Goal: Navigation & Orientation: Find specific page/section

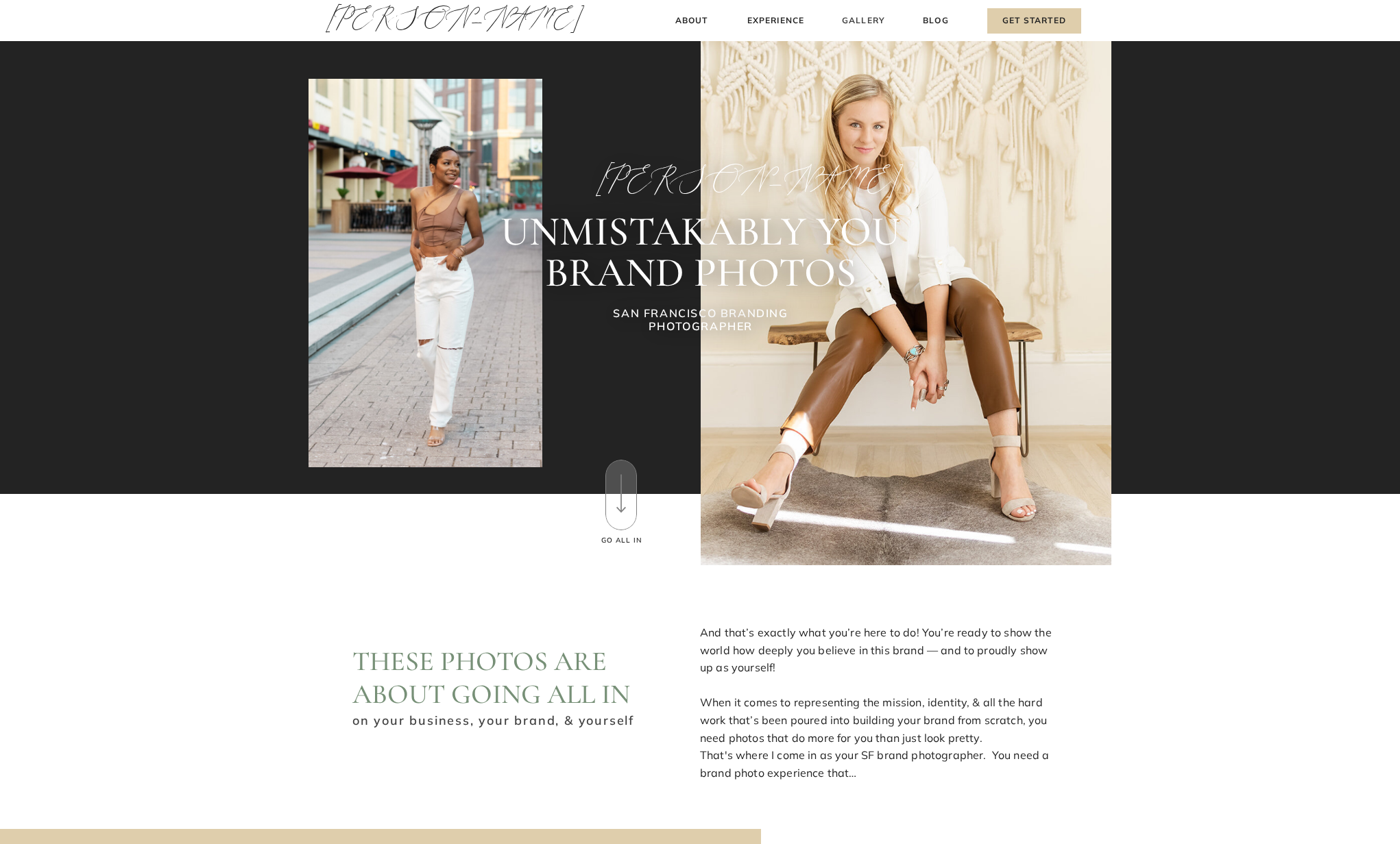
click at [859, 14] on h3 "Gallery" at bounding box center [864, 20] width 46 height 14
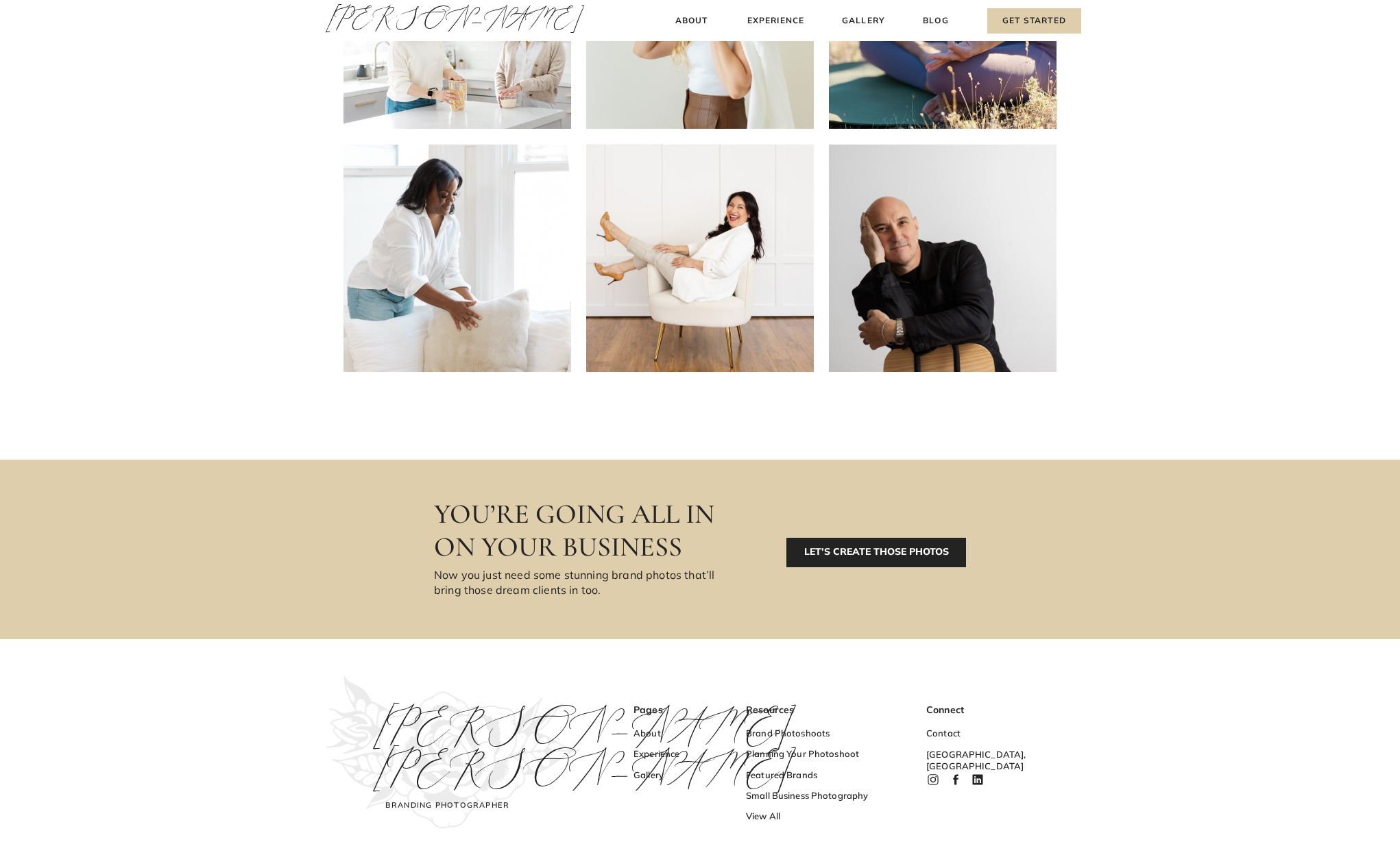
scroll to position [454, 0]
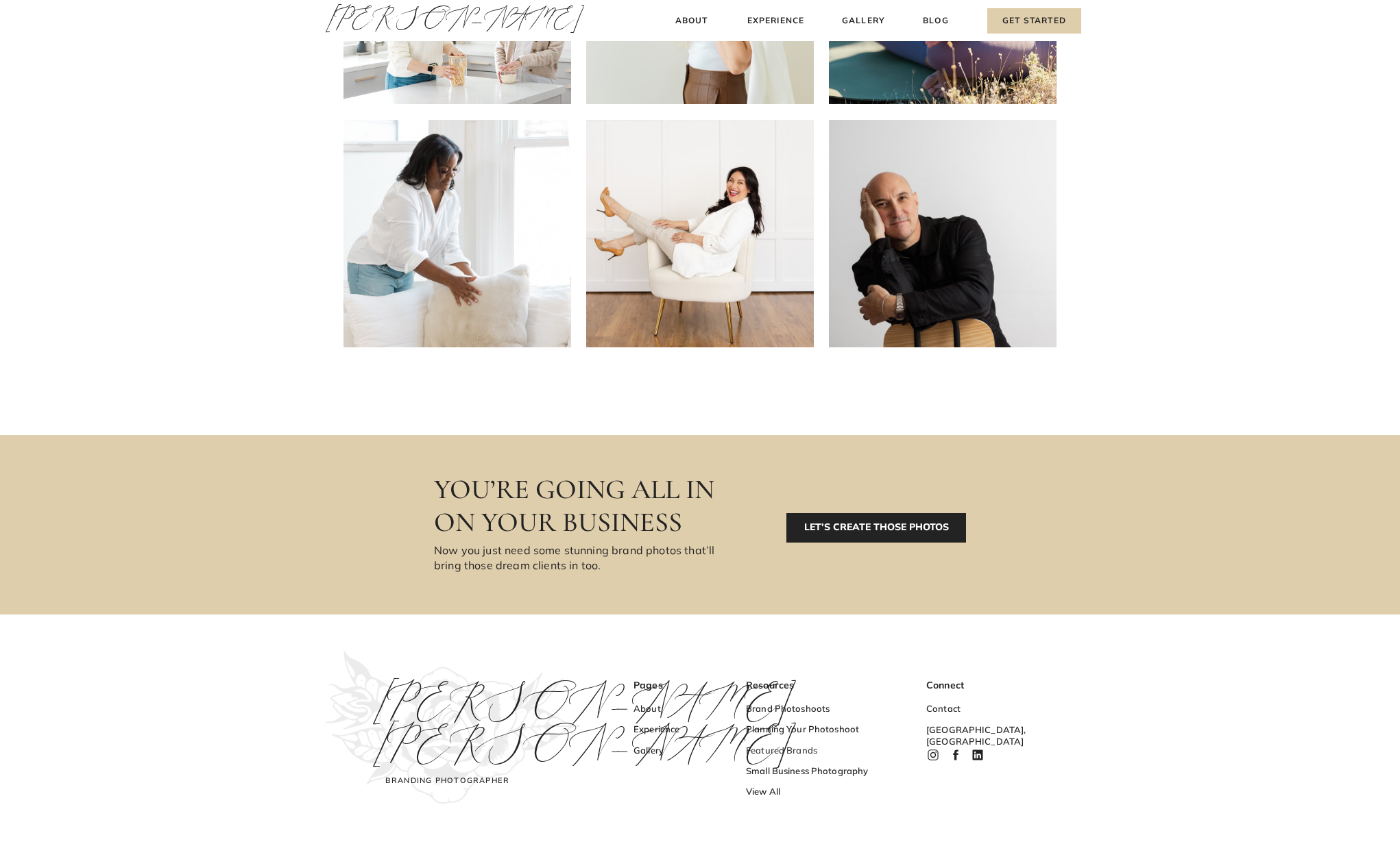
click at [783, 751] on h3 "Featured Brands" at bounding box center [812, 751] width 134 height 14
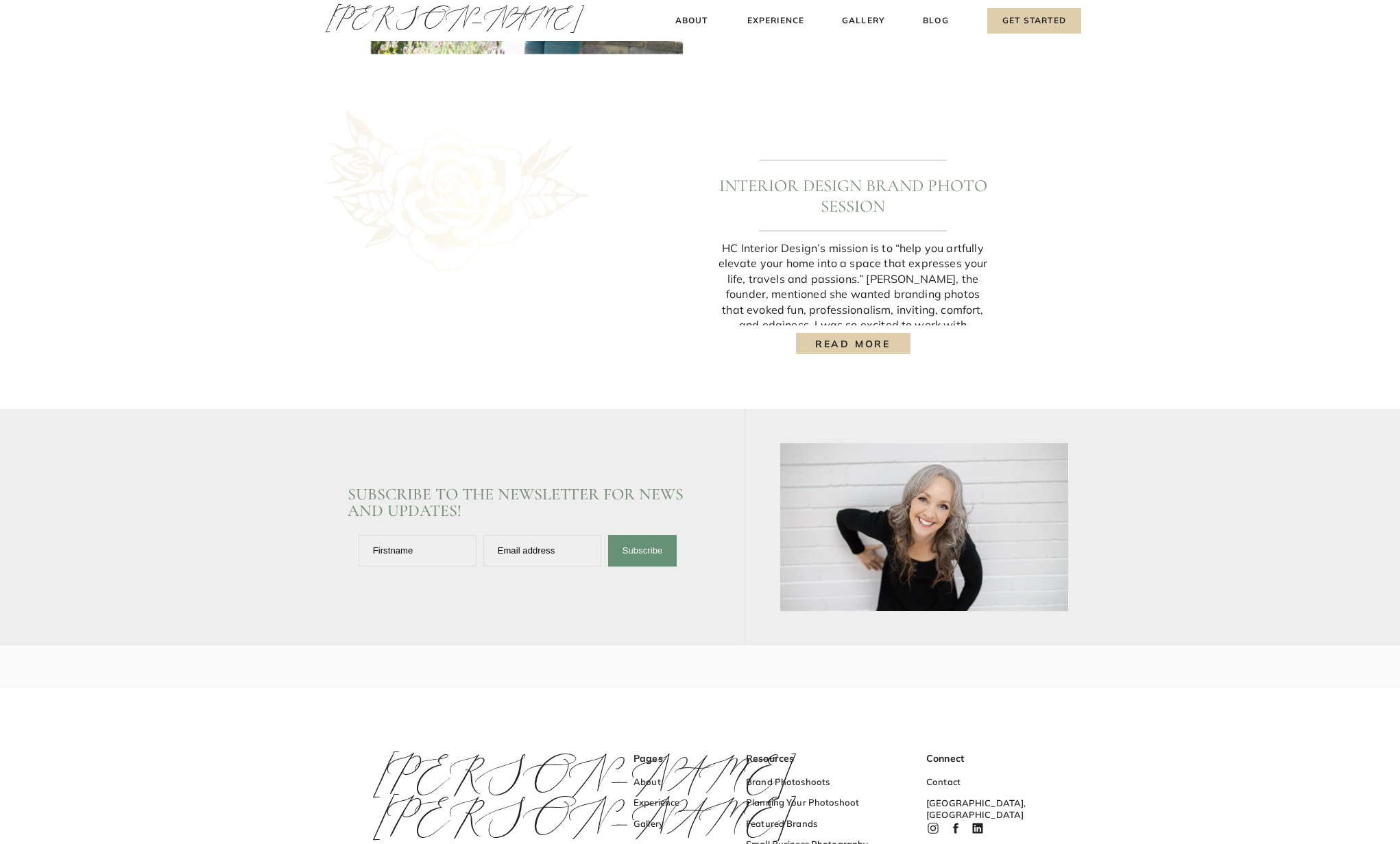
scroll to position [1745, 0]
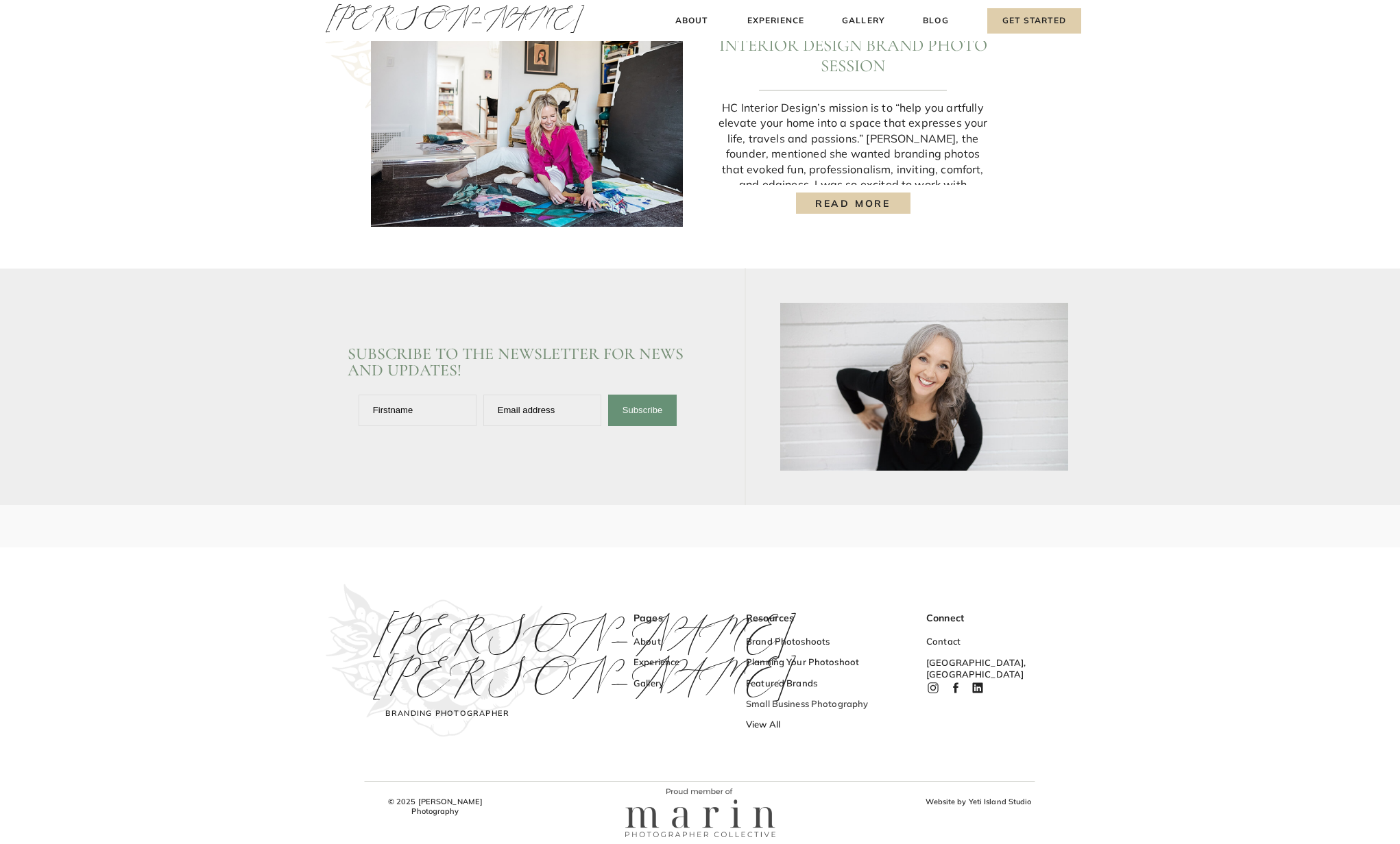
click at [811, 701] on h3 "Small Business Photography" at bounding box center [812, 705] width 134 height 14
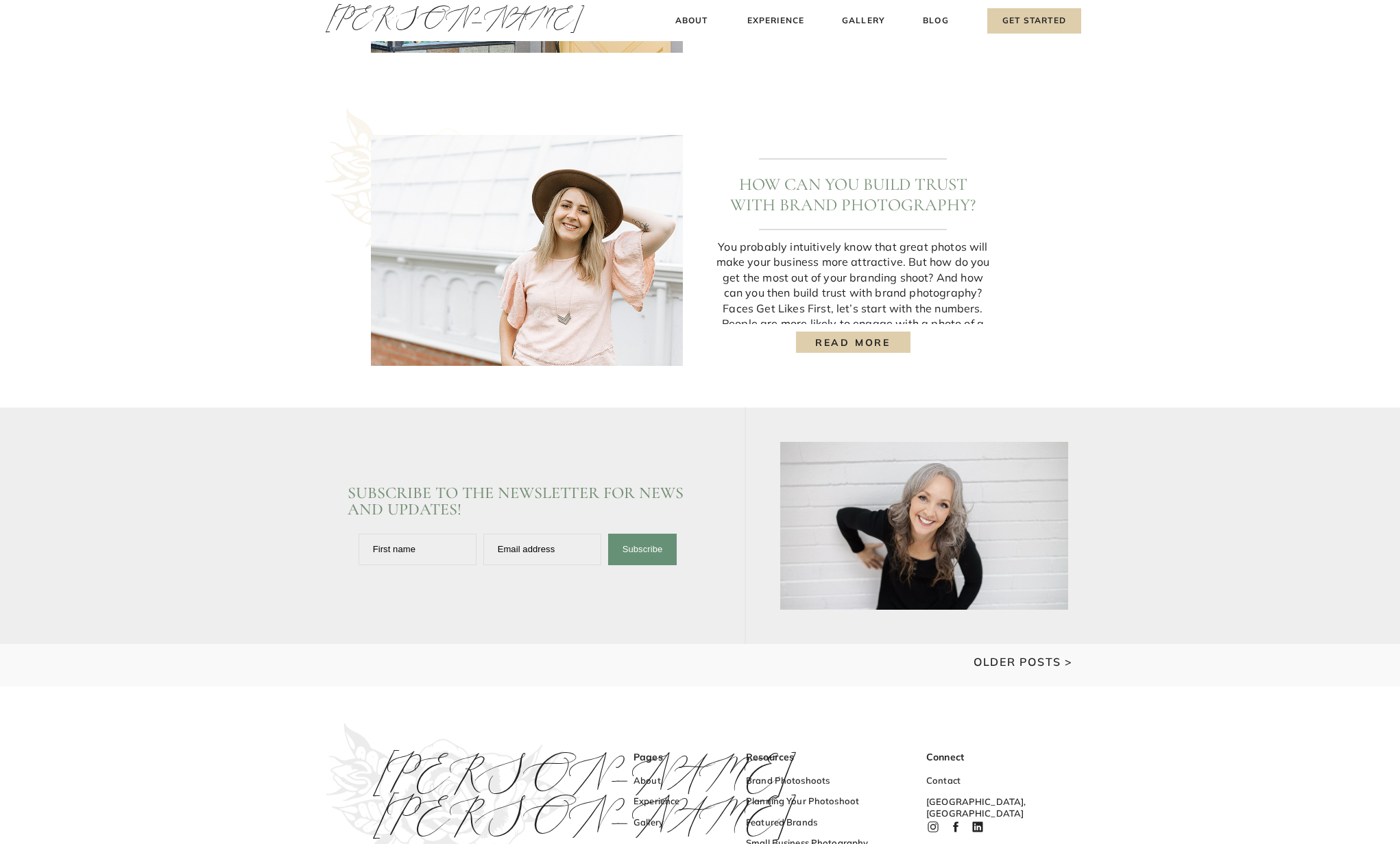
scroll to position [1745, 0]
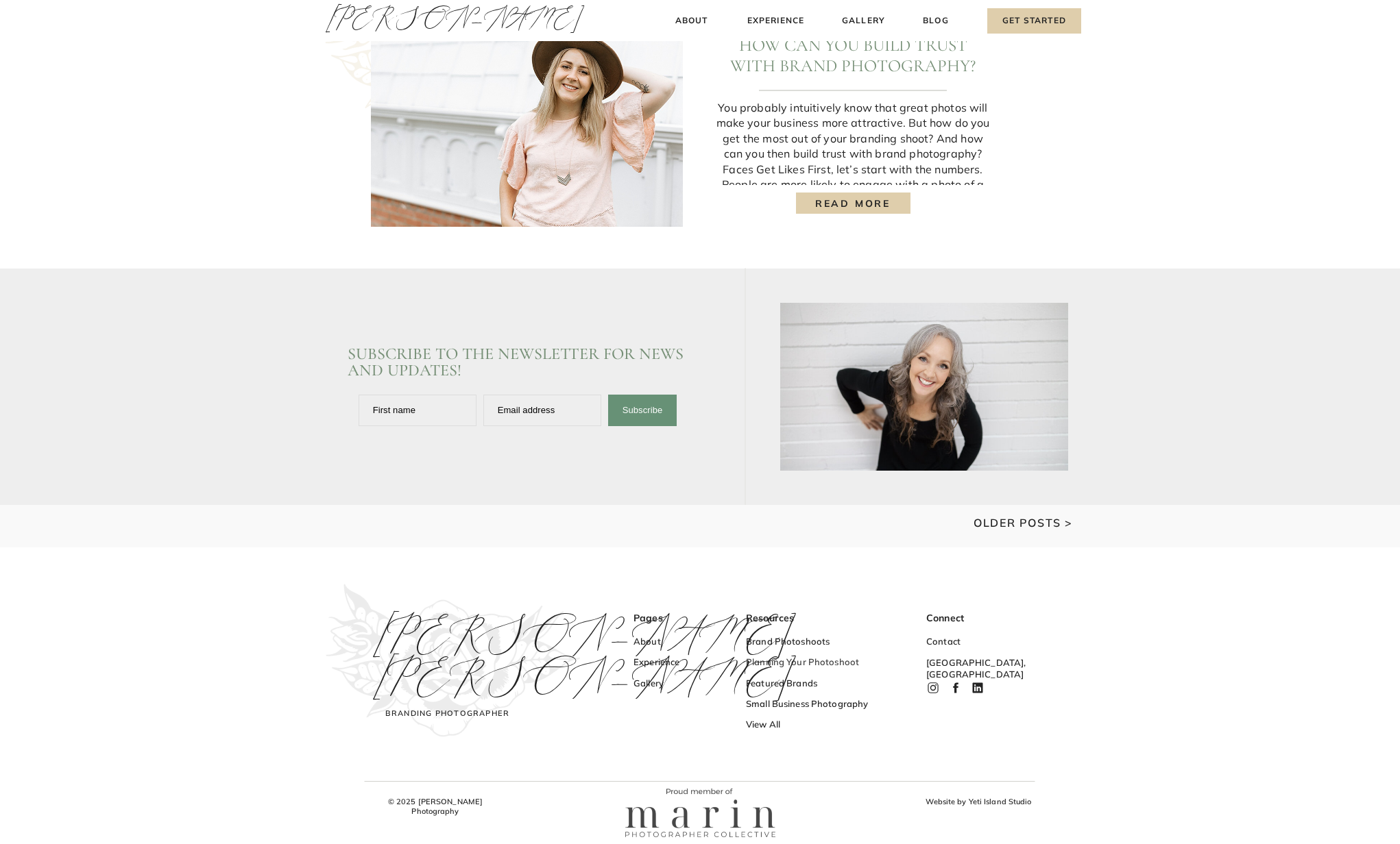
click at [779, 658] on h3 "Planning Your Photoshoot" at bounding box center [812, 663] width 134 height 14
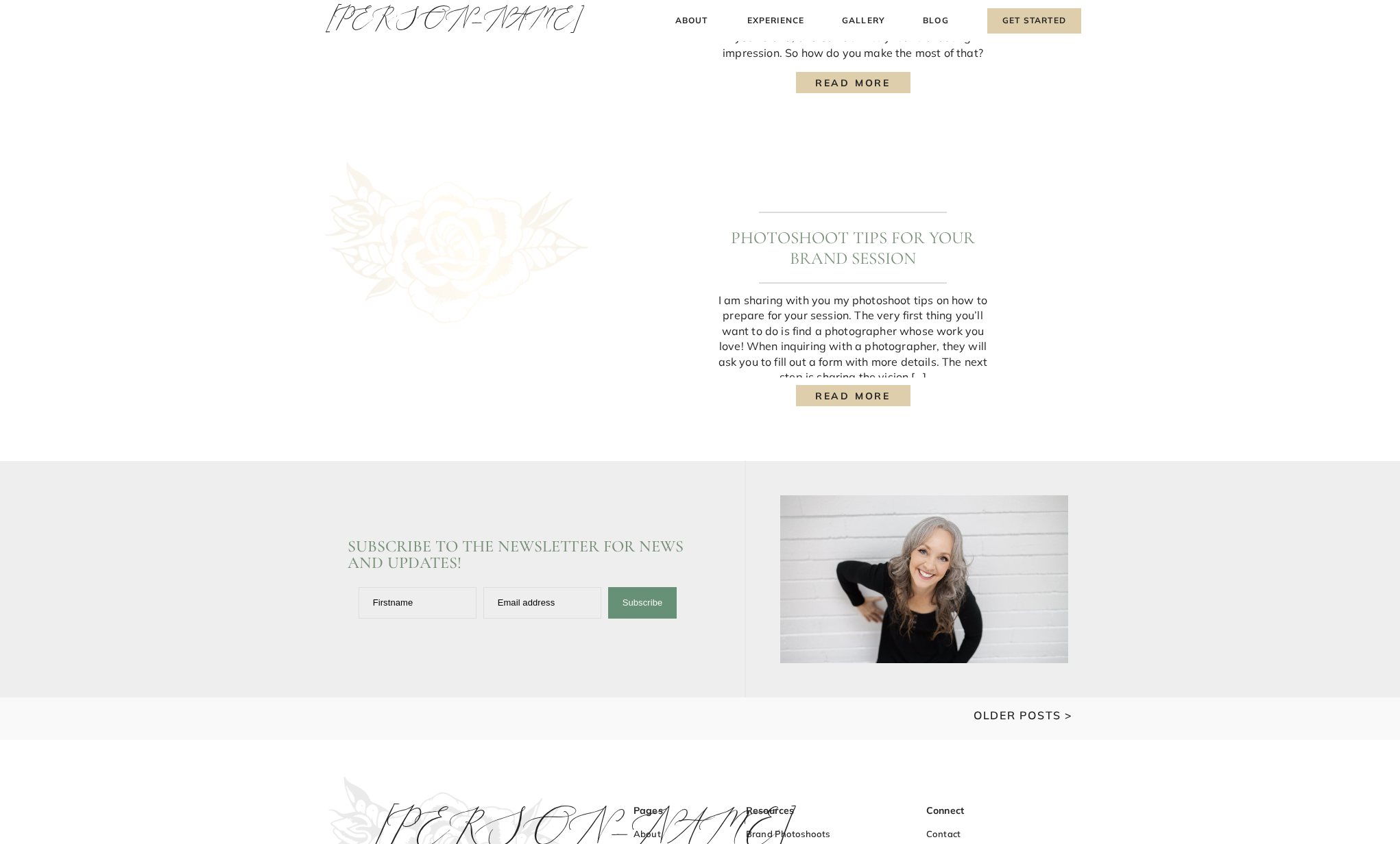
scroll to position [1745, 0]
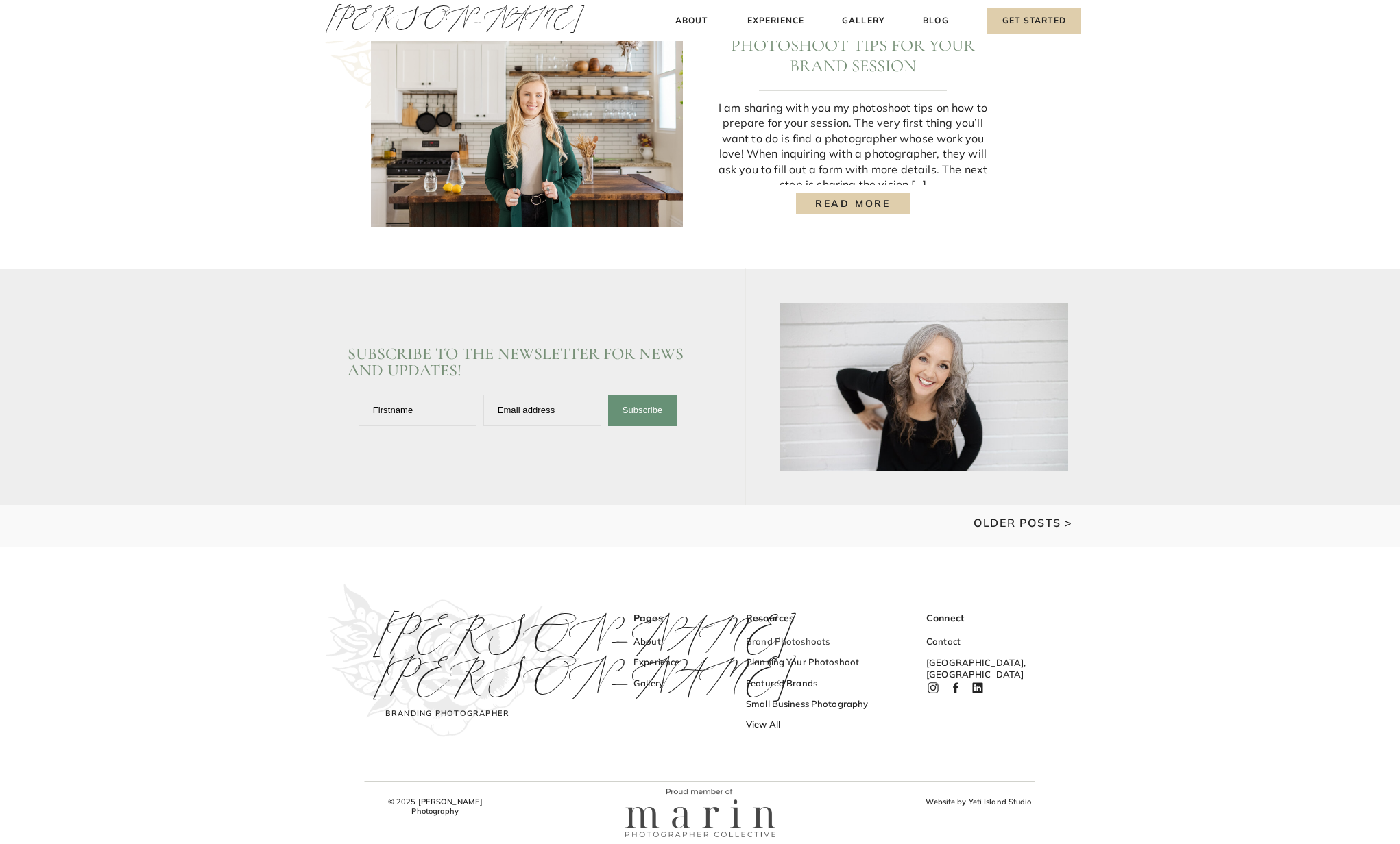
click at [781, 640] on h3 "Brand Photoshoots" at bounding box center [812, 643] width 134 height 14
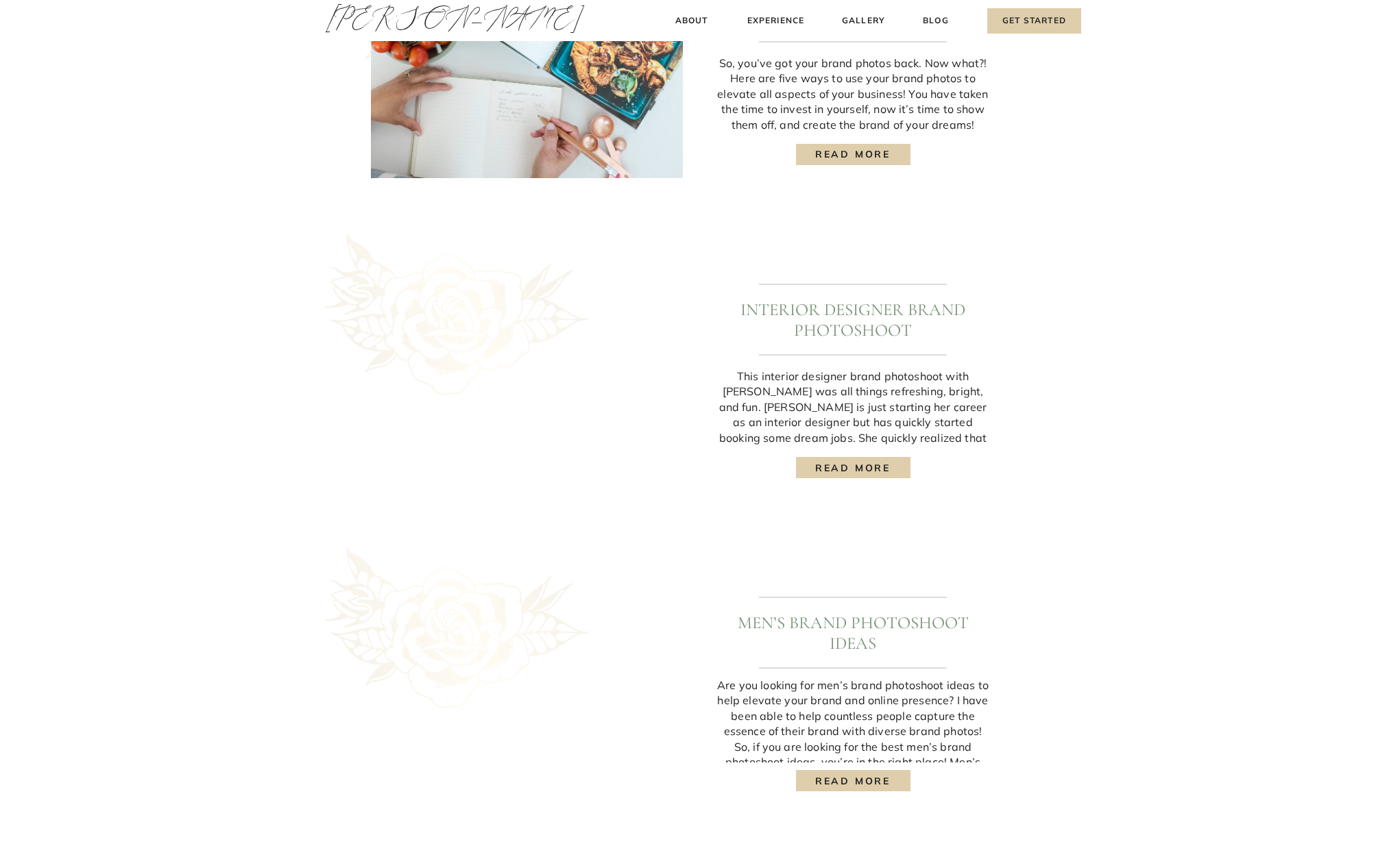
scroll to position [1069, 0]
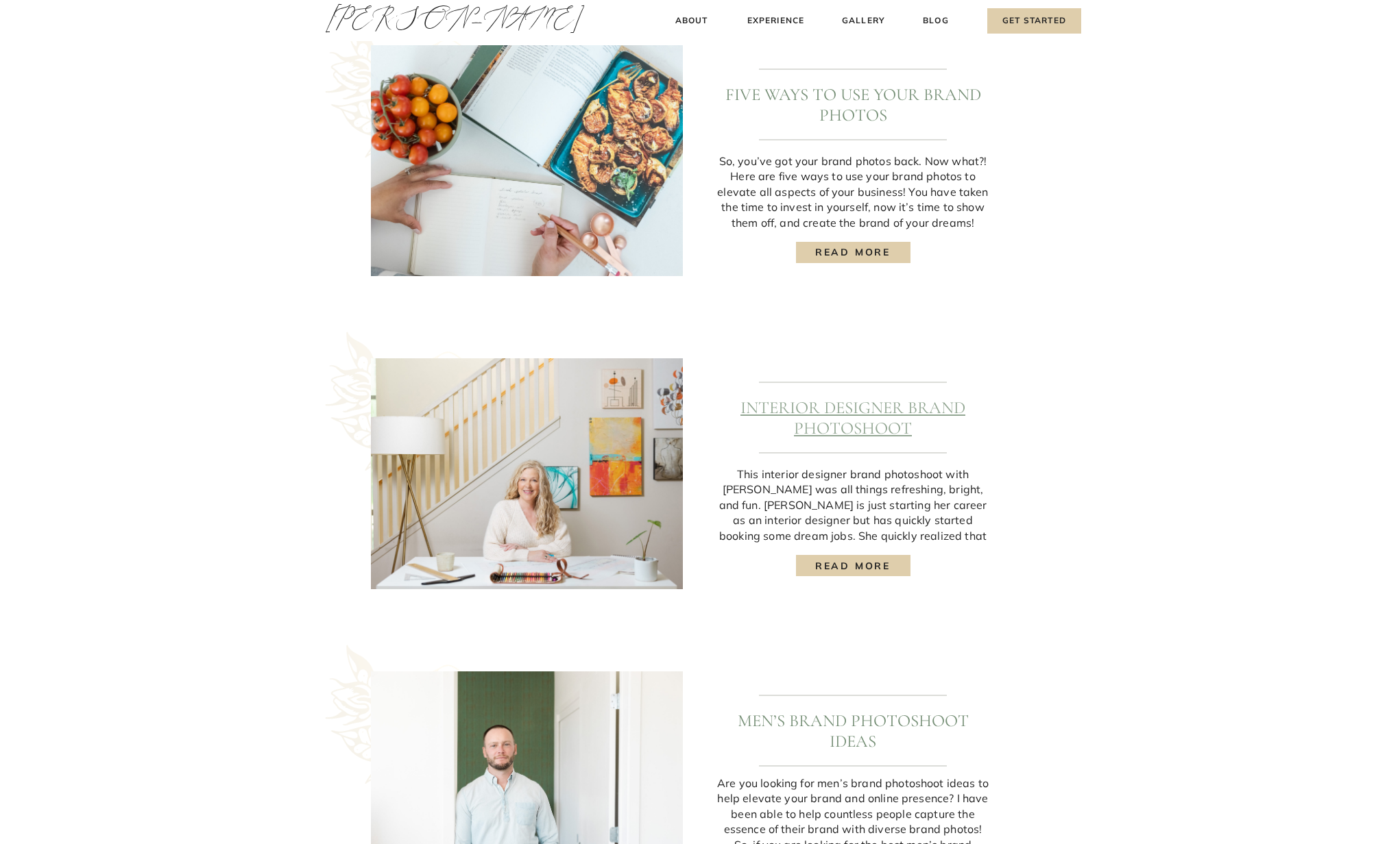
click at [858, 424] on link "Interior Designer Brand Photoshoot" at bounding box center [853, 418] width 225 height 41
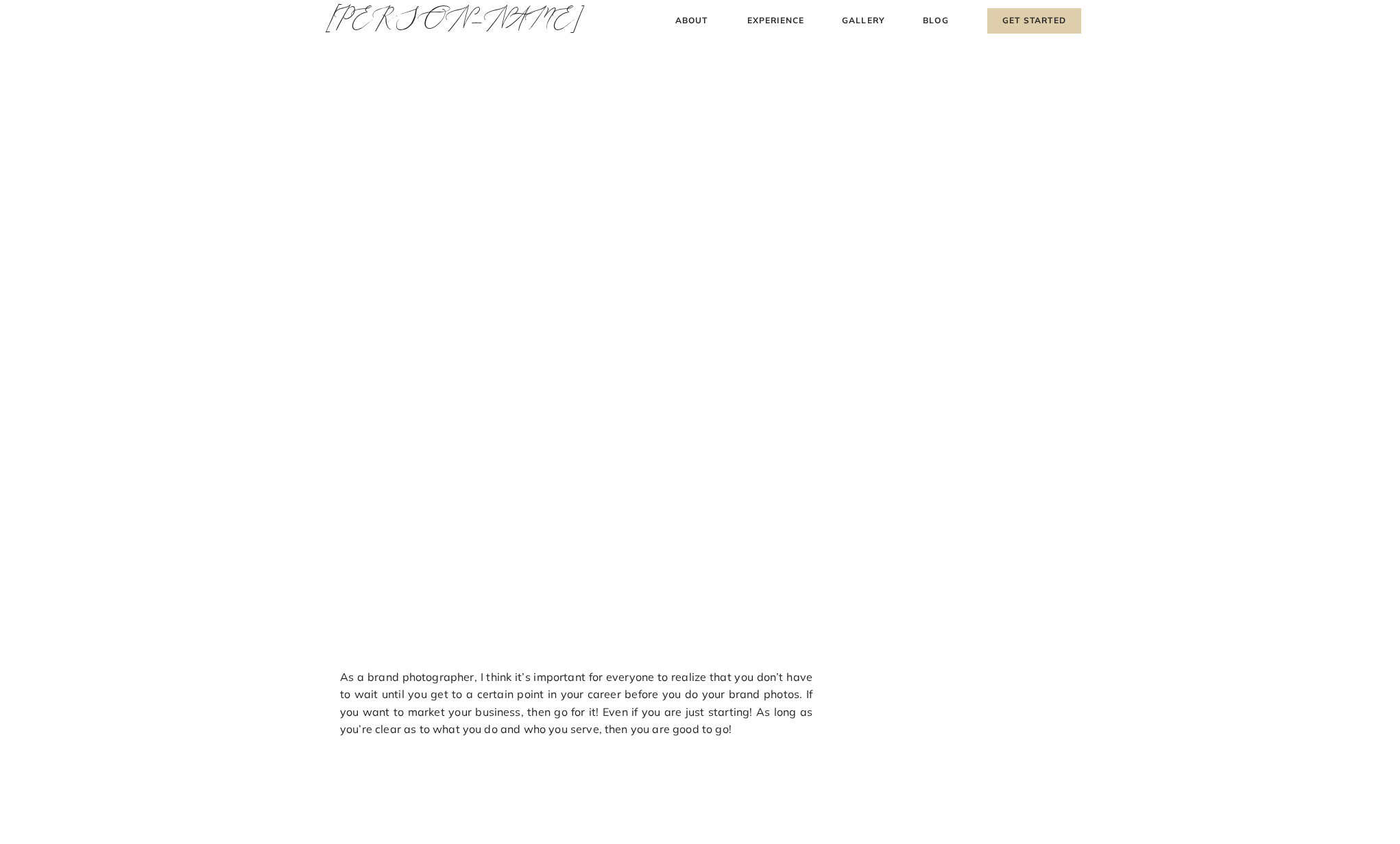
scroll to position [3333, 0]
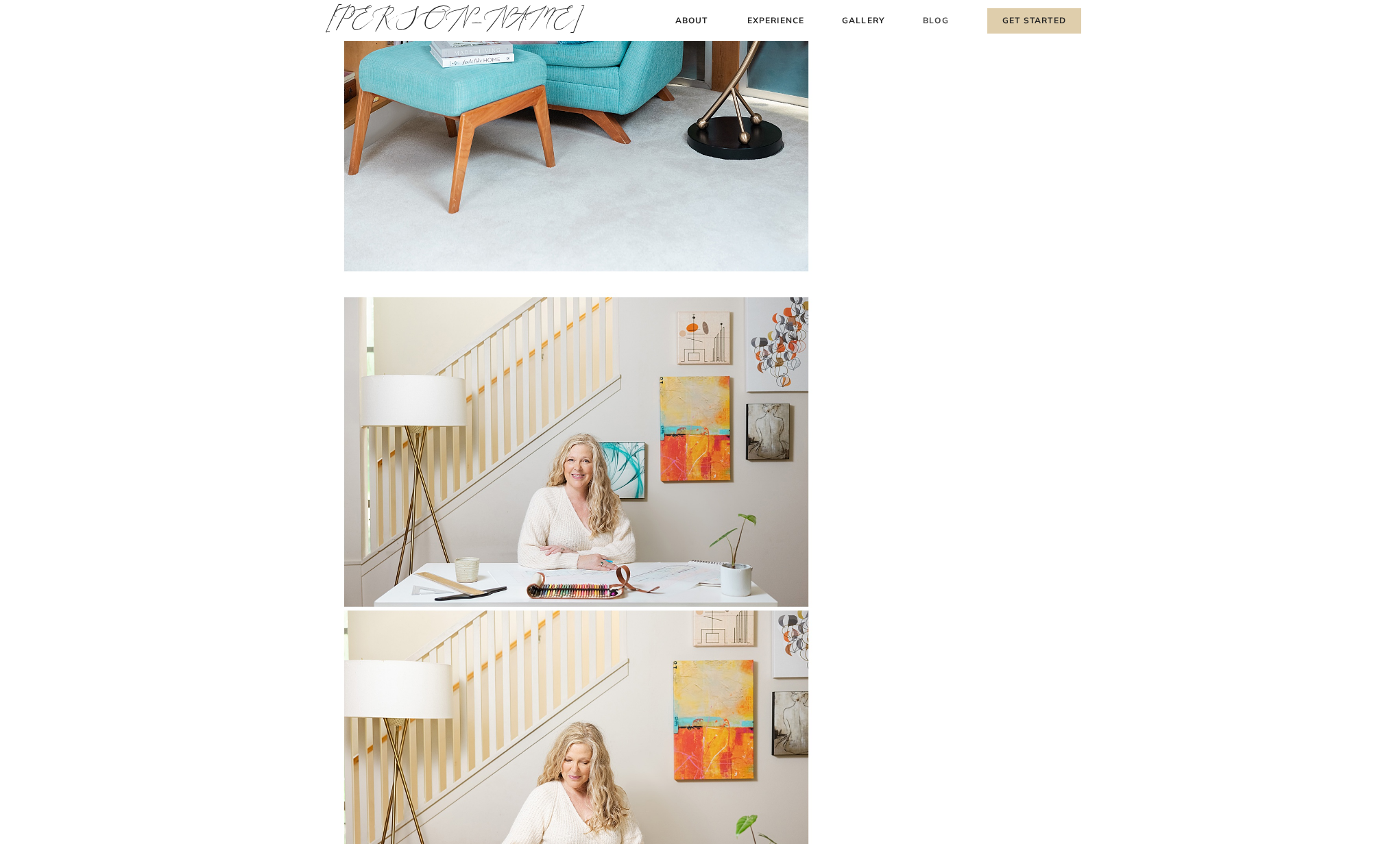
click at [932, 20] on h3 "Blog" at bounding box center [936, 20] width 31 height 14
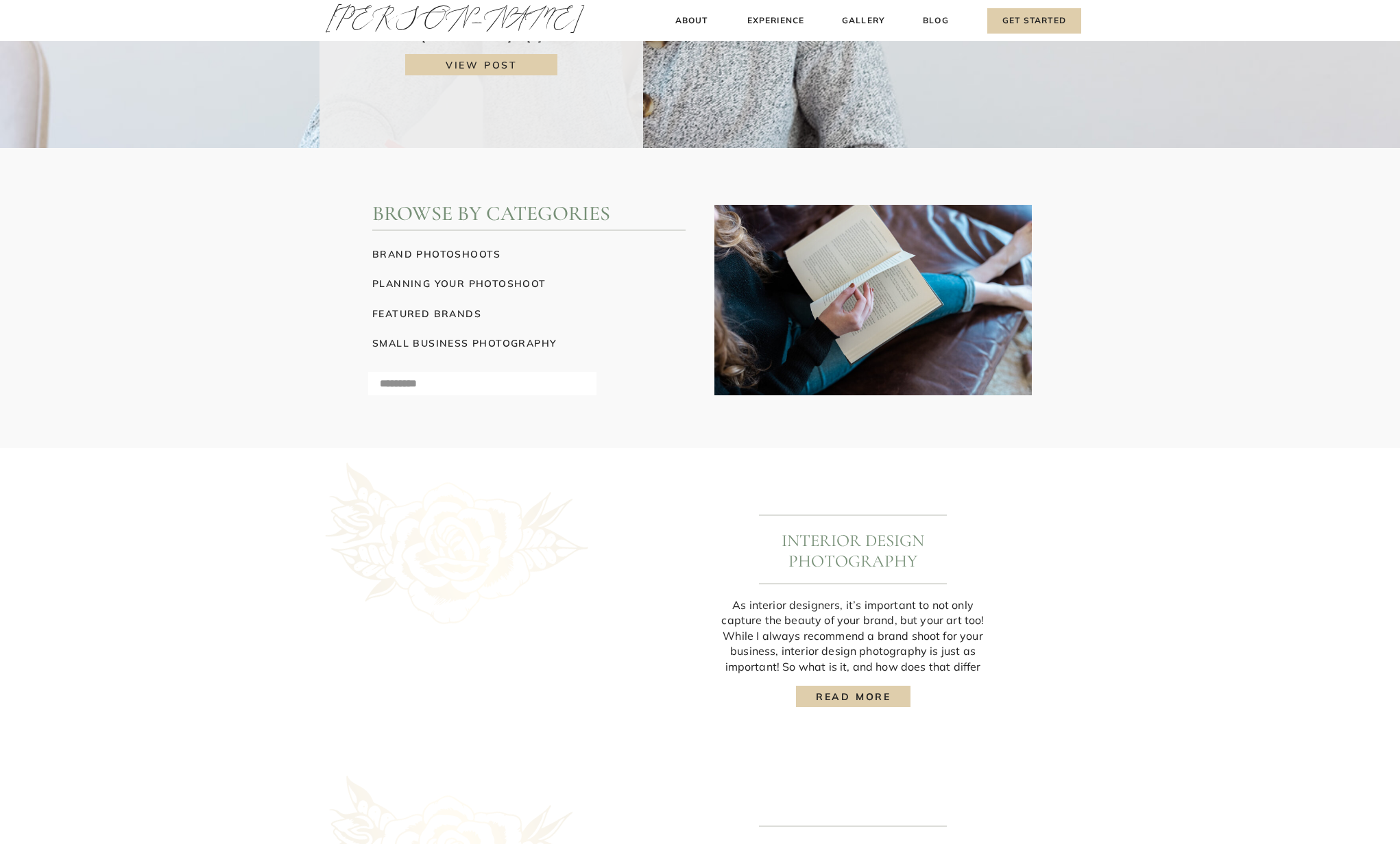
scroll to position [533, 0]
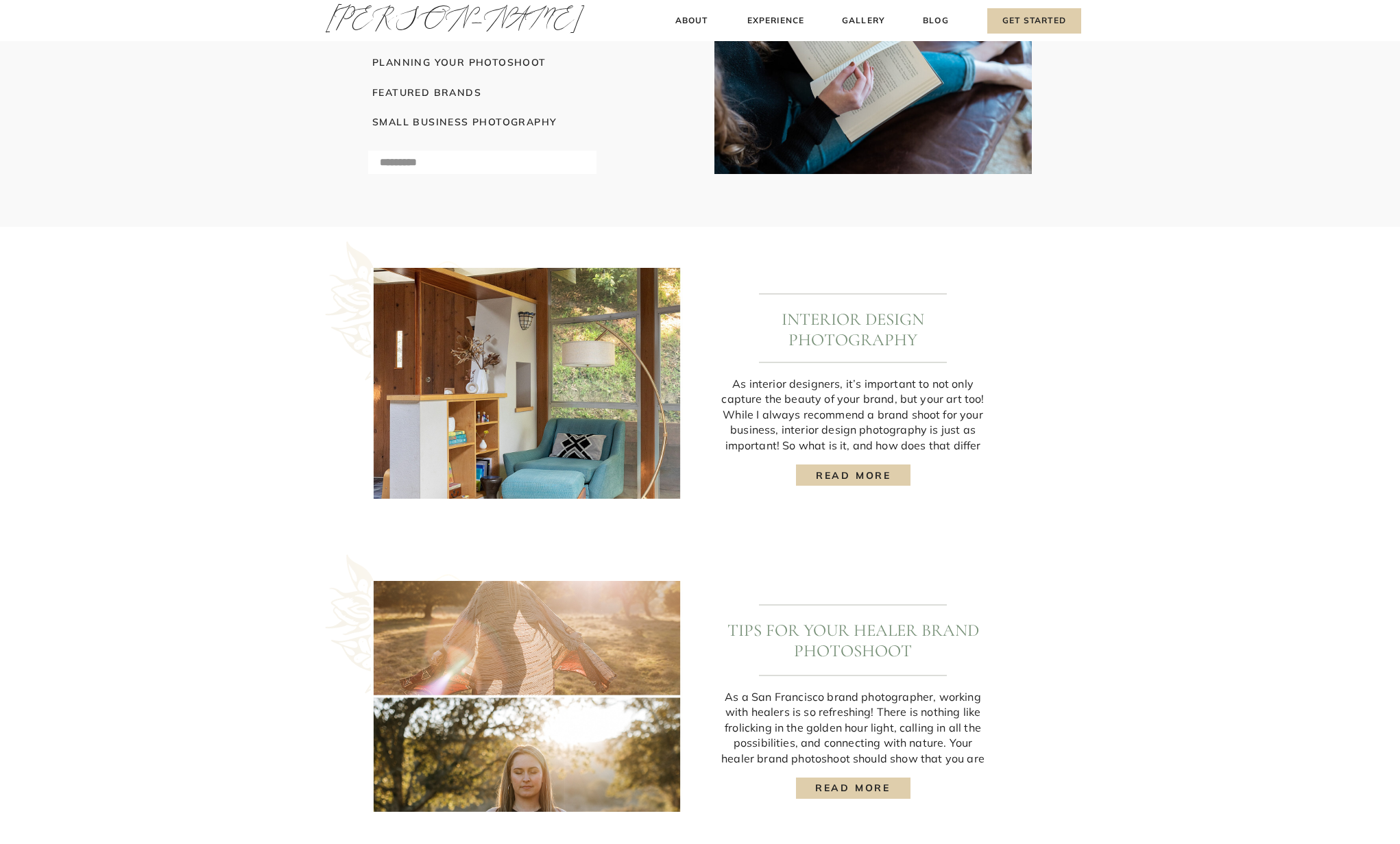
click at [857, 477] on h3 "read more" at bounding box center [853, 475] width 95 height 14
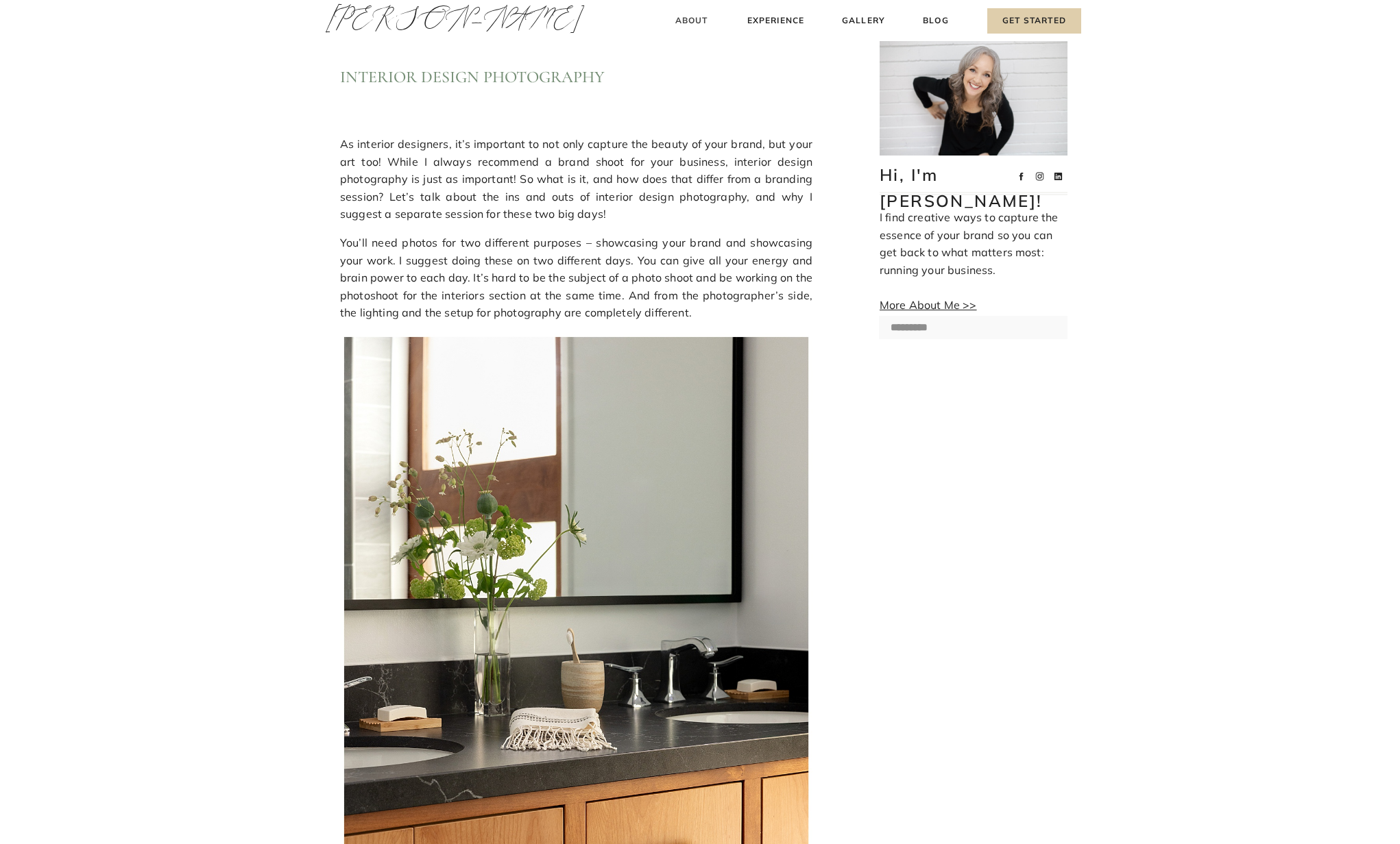
click at [695, 19] on h3 "About" at bounding box center [691, 20] width 40 height 14
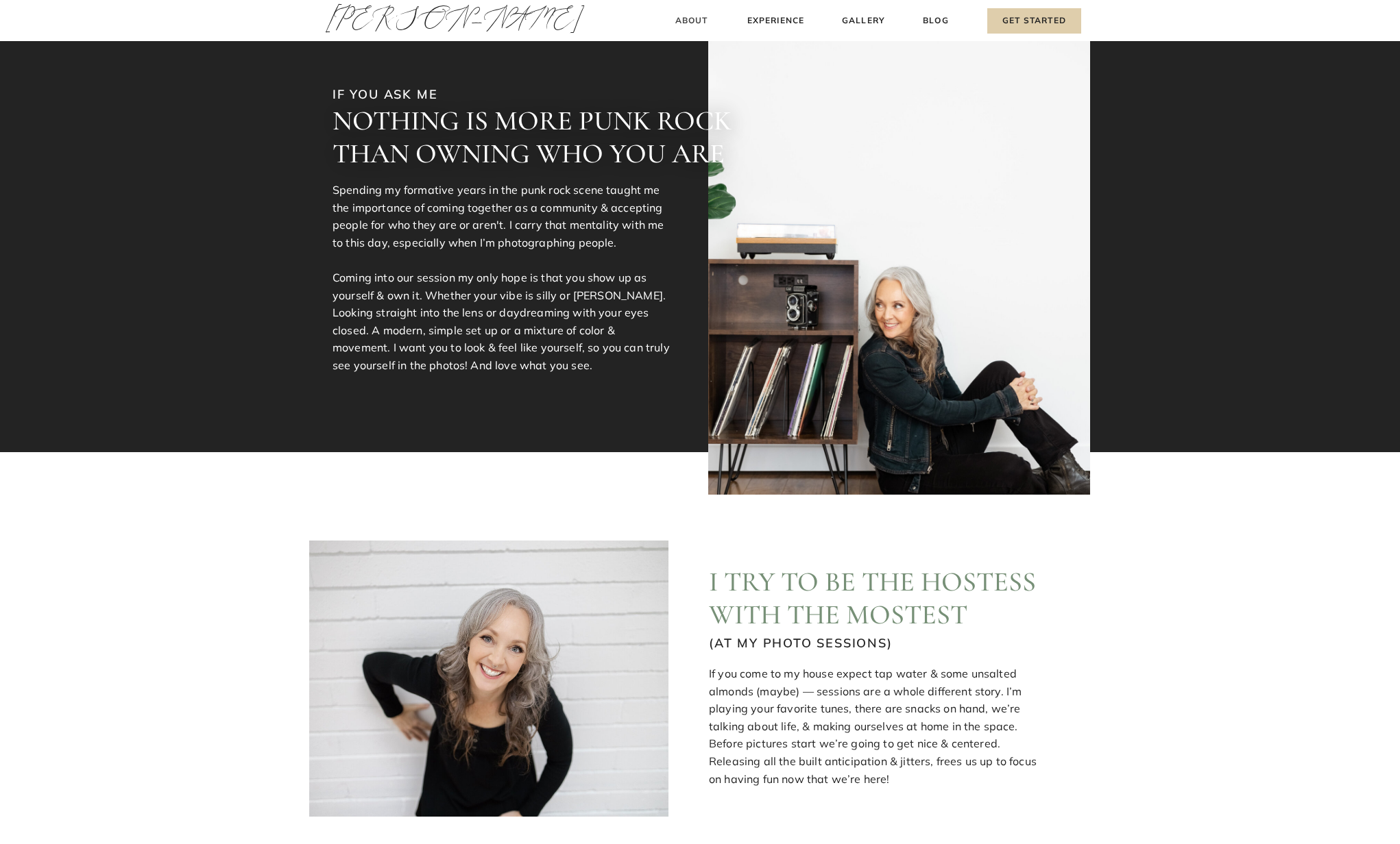
click at [690, 18] on h3 "About" at bounding box center [691, 20] width 40 height 14
click at [374, 22] on h3 "[PERSON_NAME]" at bounding box center [389, 22] width 128 height 46
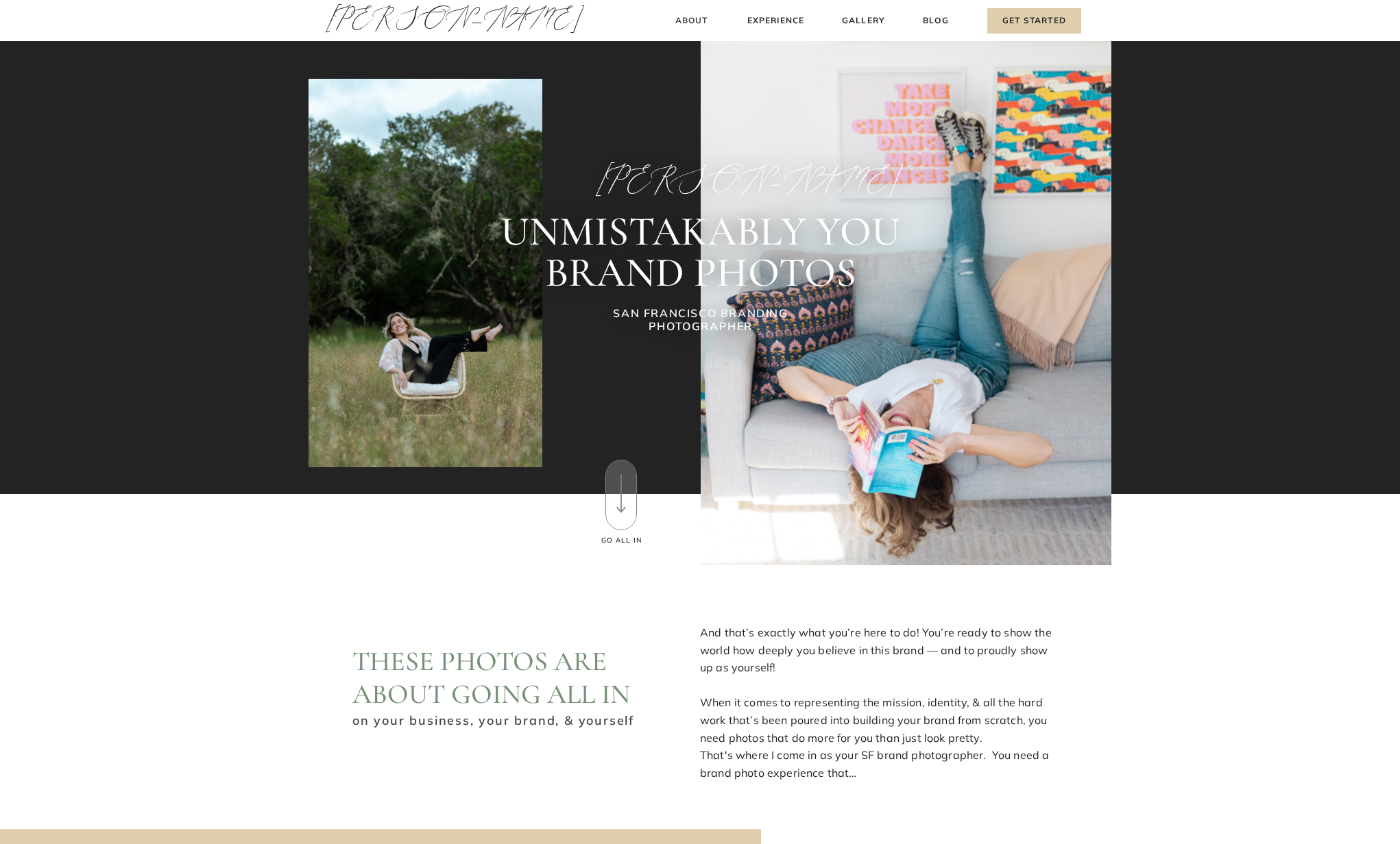
click at [685, 13] on h3 "About" at bounding box center [691, 20] width 40 height 14
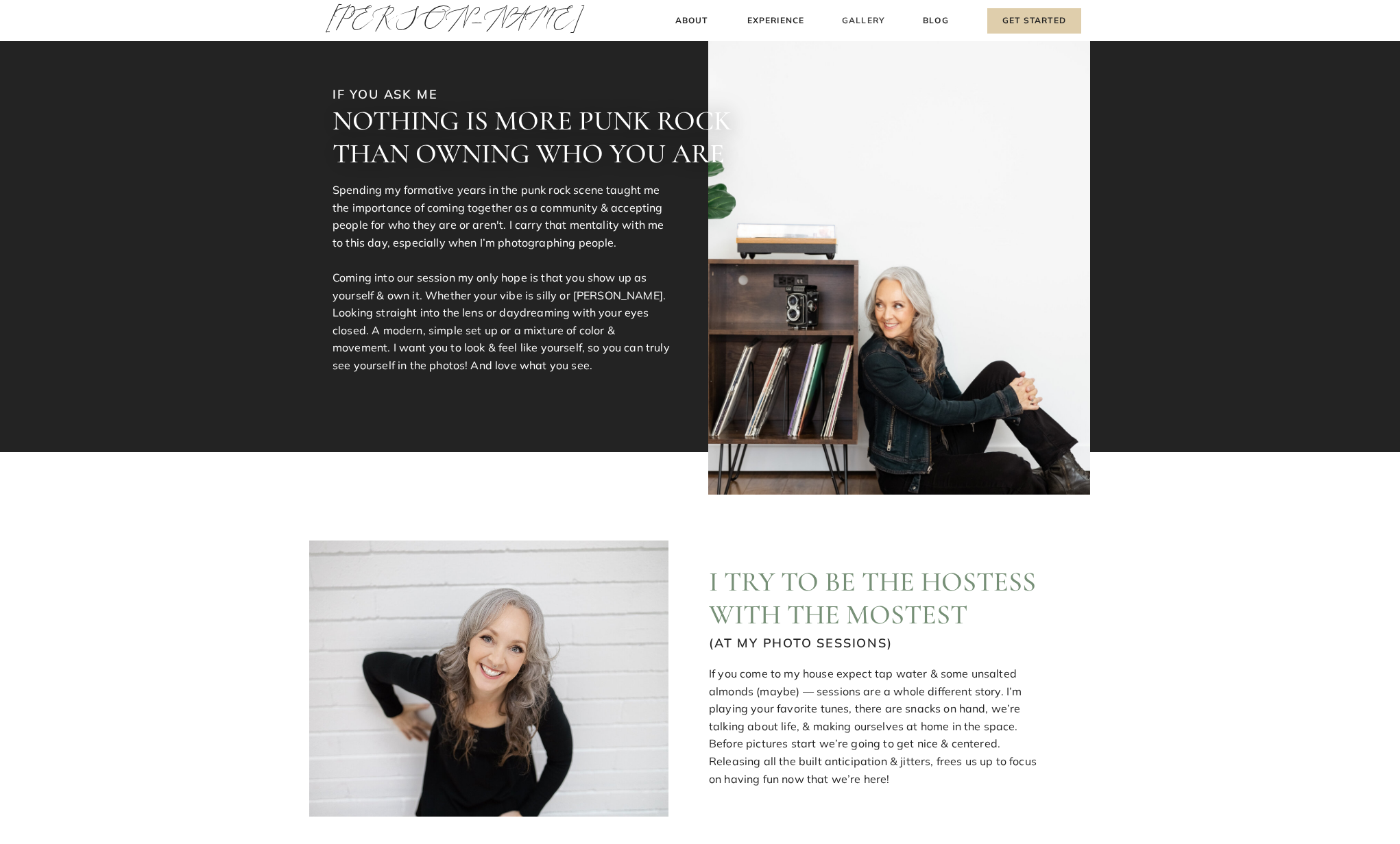
click at [865, 16] on h3 "Gallery" at bounding box center [864, 20] width 46 height 14
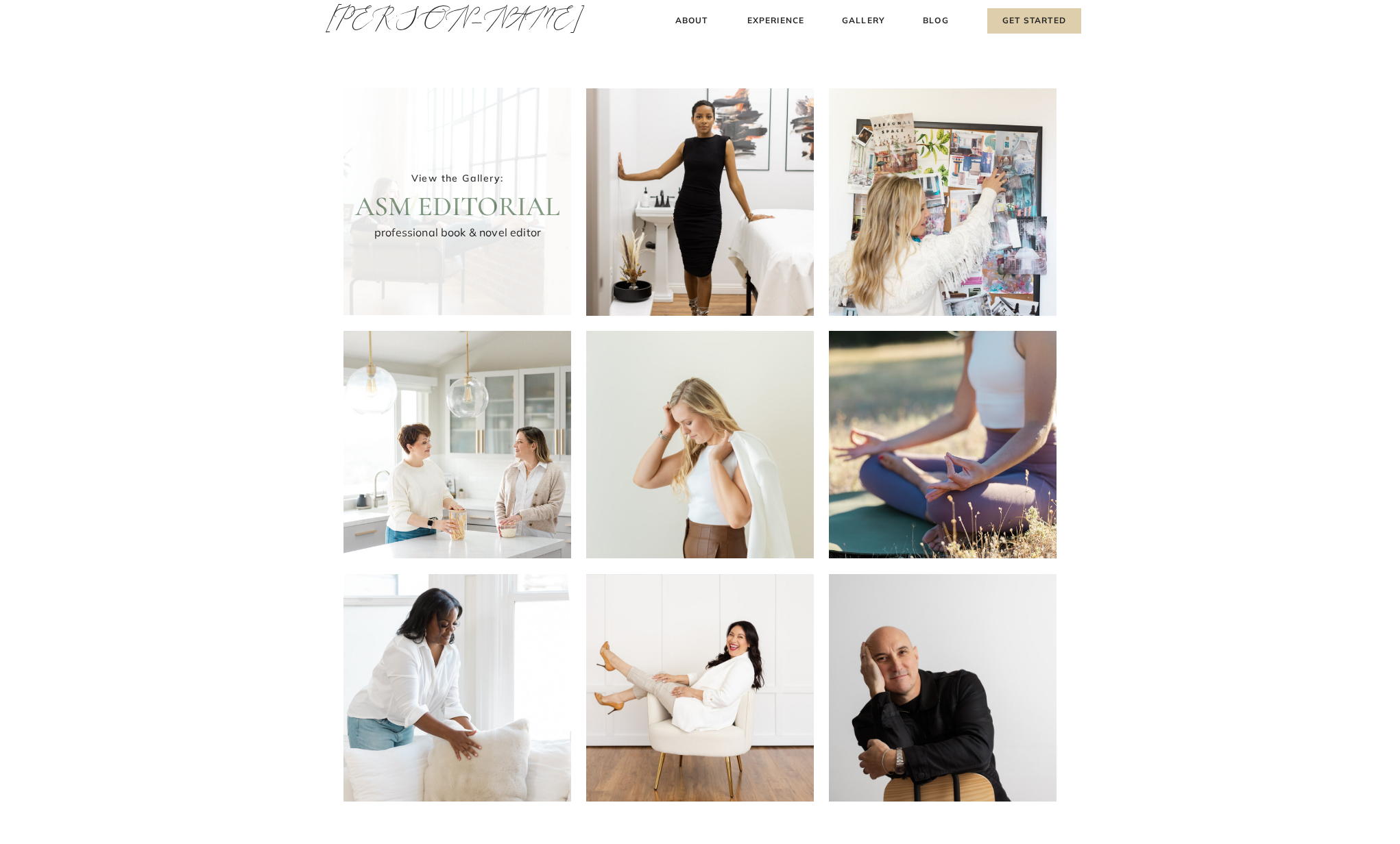
click at [472, 242] on div at bounding box center [457, 201] width 228 height 228
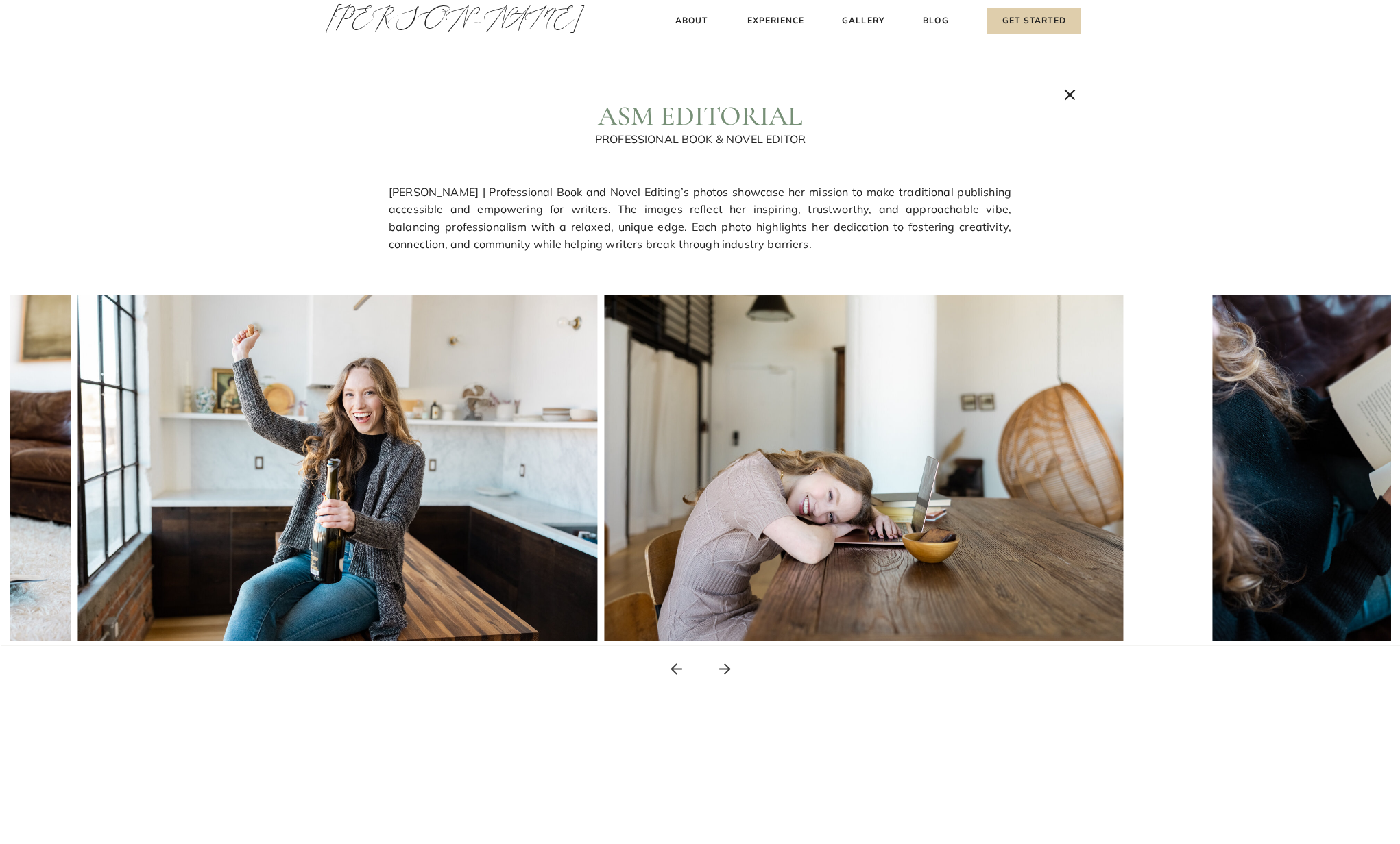
click at [240, 434] on img at bounding box center [338, 468] width 520 height 346
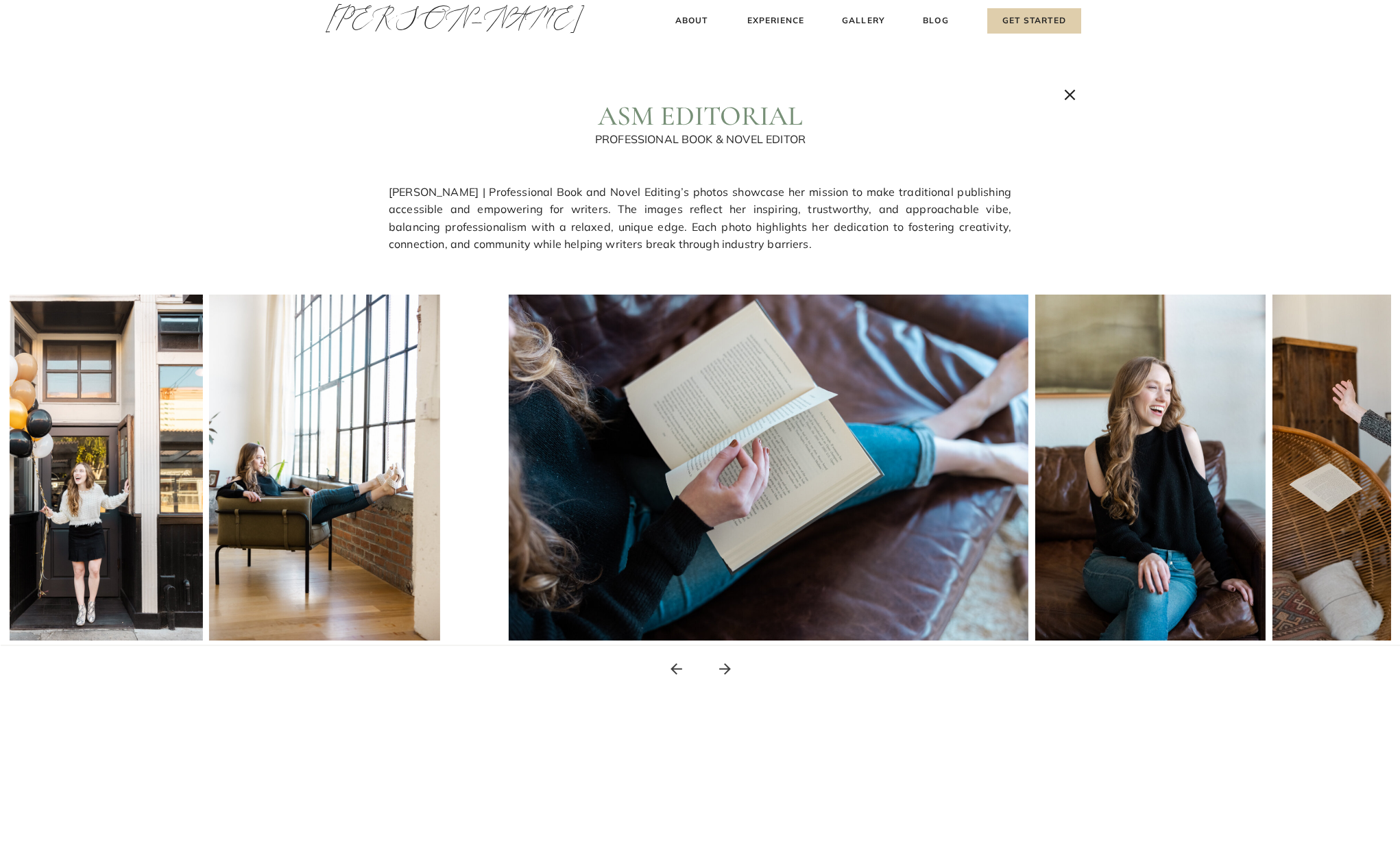
click at [111, 519] on img at bounding box center [87, 468] width 231 height 346
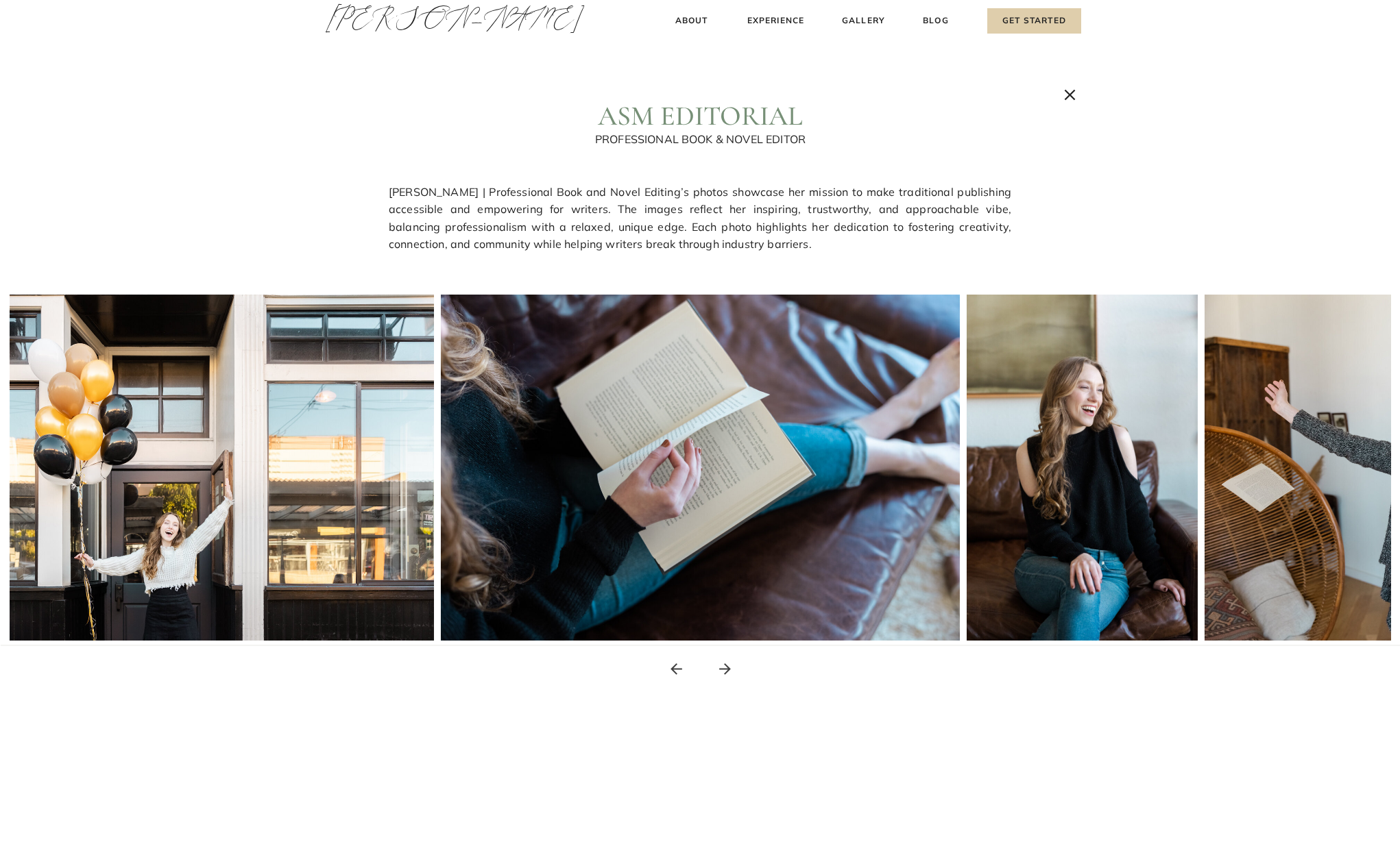
click at [724, 667] on icon at bounding box center [725, 669] width 17 height 17
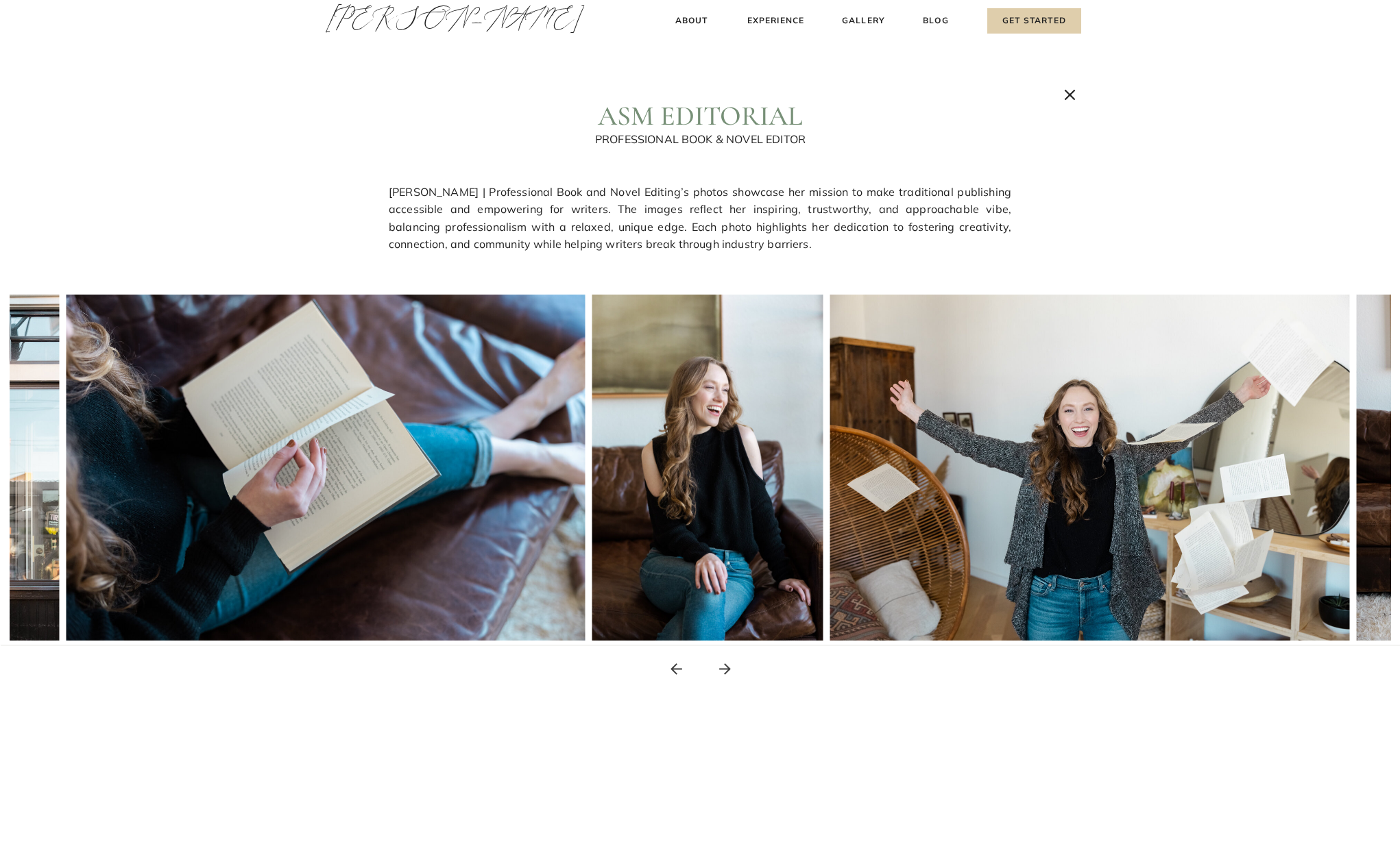
click at [724, 667] on icon at bounding box center [725, 669] width 17 height 17
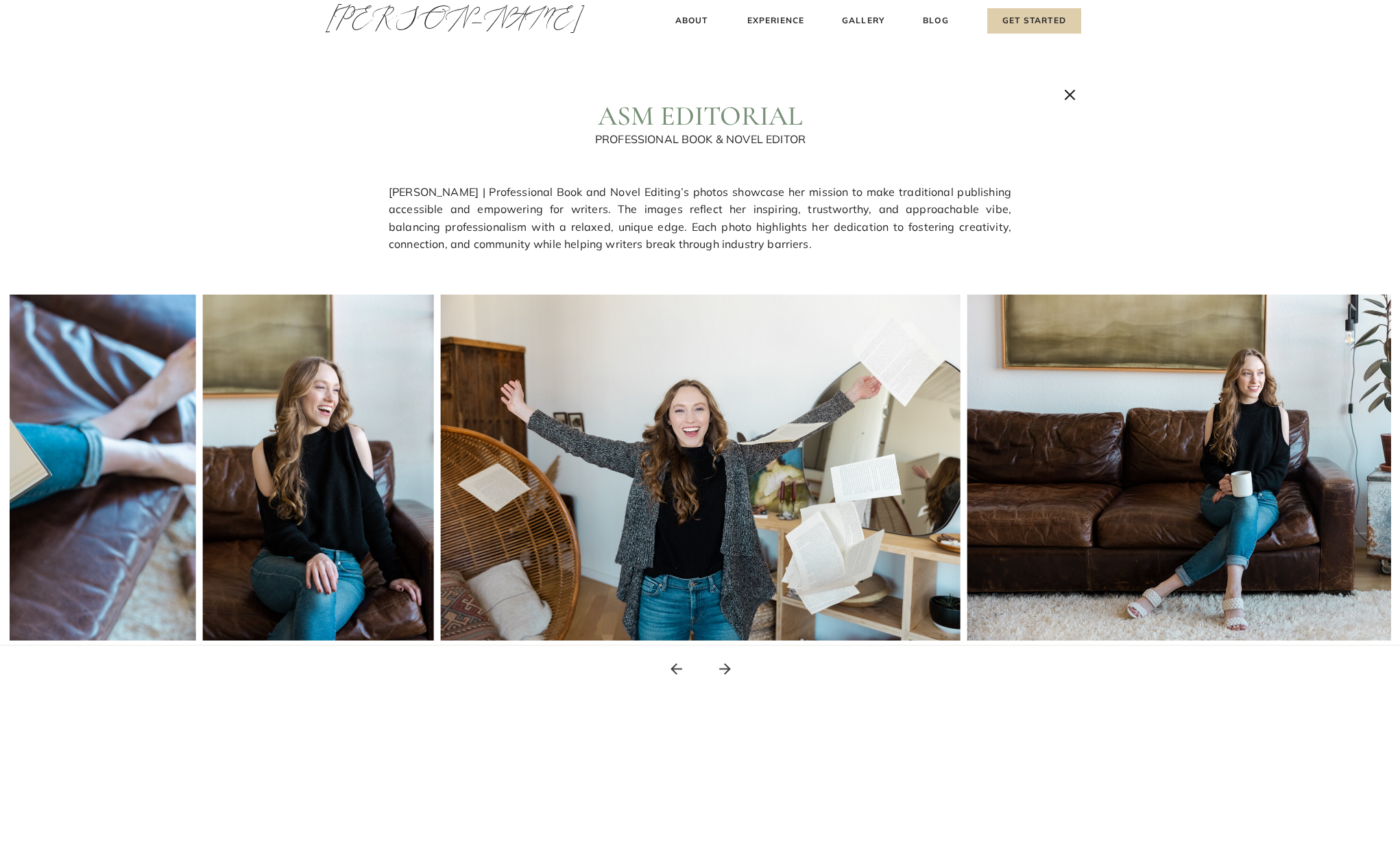
click at [1068, 93] on icon at bounding box center [1070, 95] width 11 height 11
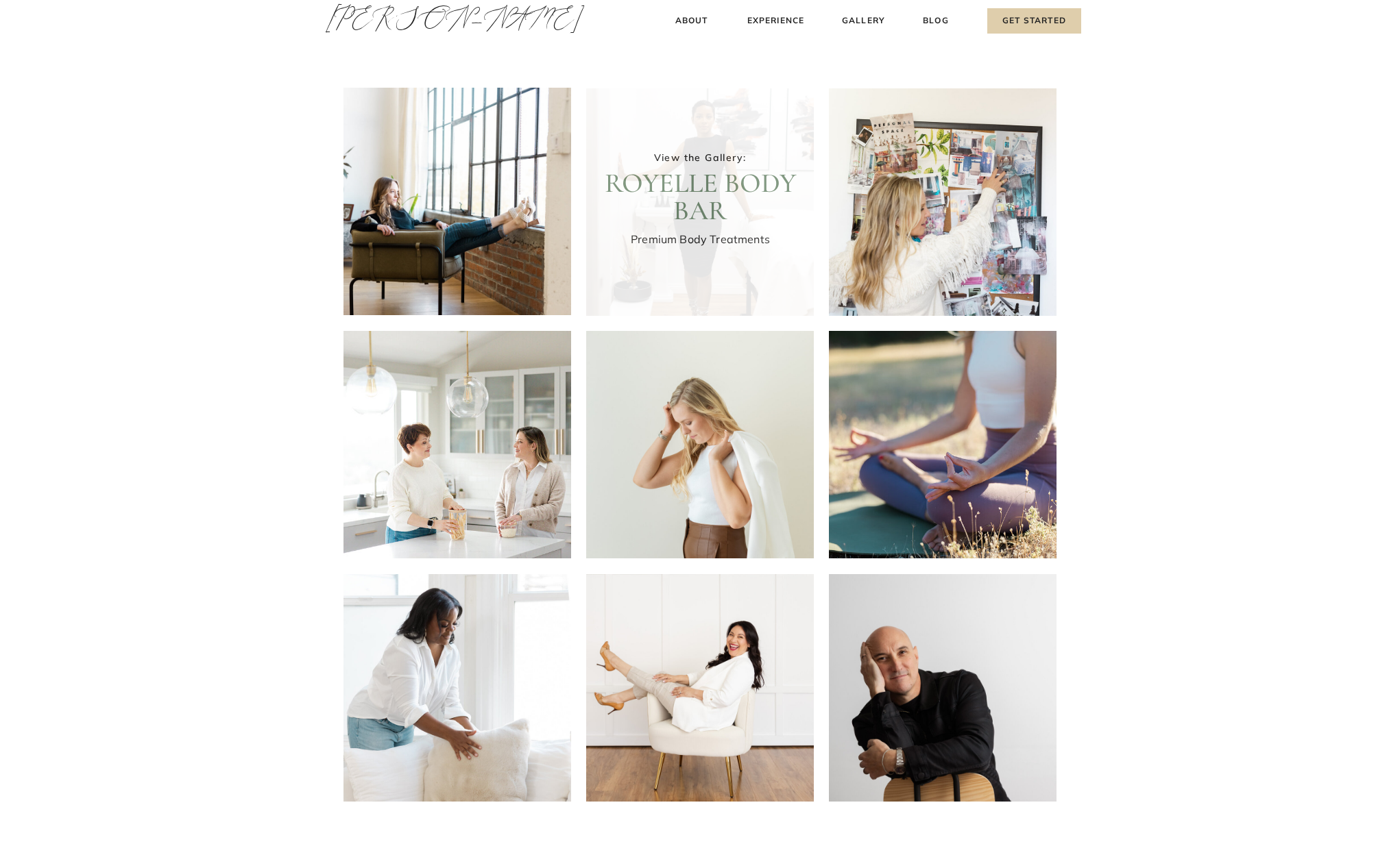
click at [648, 178] on div at bounding box center [700, 201] width 228 height 228
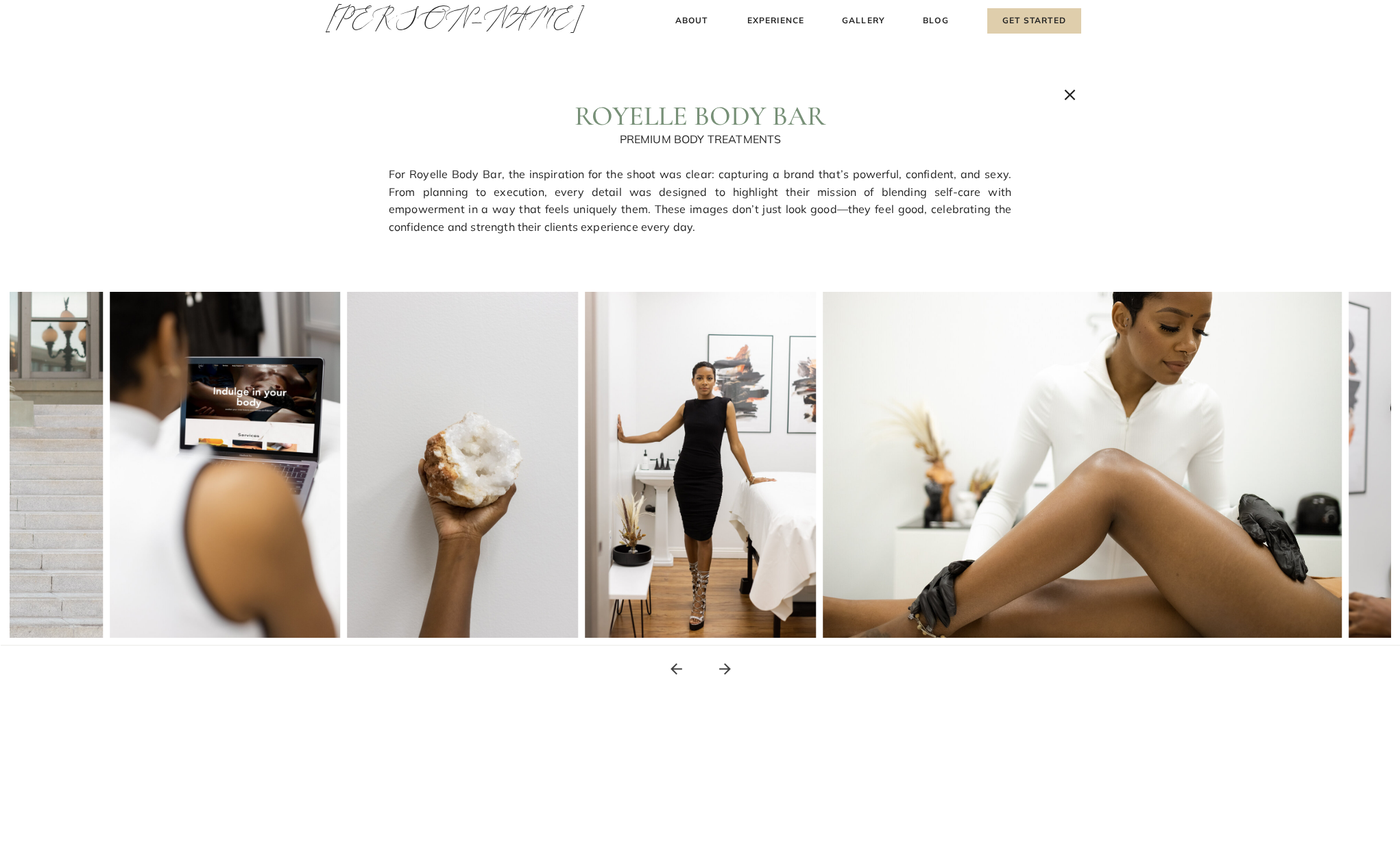
click at [732, 669] on icon at bounding box center [725, 669] width 17 height 17
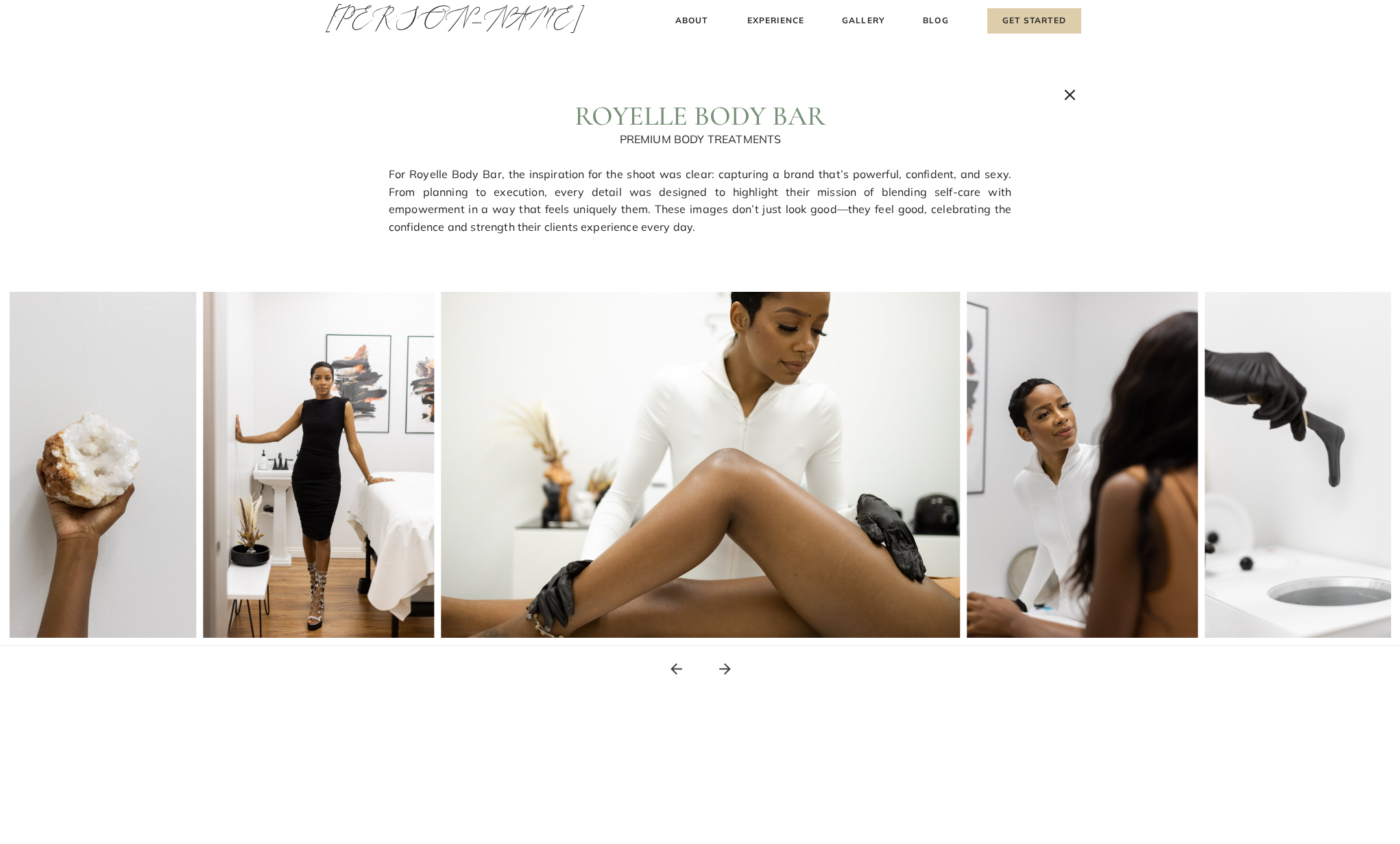
click at [732, 669] on icon at bounding box center [725, 669] width 17 height 17
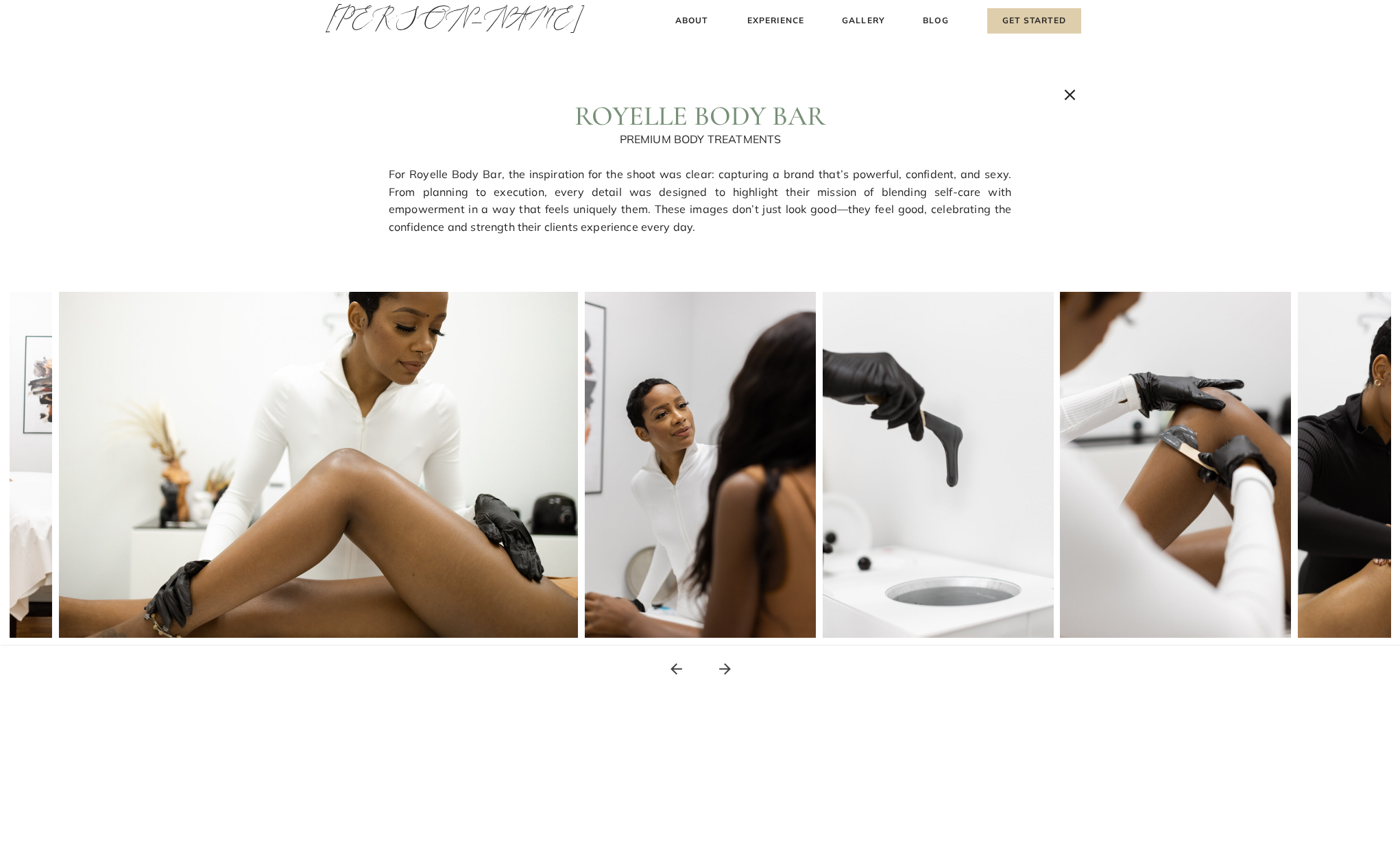
click at [732, 669] on icon at bounding box center [725, 669] width 17 height 17
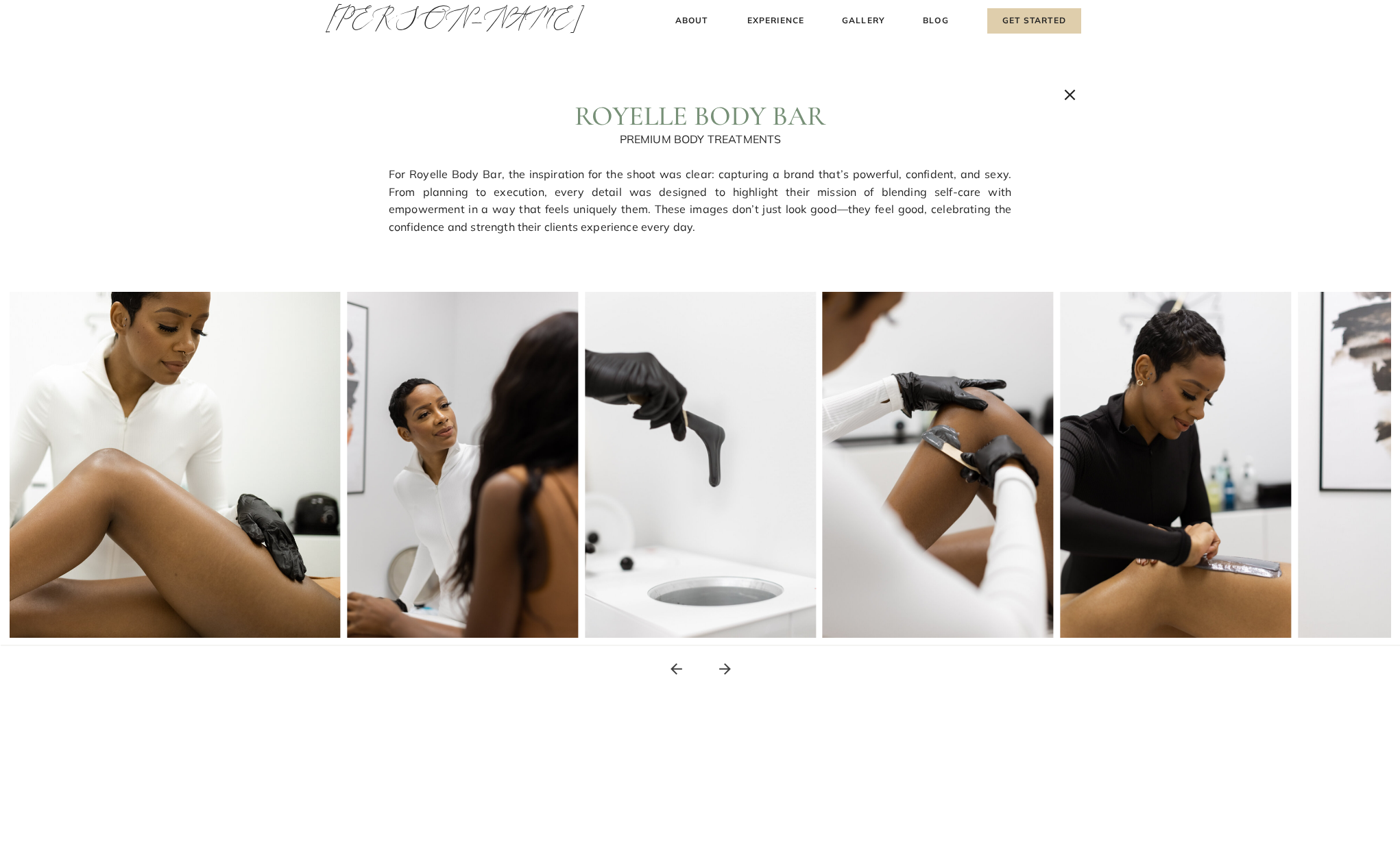
click at [732, 669] on icon at bounding box center [725, 669] width 17 height 17
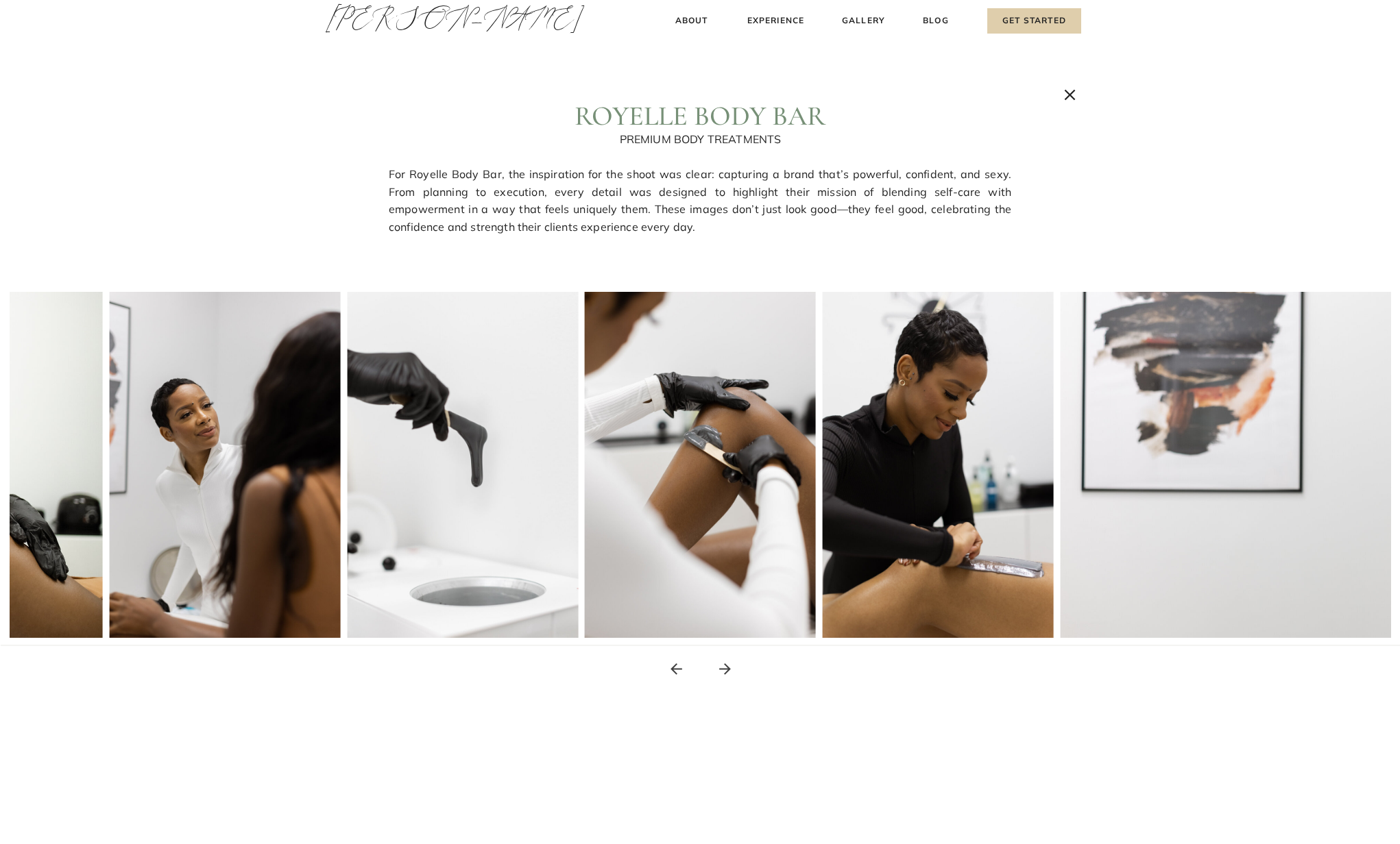
click at [732, 669] on icon at bounding box center [725, 669] width 17 height 17
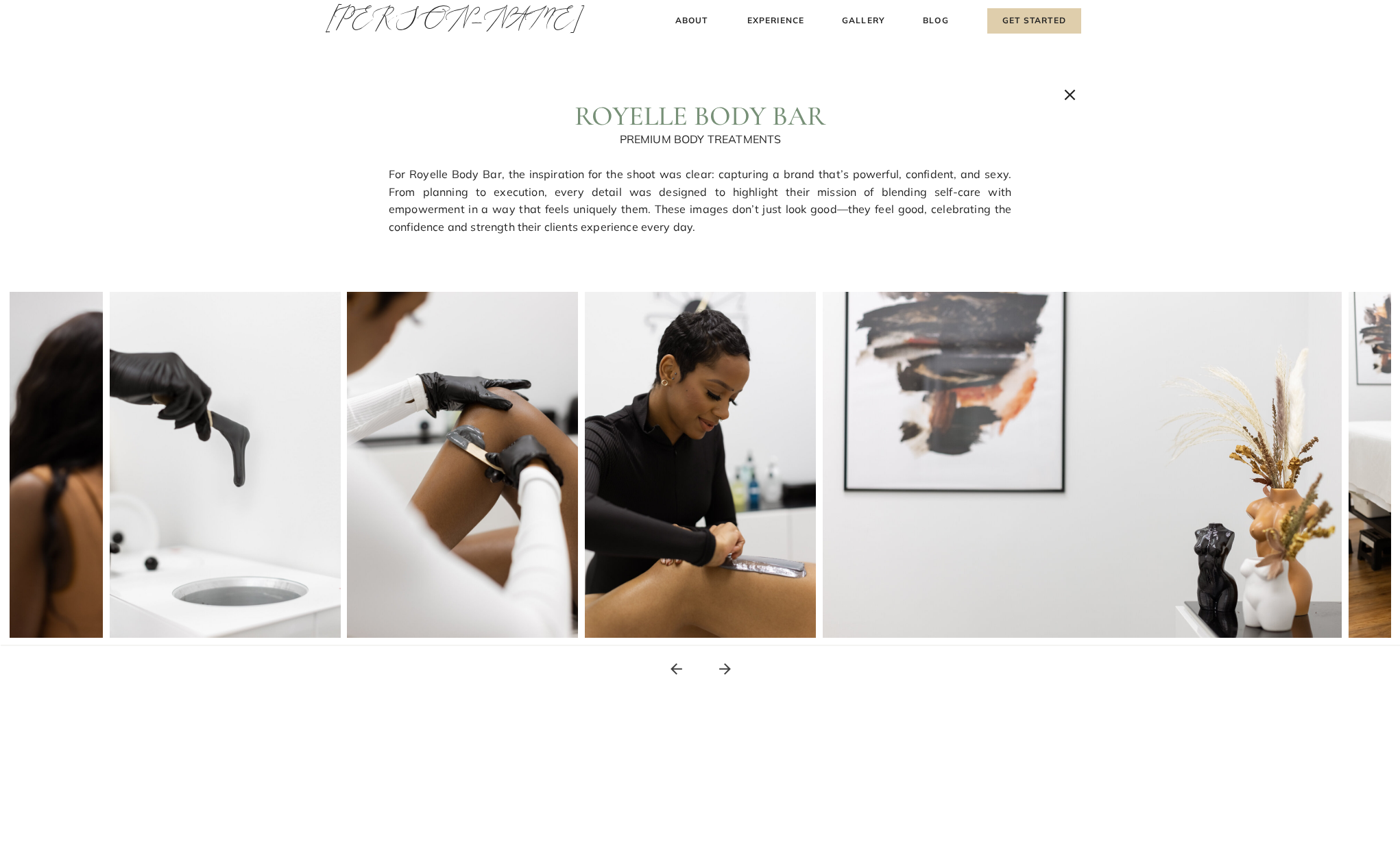
click at [732, 669] on icon at bounding box center [725, 669] width 17 height 17
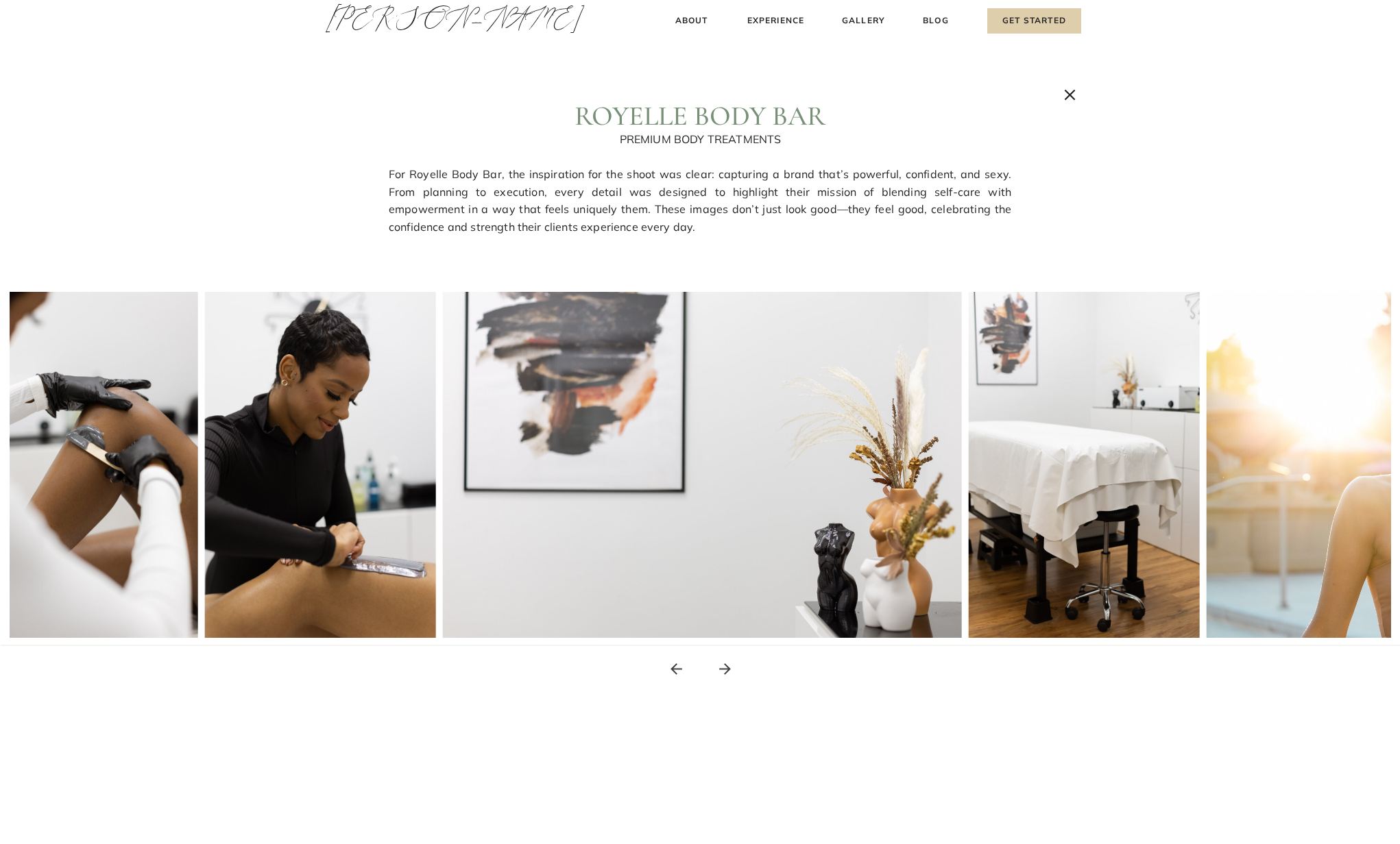
click at [732, 669] on icon at bounding box center [725, 669] width 17 height 17
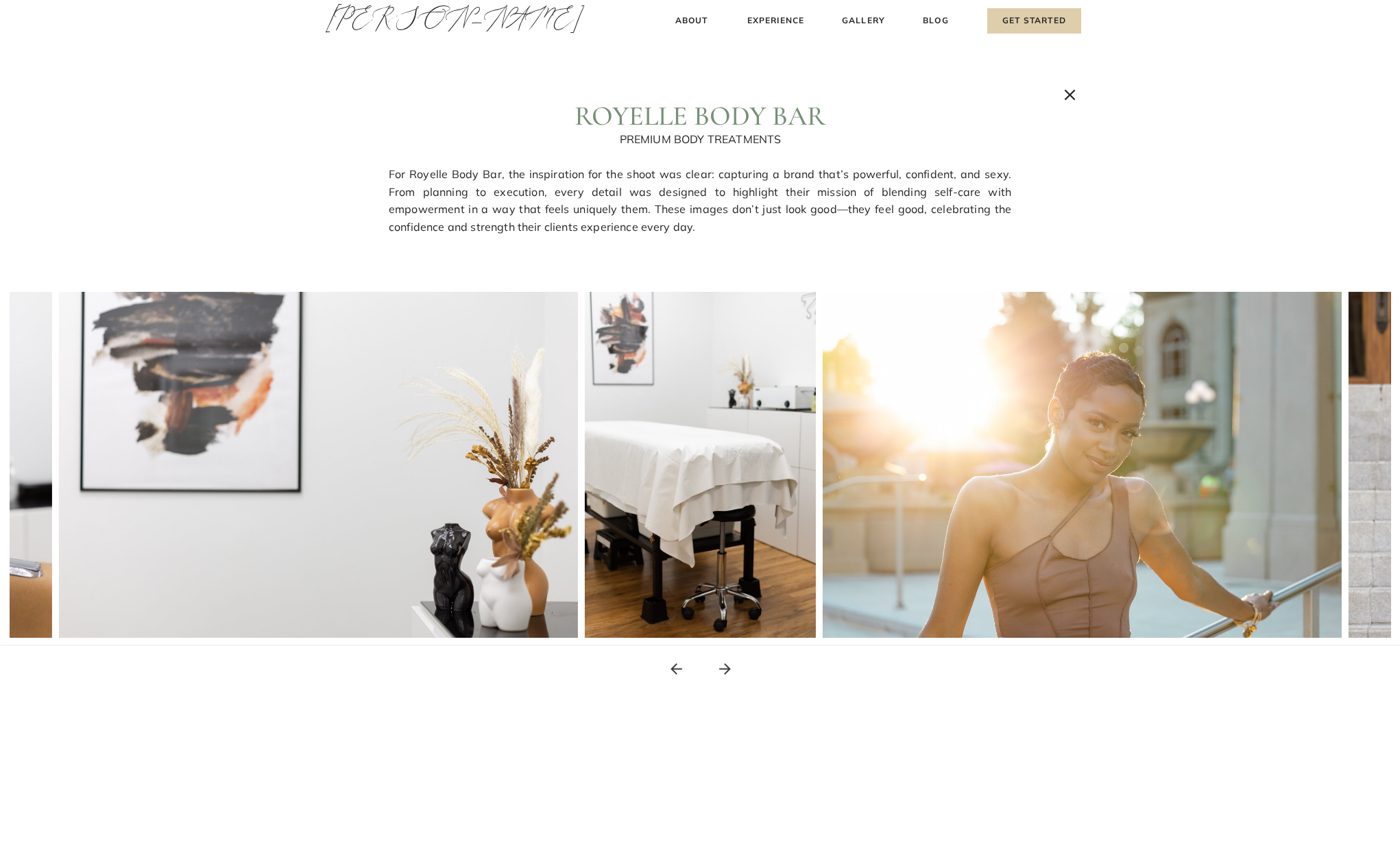
click at [732, 669] on icon at bounding box center [725, 669] width 17 height 17
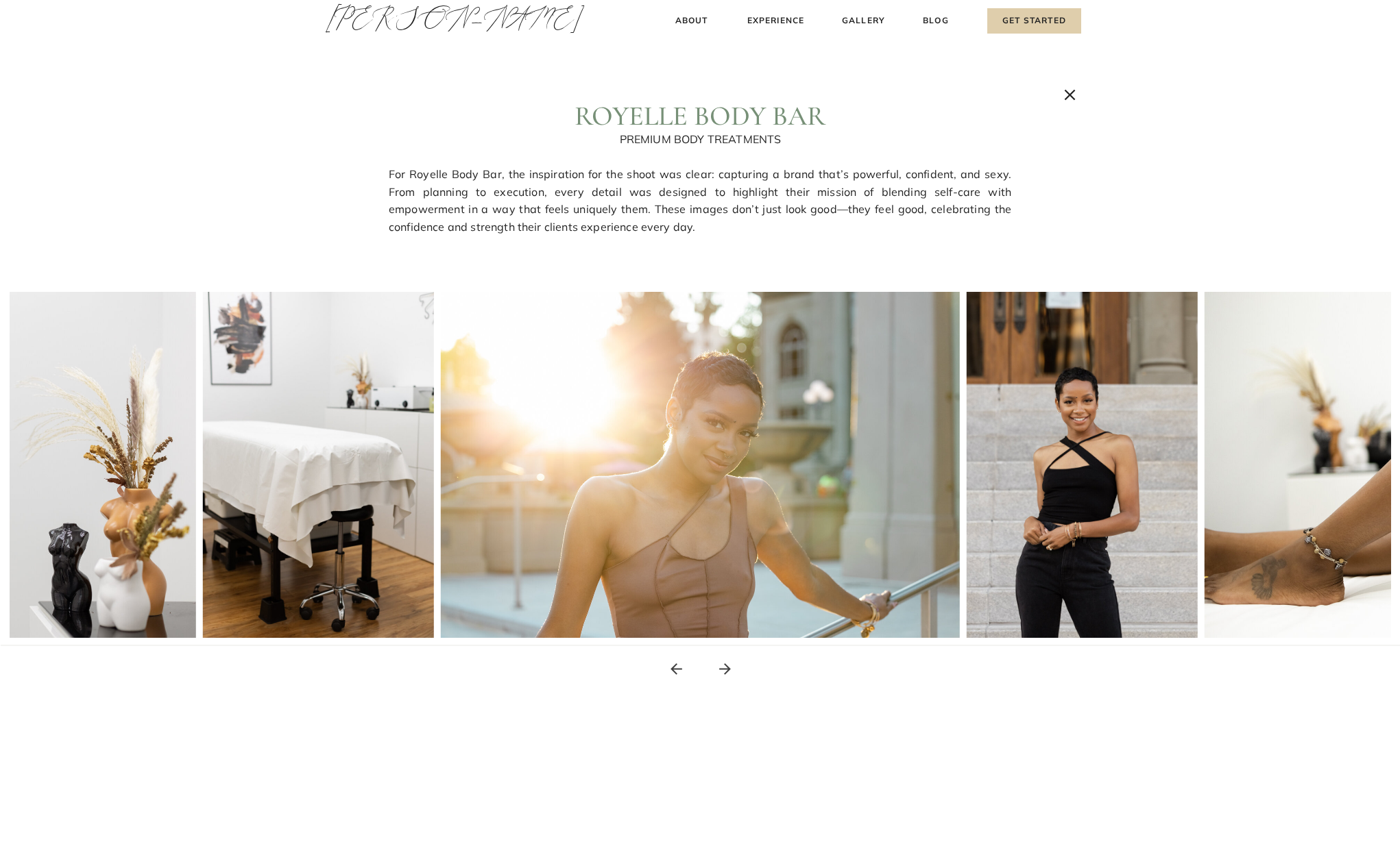
click at [732, 669] on icon at bounding box center [725, 669] width 17 height 17
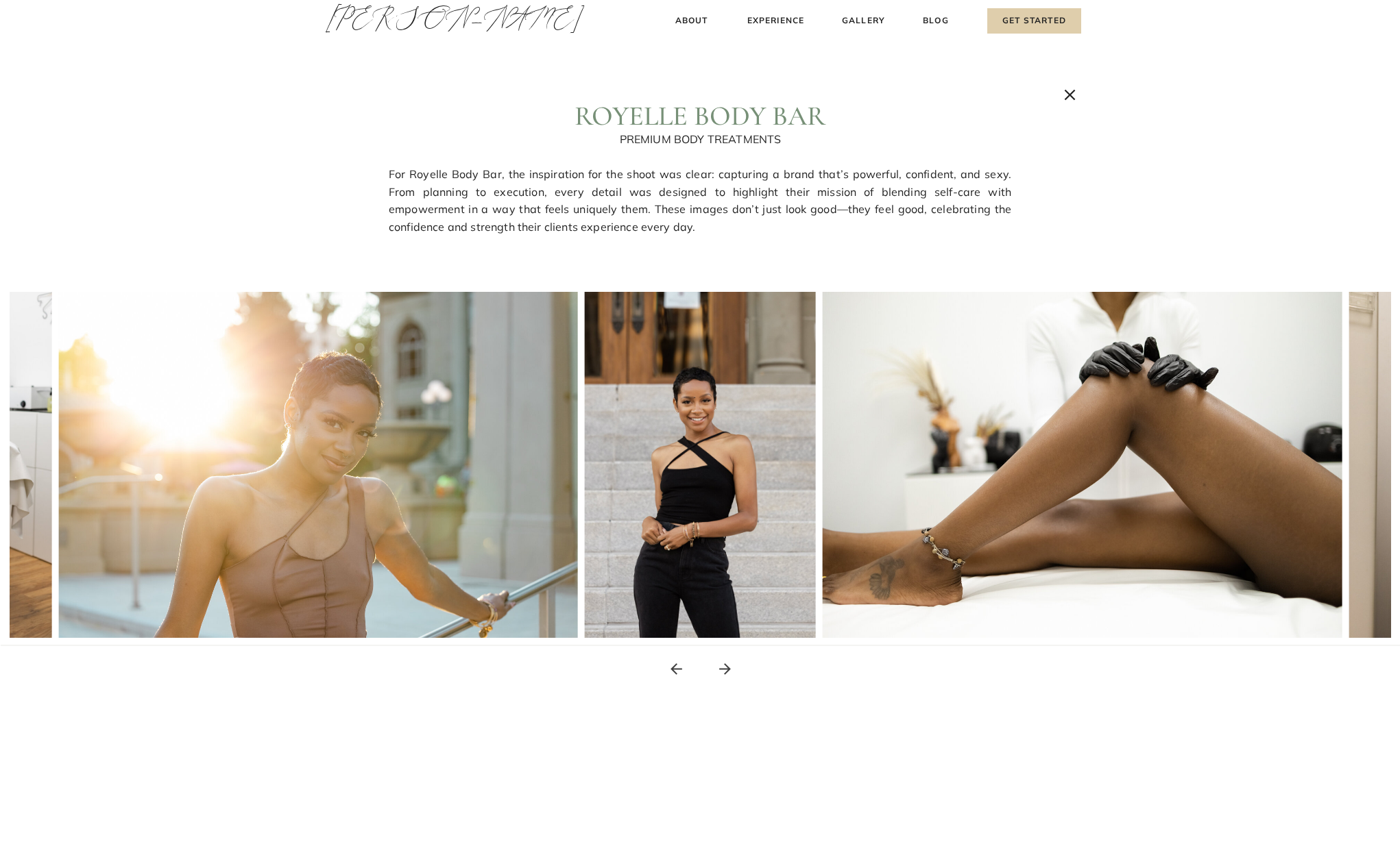
click at [732, 669] on icon at bounding box center [725, 669] width 17 height 17
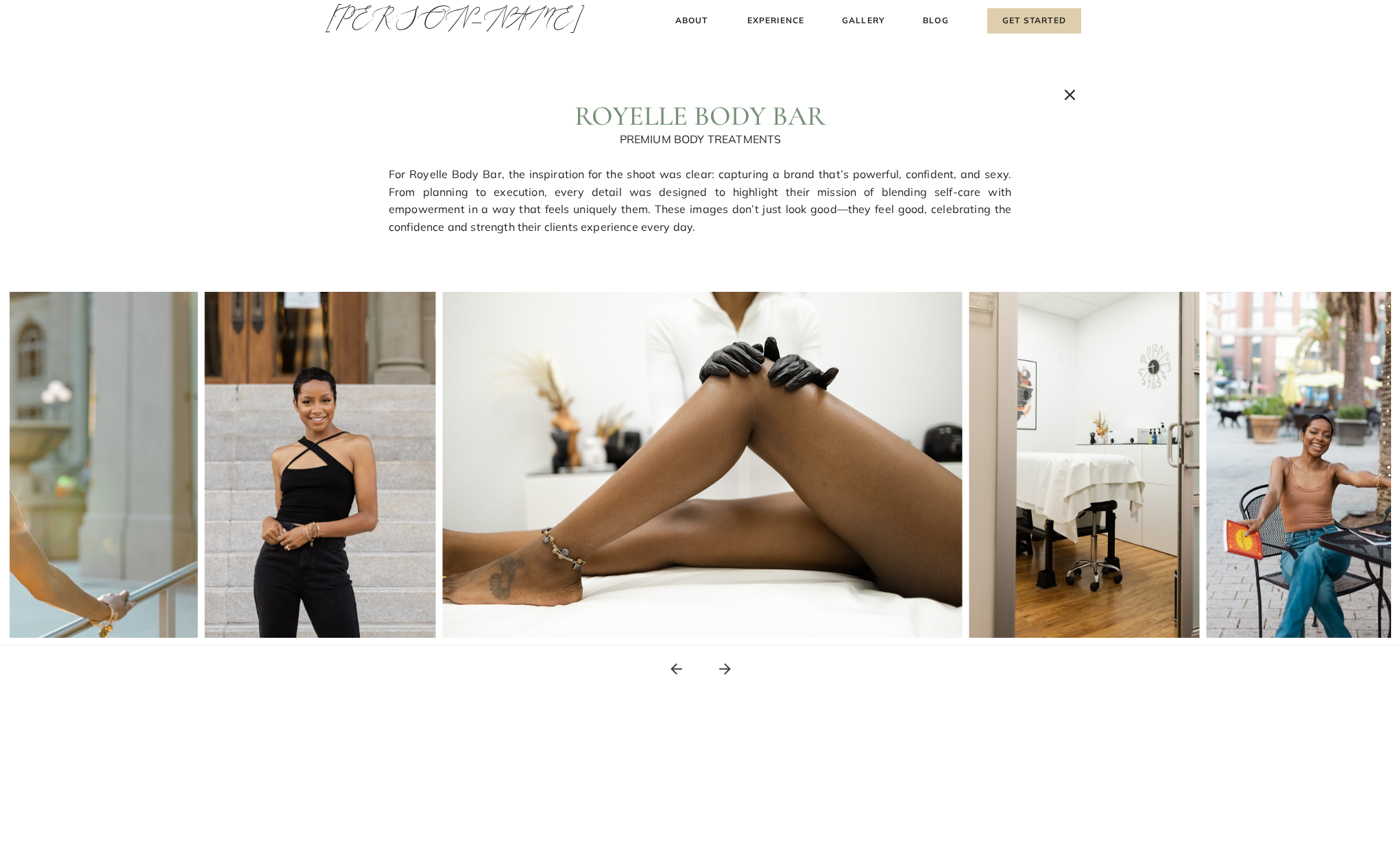
click at [732, 669] on icon at bounding box center [725, 669] width 17 height 17
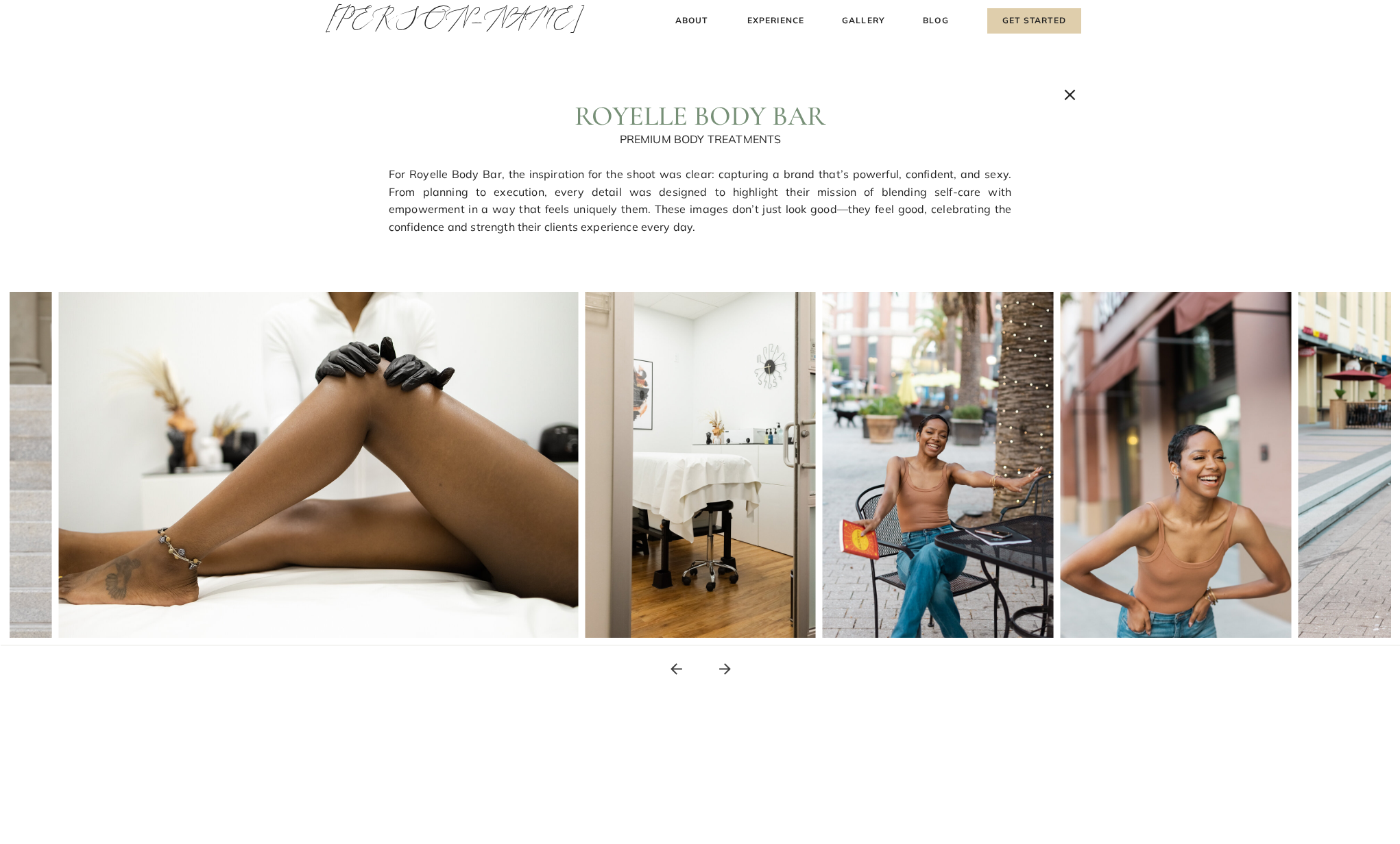
click at [732, 669] on icon at bounding box center [725, 669] width 17 height 17
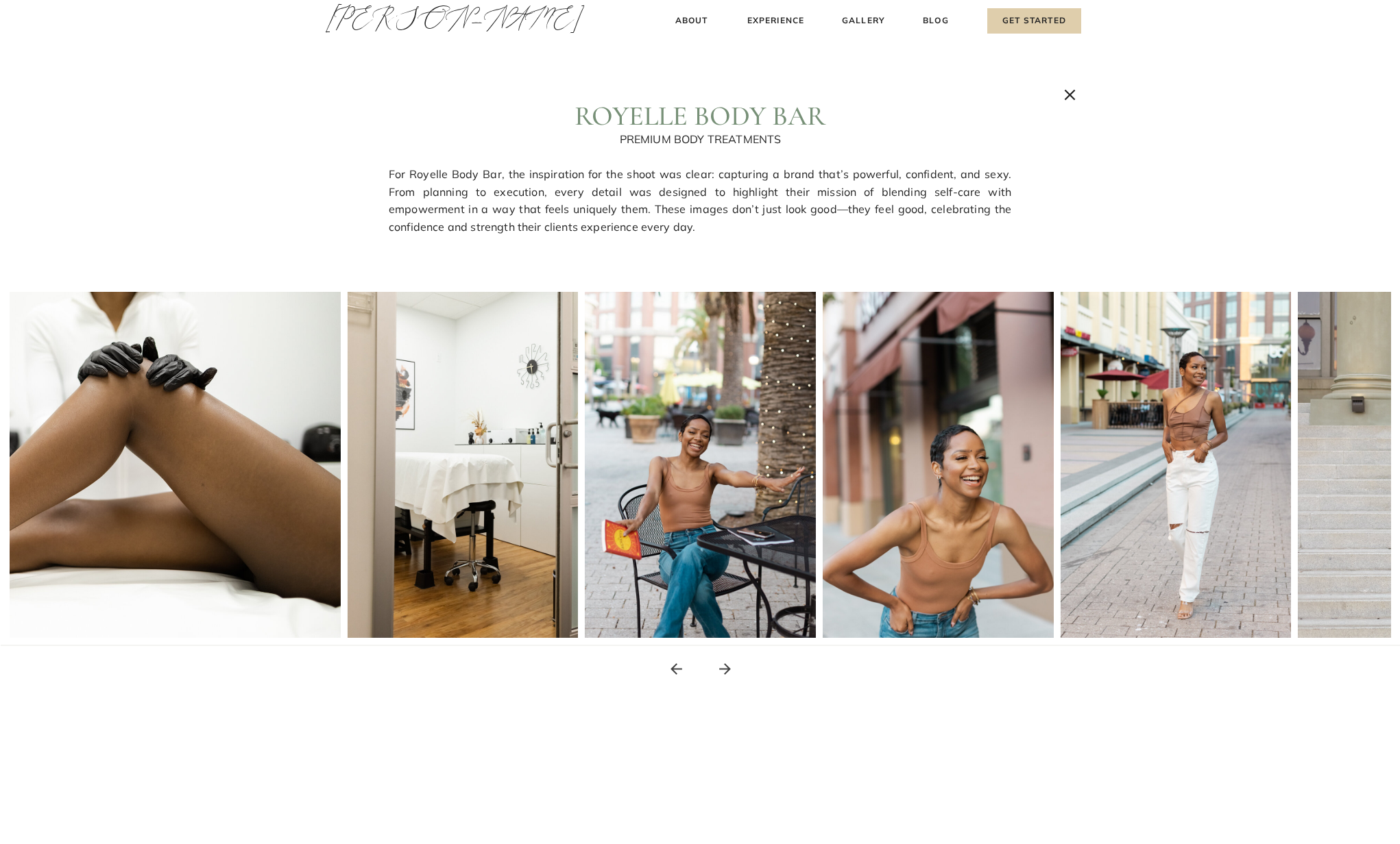
click at [732, 669] on icon at bounding box center [725, 669] width 17 height 17
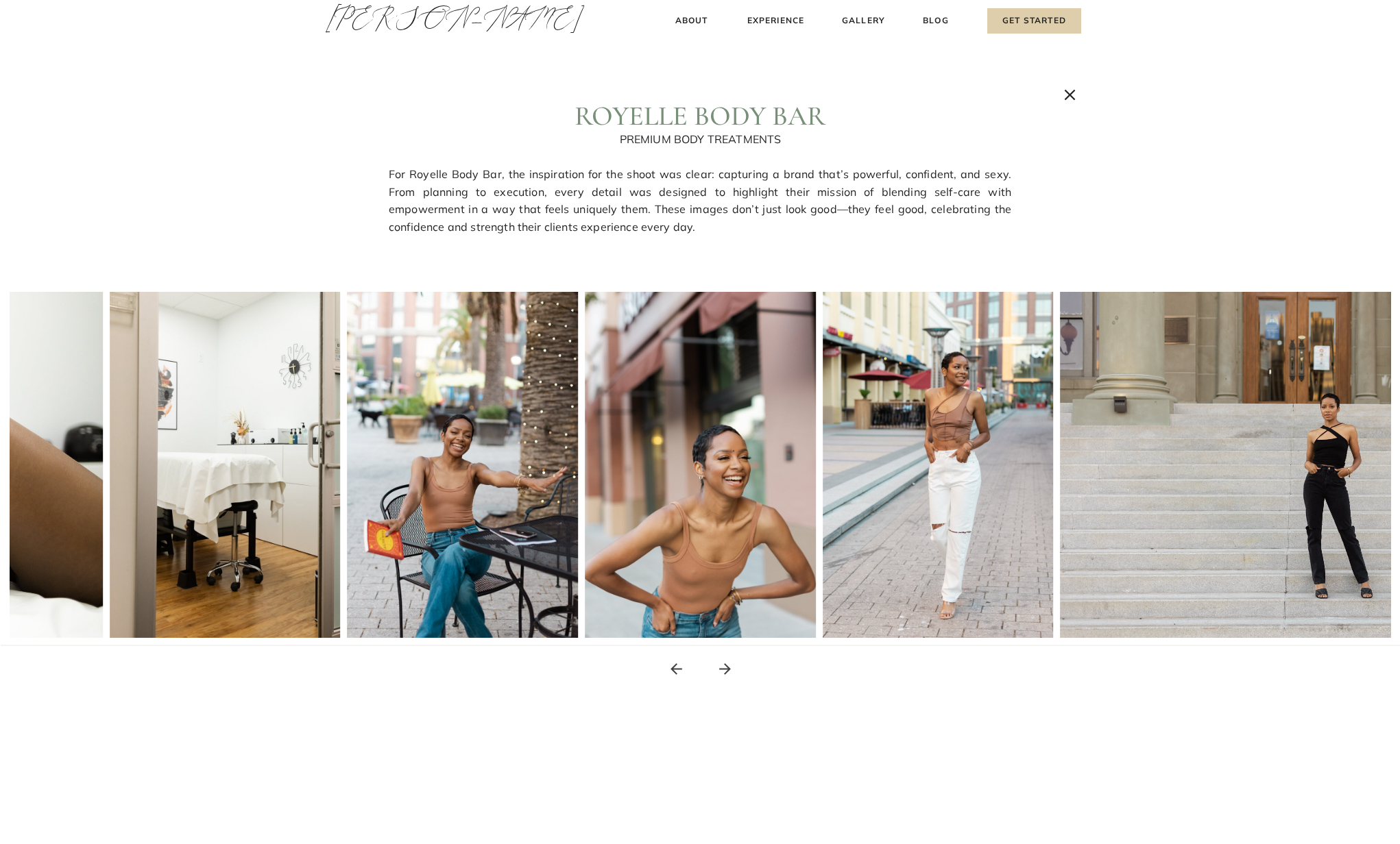
click at [732, 669] on icon at bounding box center [725, 669] width 17 height 17
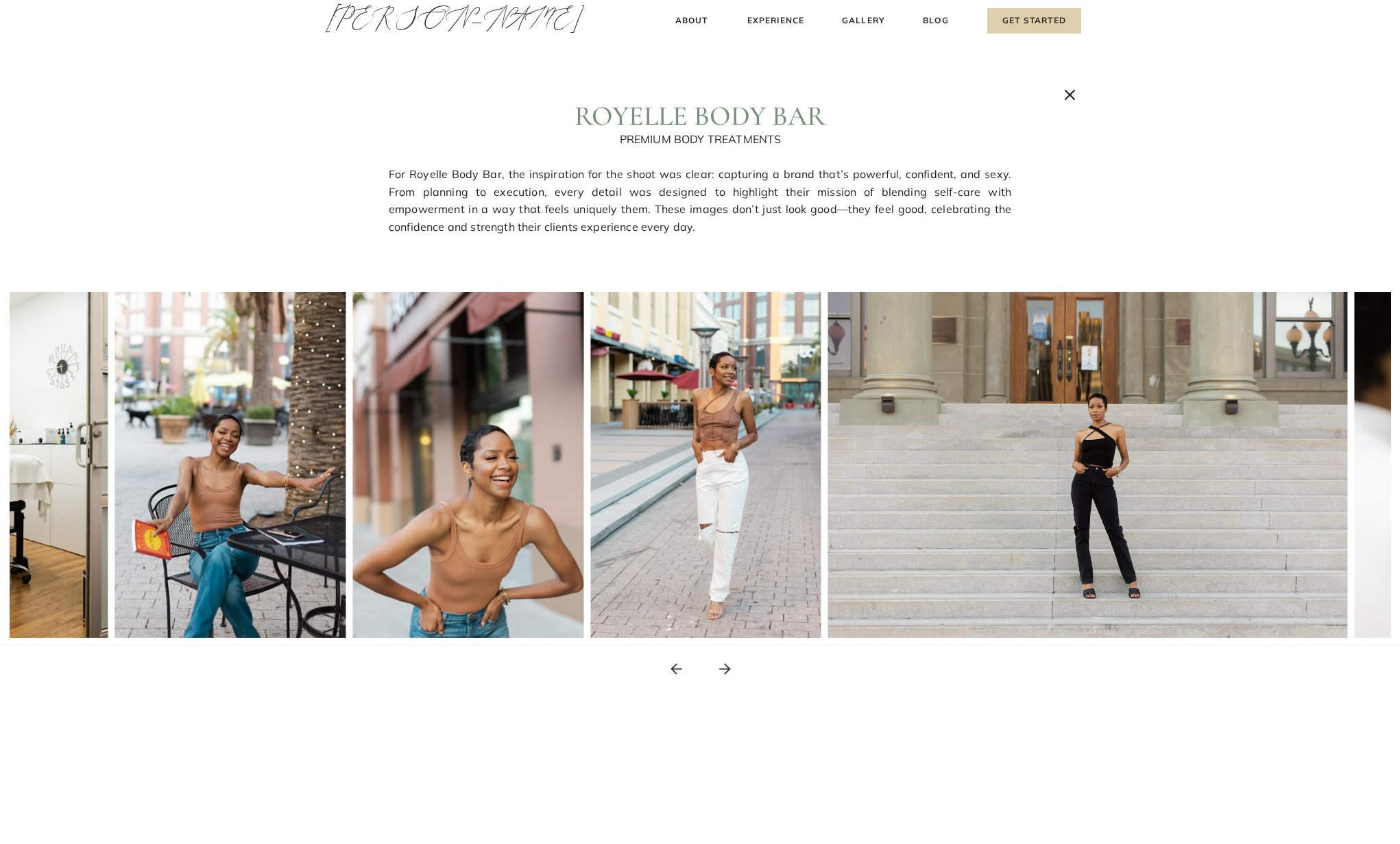
click at [732, 669] on icon at bounding box center [725, 669] width 17 height 17
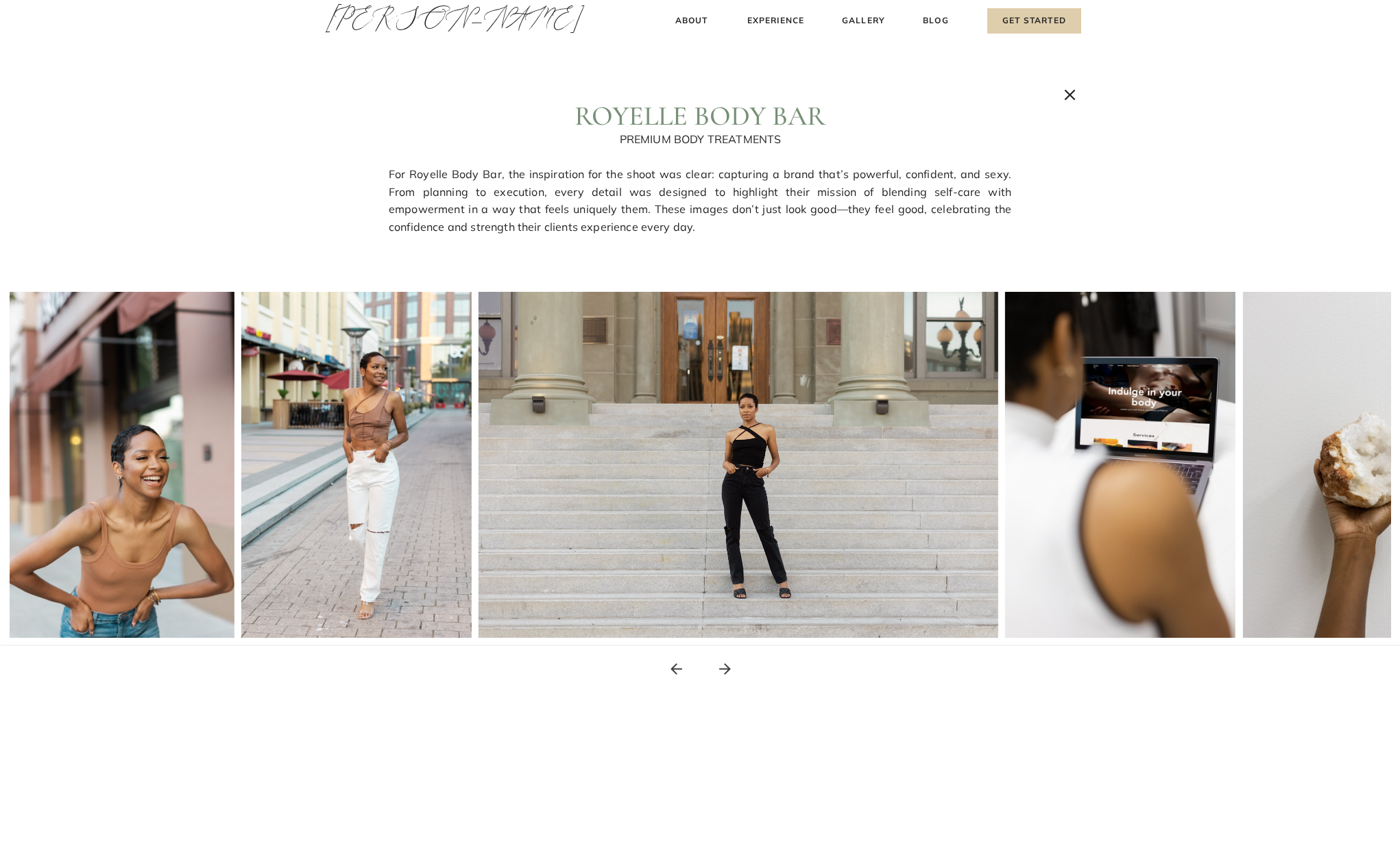
click at [732, 669] on icon at bounding box center [725, 669] width 17 height 17
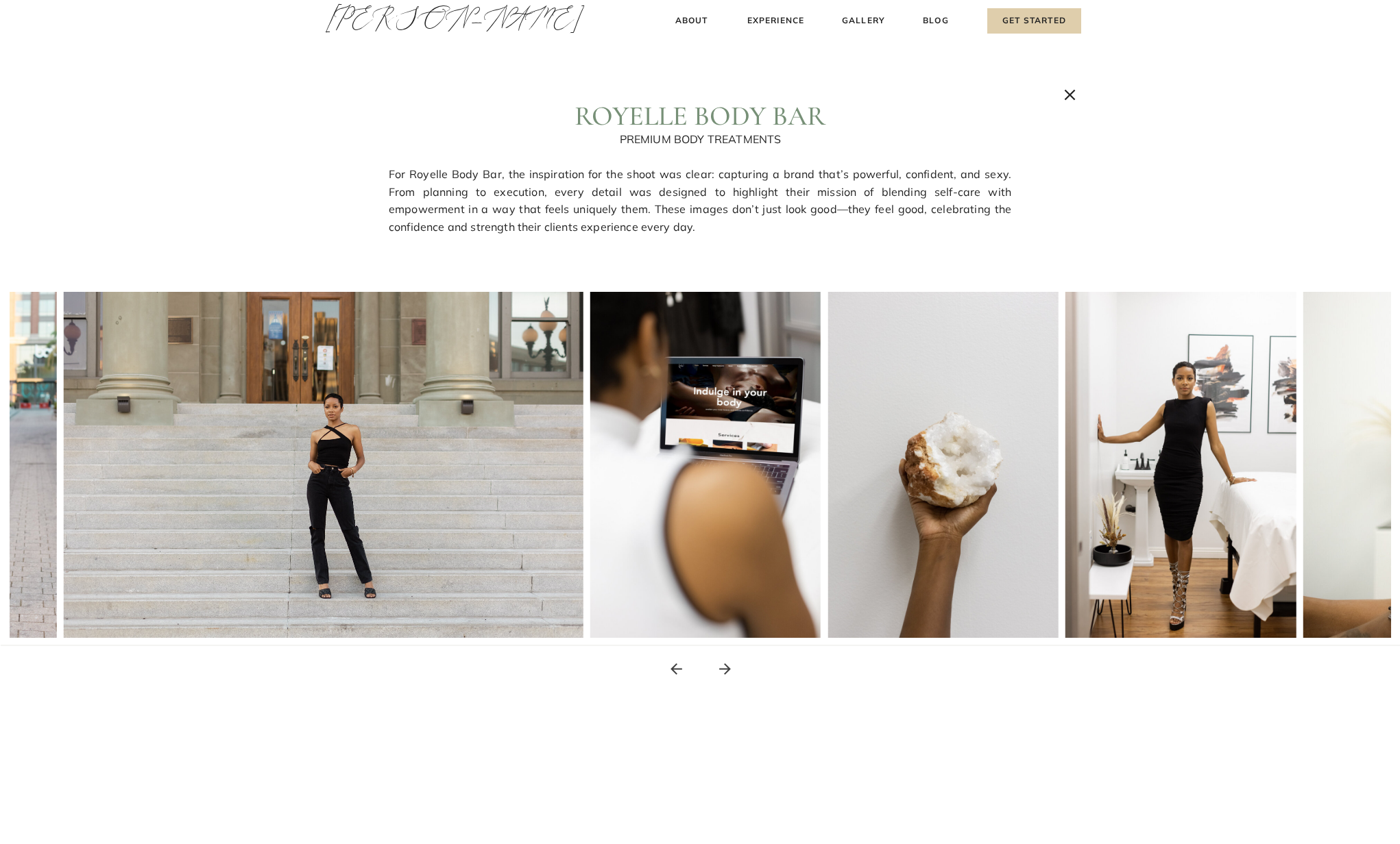
click at [732, 669] on icon at bounding box center [725, 669] width 17 height 17
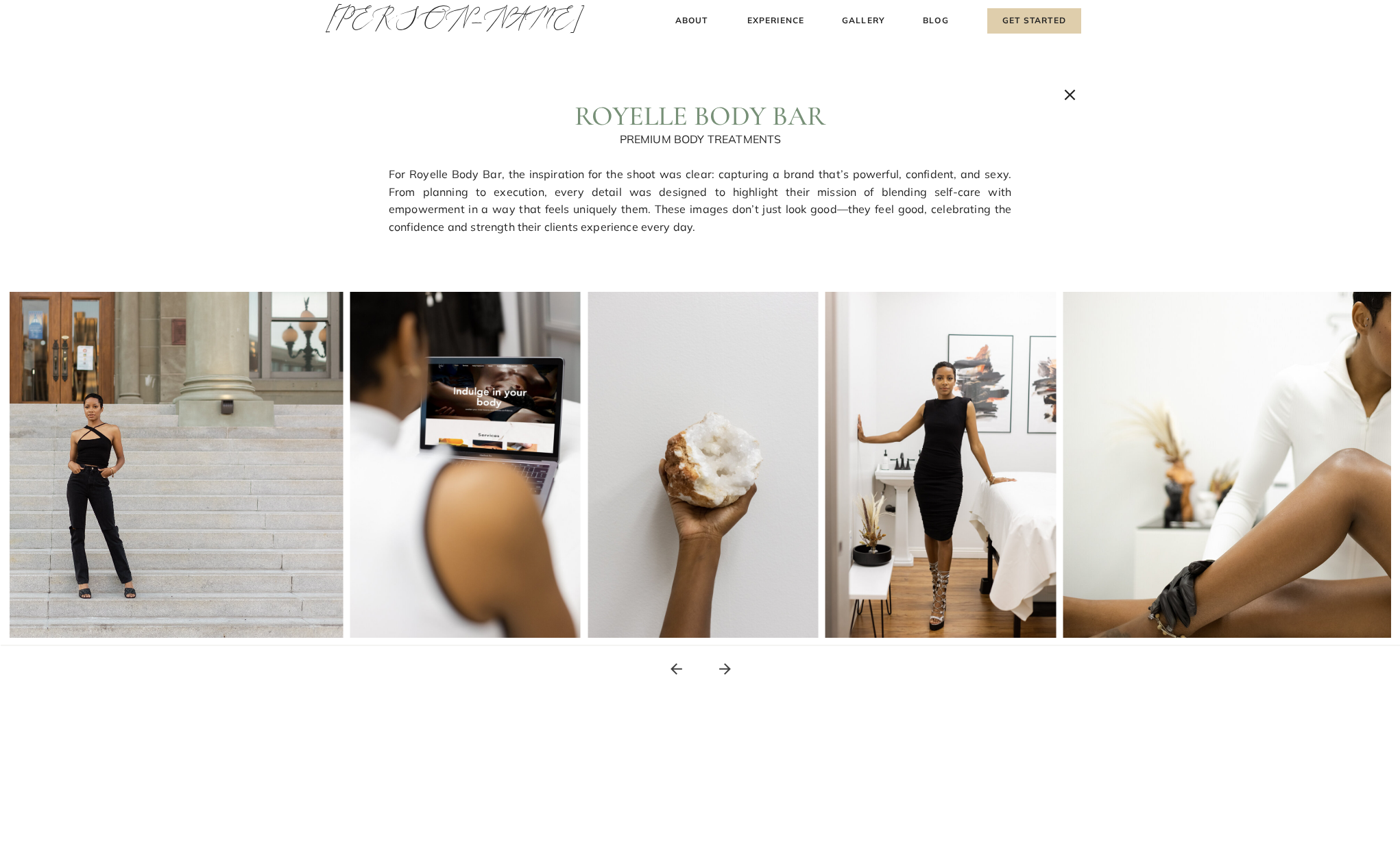
click at [732, 669] on icon at bounding box center [725, 669] width 17 height 17
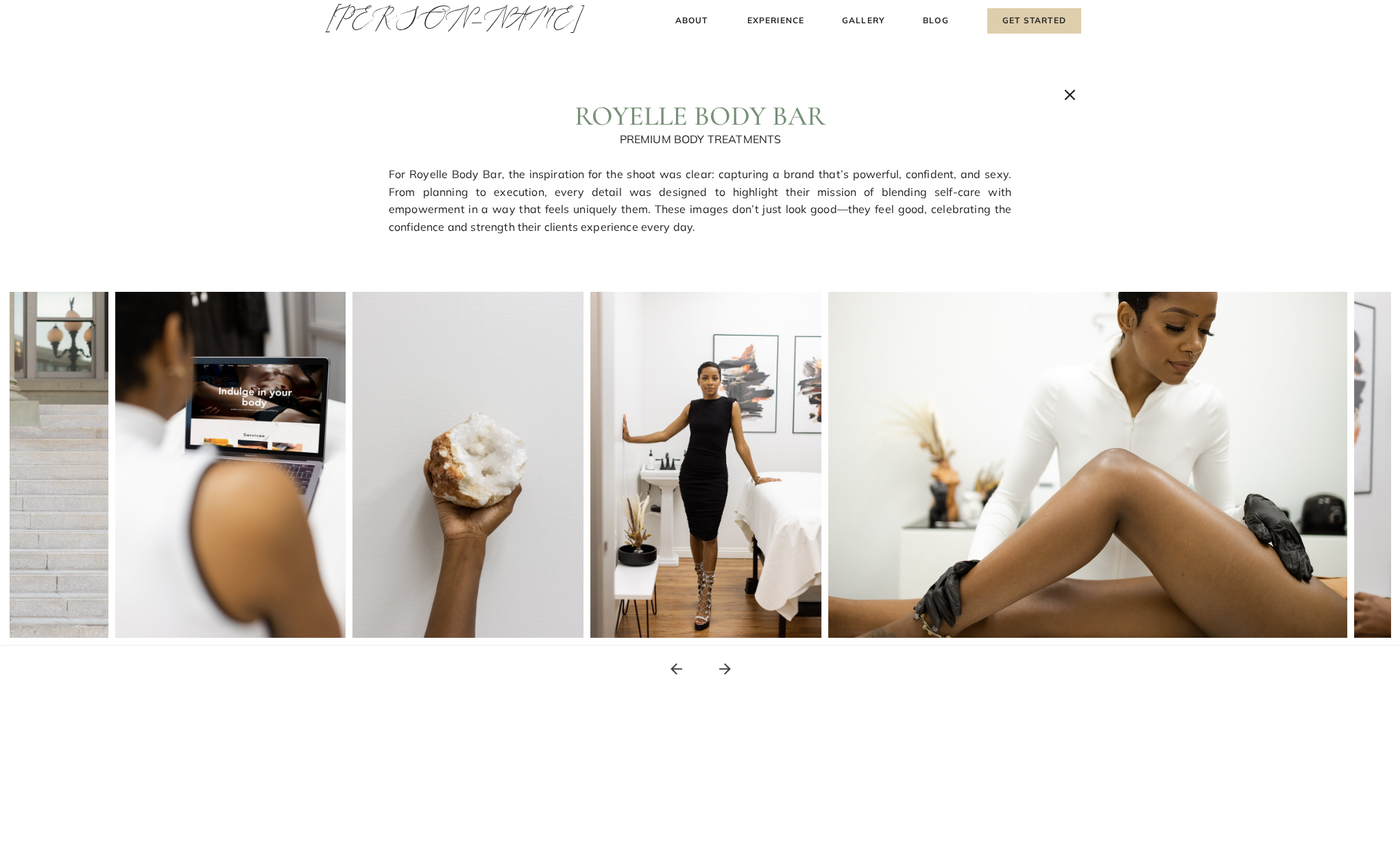
click at [732, 669] on icon at bounding box center [725, 669] width 17 height 17
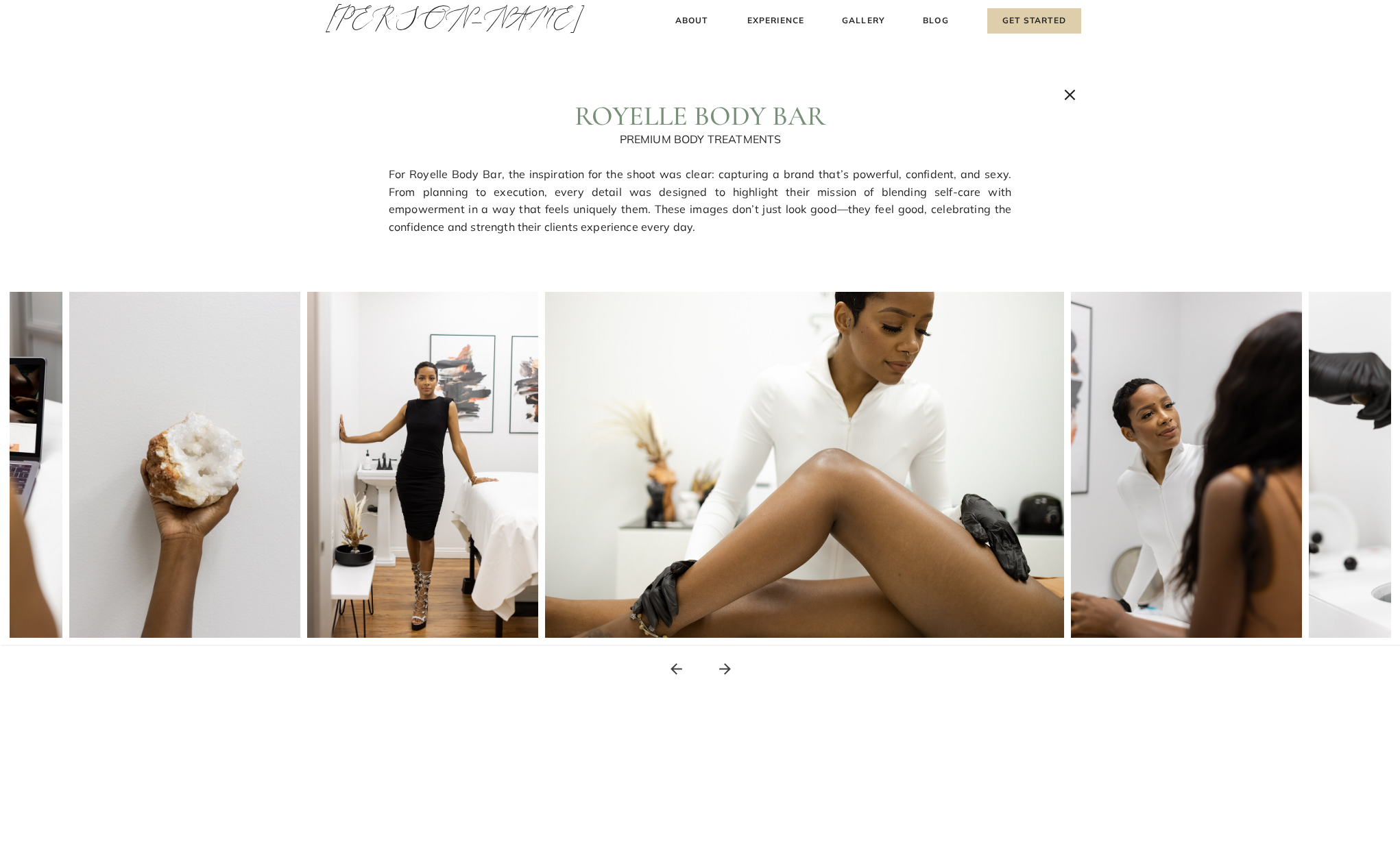
click at [732, 669] on icon at bounding box center [725, 669] width 17 height 17
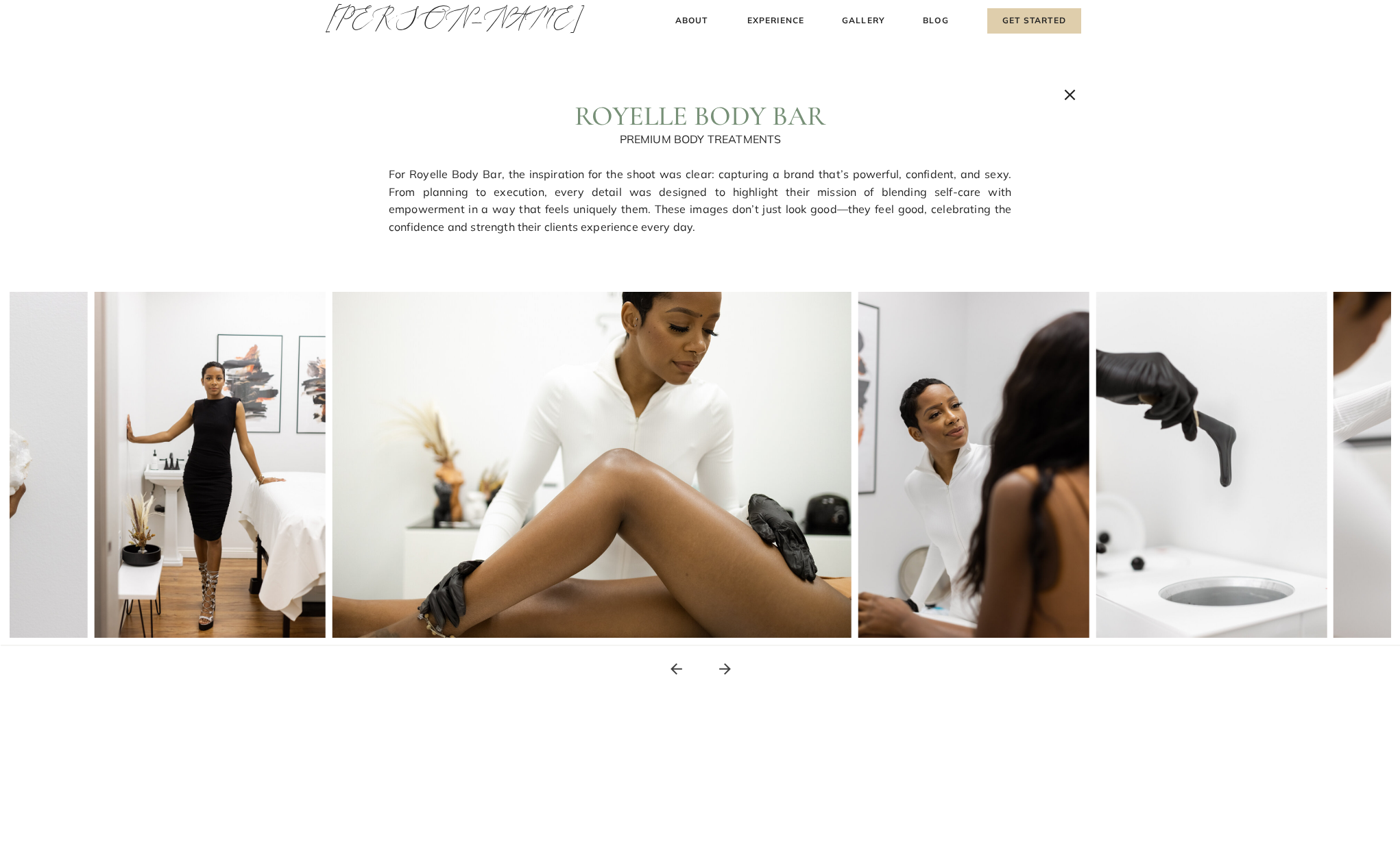
click at [732, 669] on icon at bounding box center [725, 669] width 17 height 17
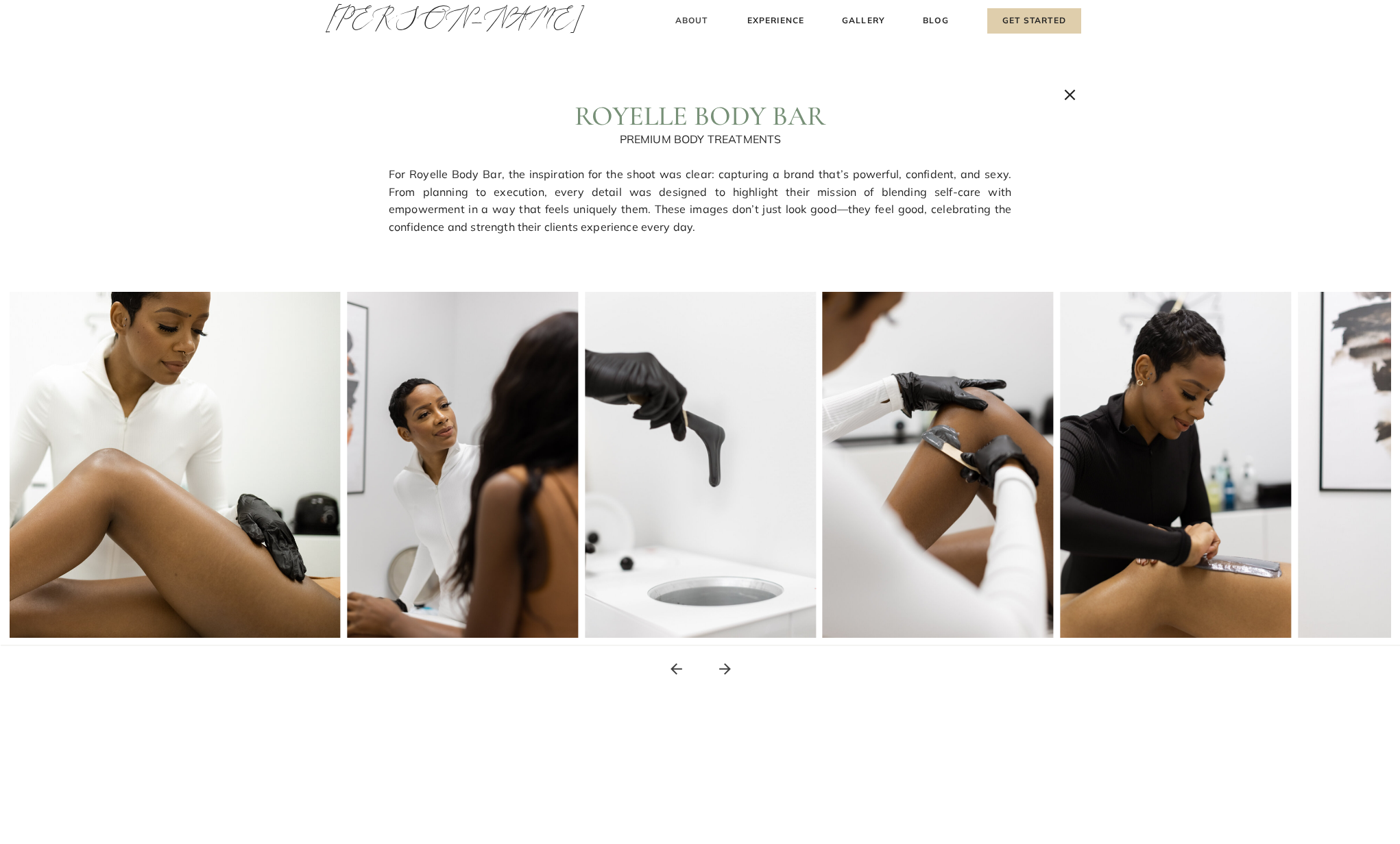
click at [687, 15] on h3 "About" at bounding box center [691, 20] width 40 height 14
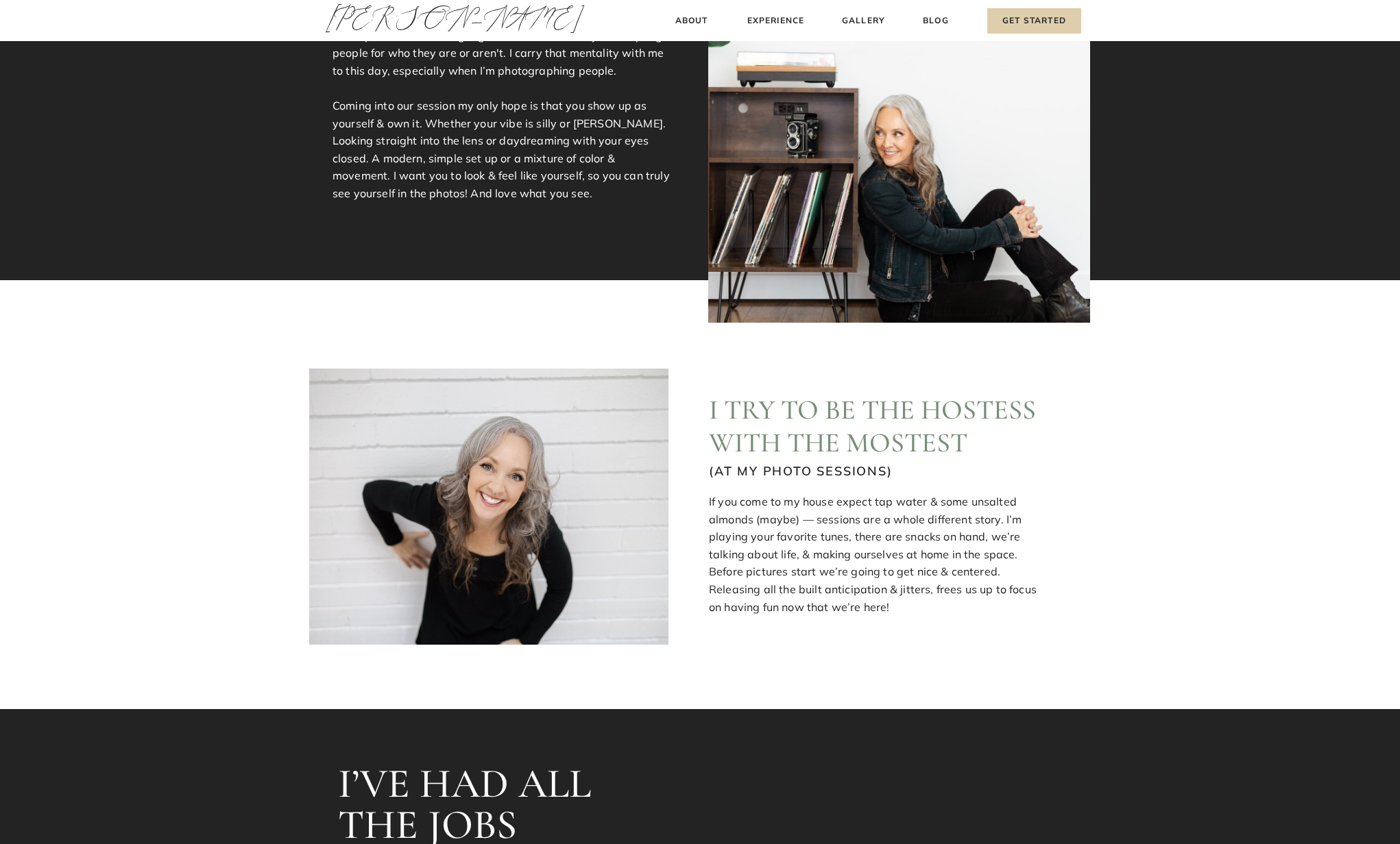
scroll to position [396, 0]
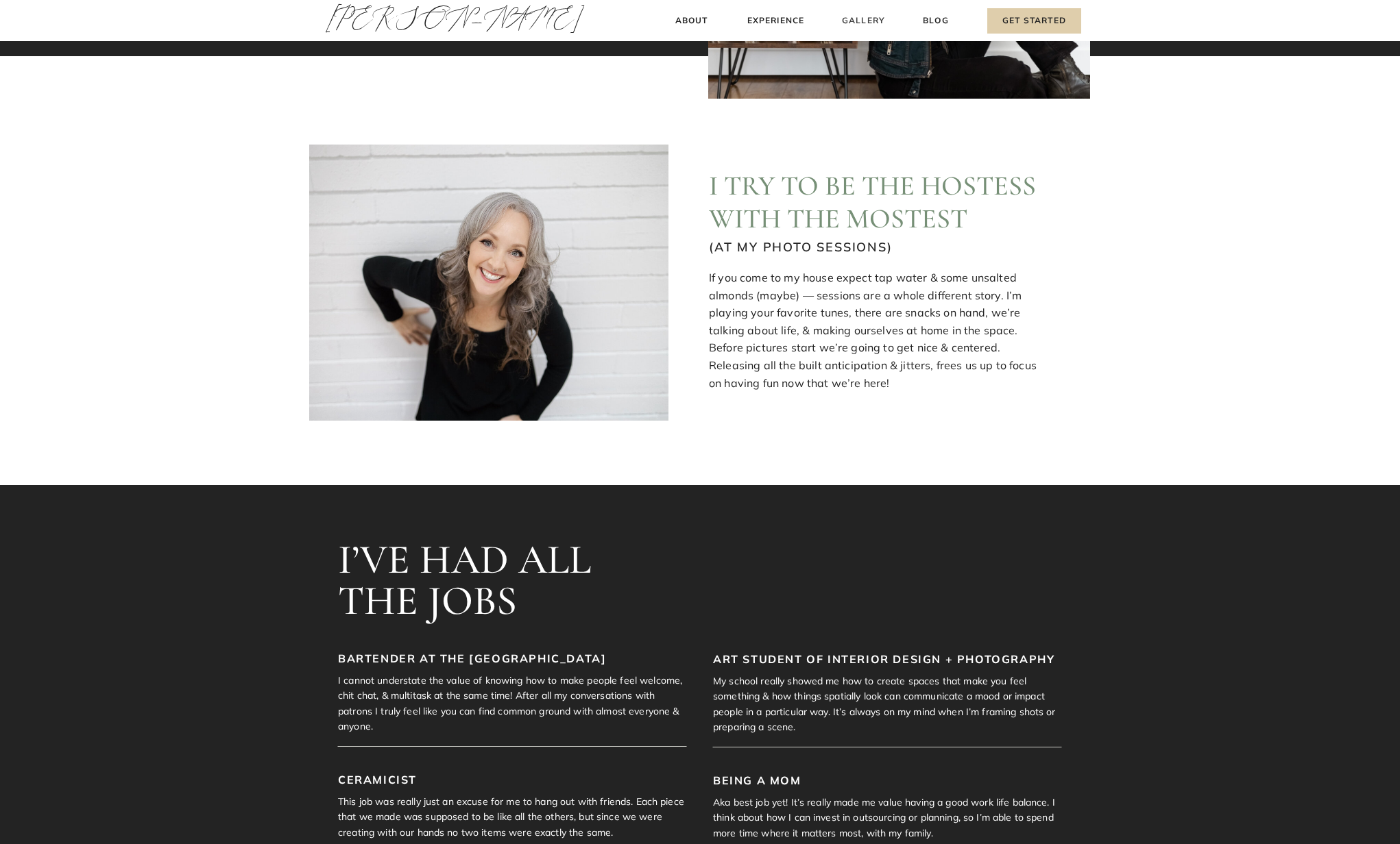
click at [853, 15] on h3 "Gallery" at bounding box center [864, 20] width 46 height 14
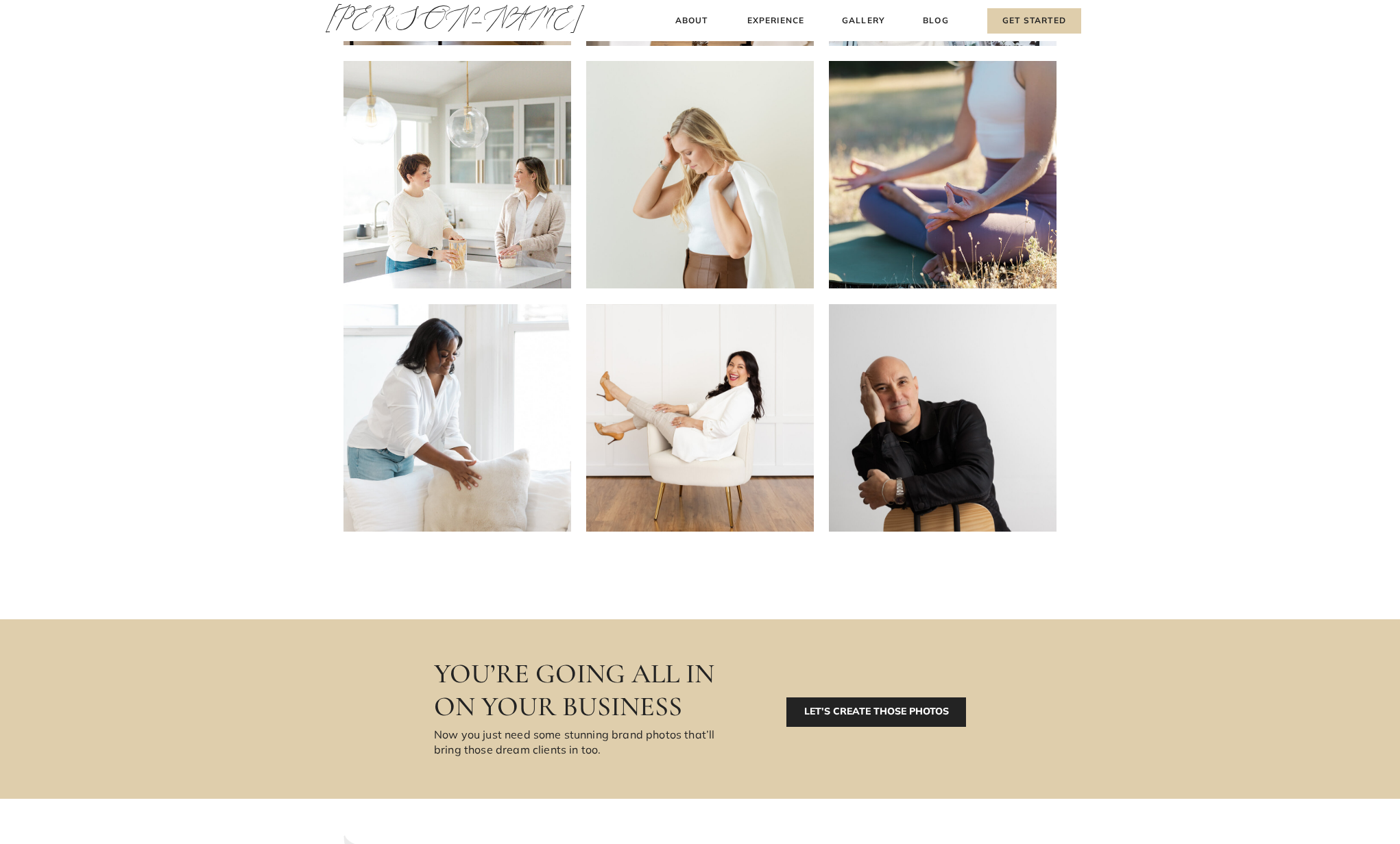
scroll to position [14, 0]
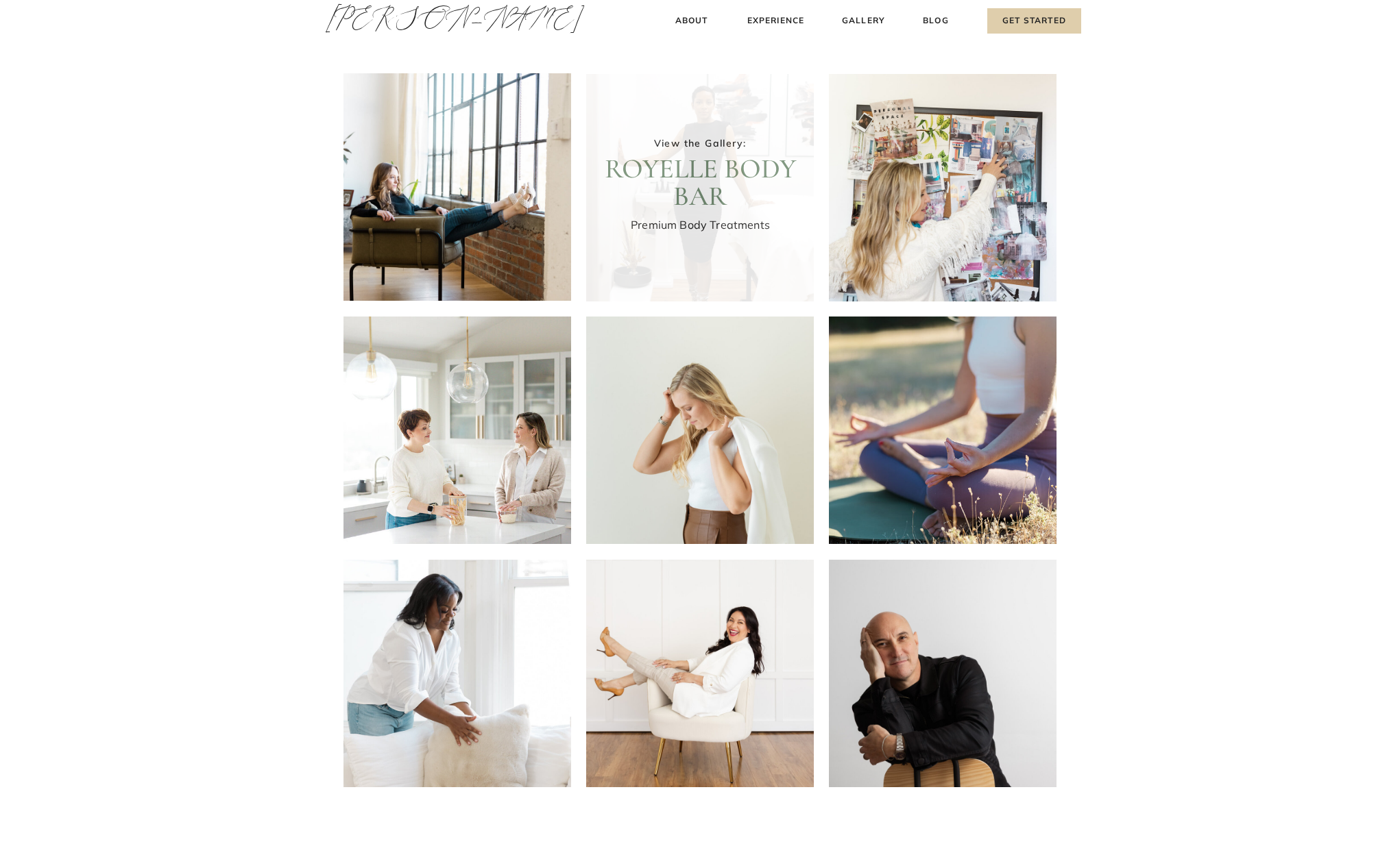
click at [737, 238] on div at bounding box center [700, 187] width 228 height 228
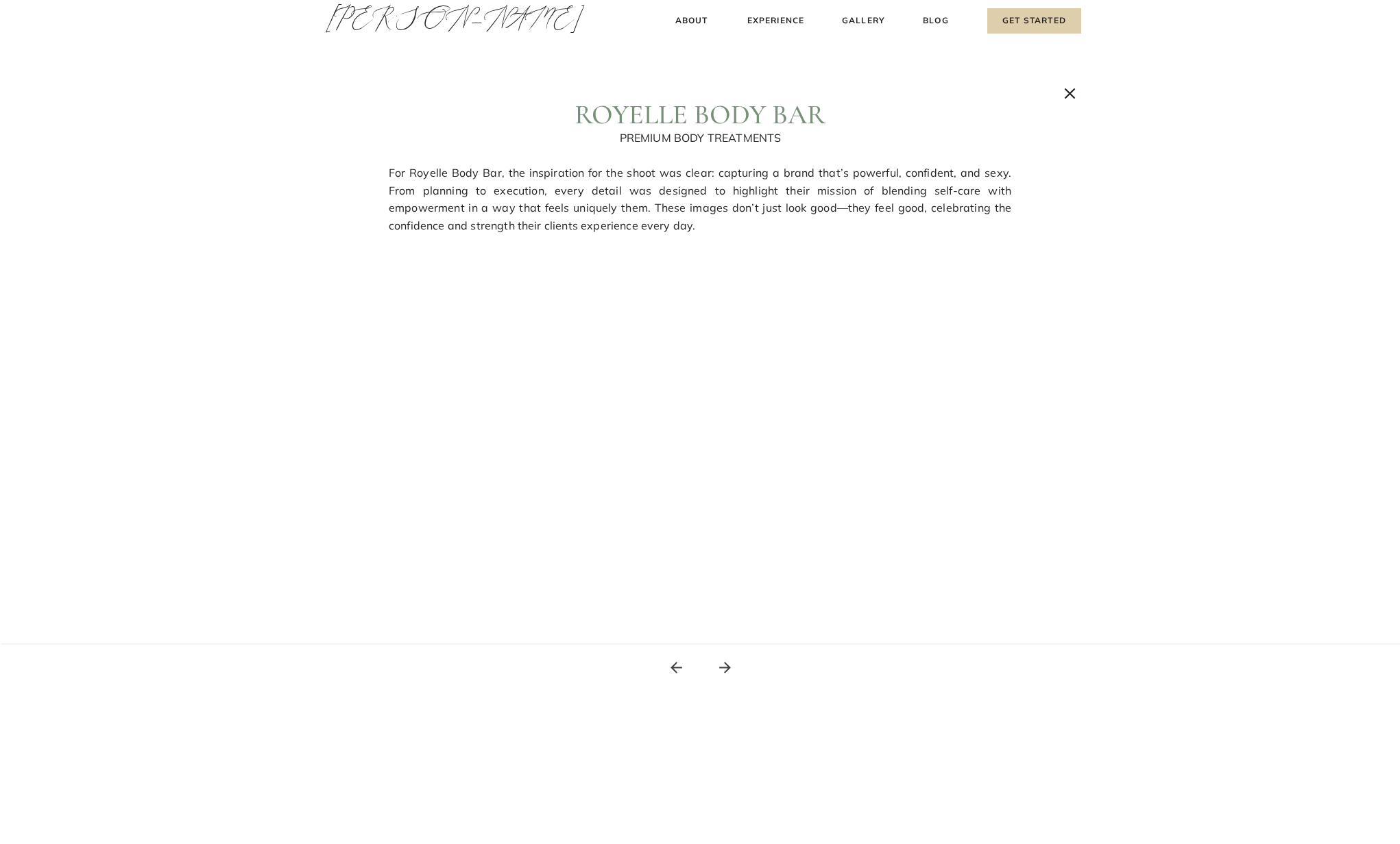
scroll to position [0, 0]
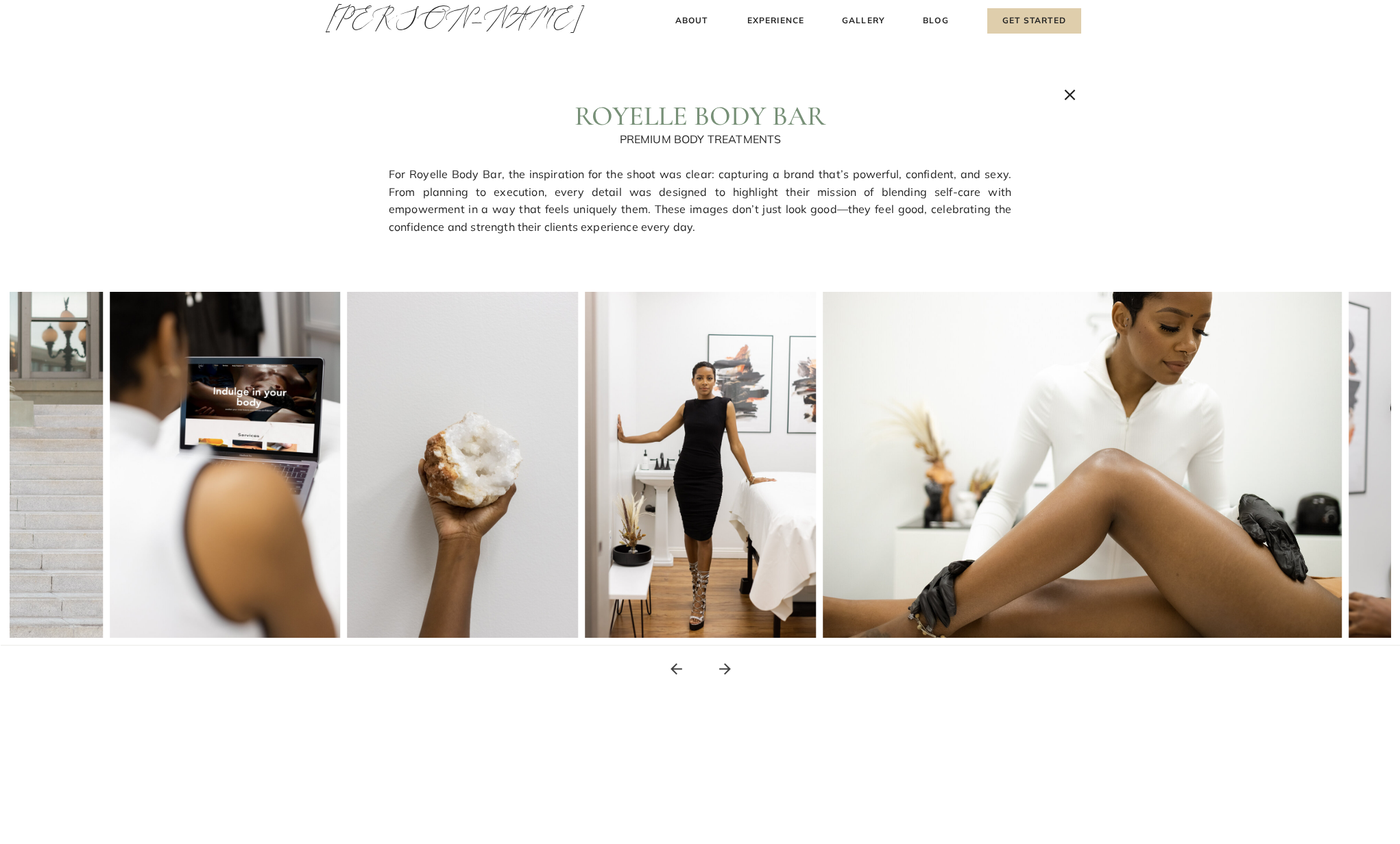
click at [726, 668] on icon at bounding box center [725, 669] width 12 height 12
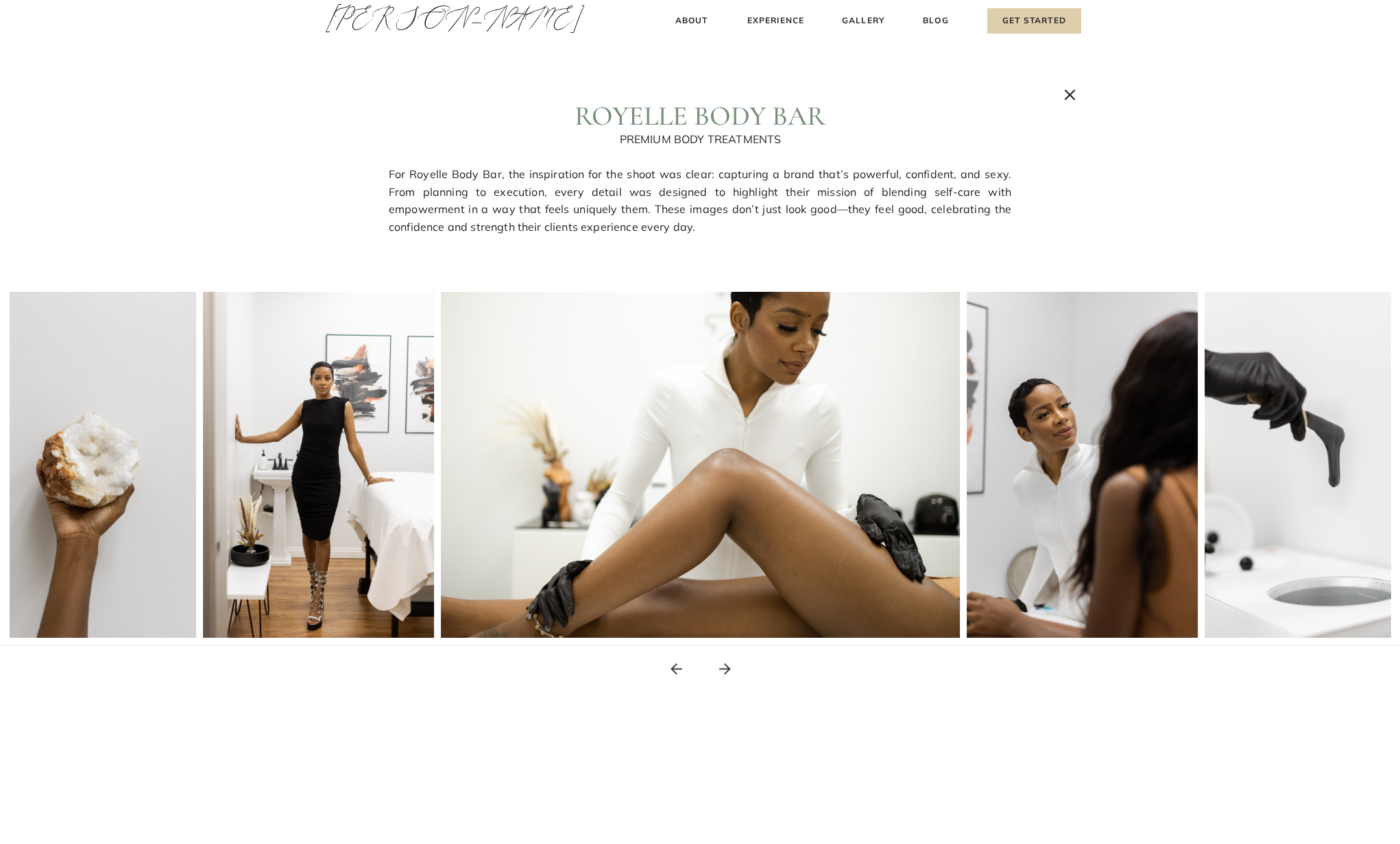
click at [726, 668] on icon at bounding box center [725, 669] width 12 height 12
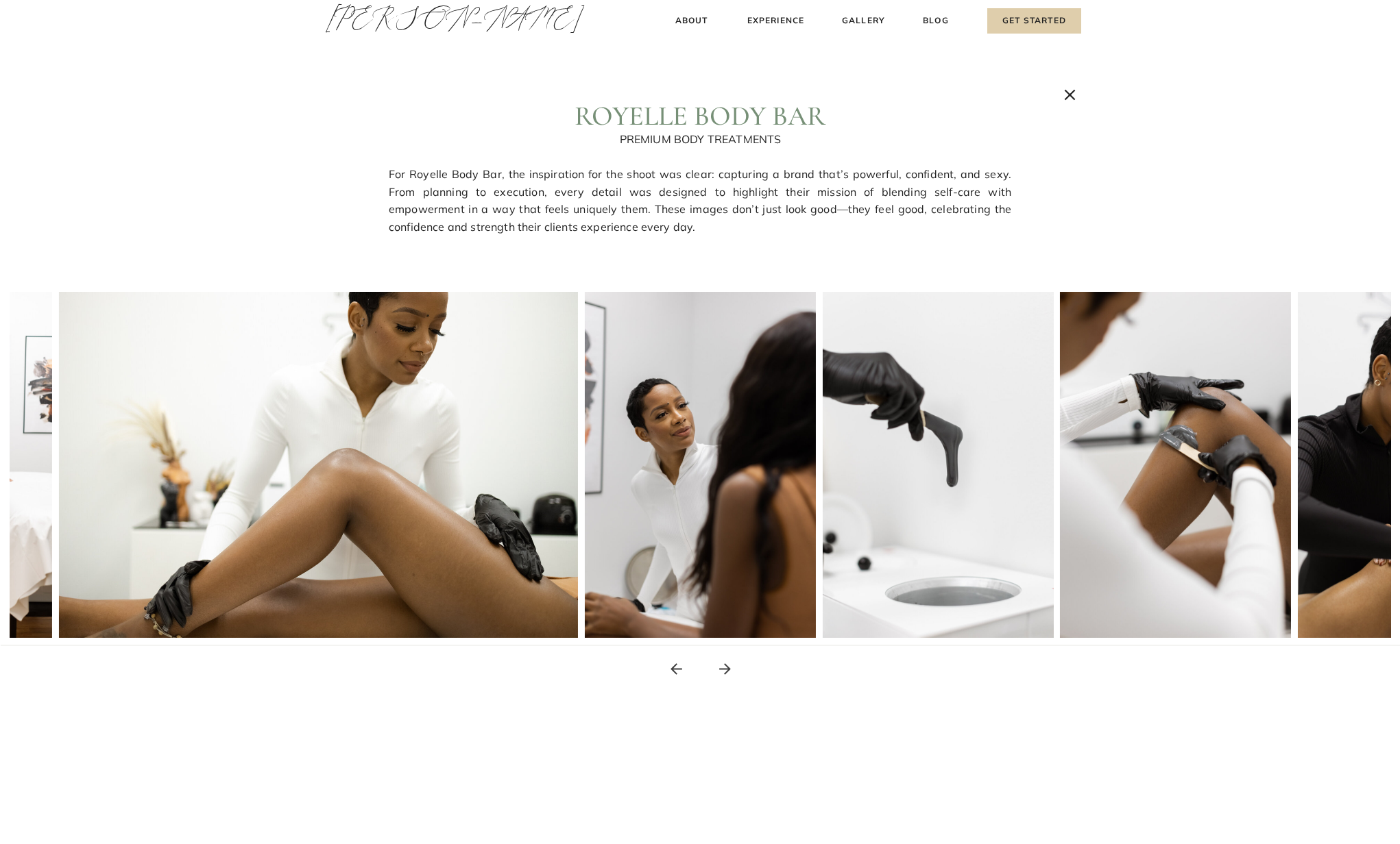
click at [719, 671] on icon at bounding box center [725, 669] width 17 height 17
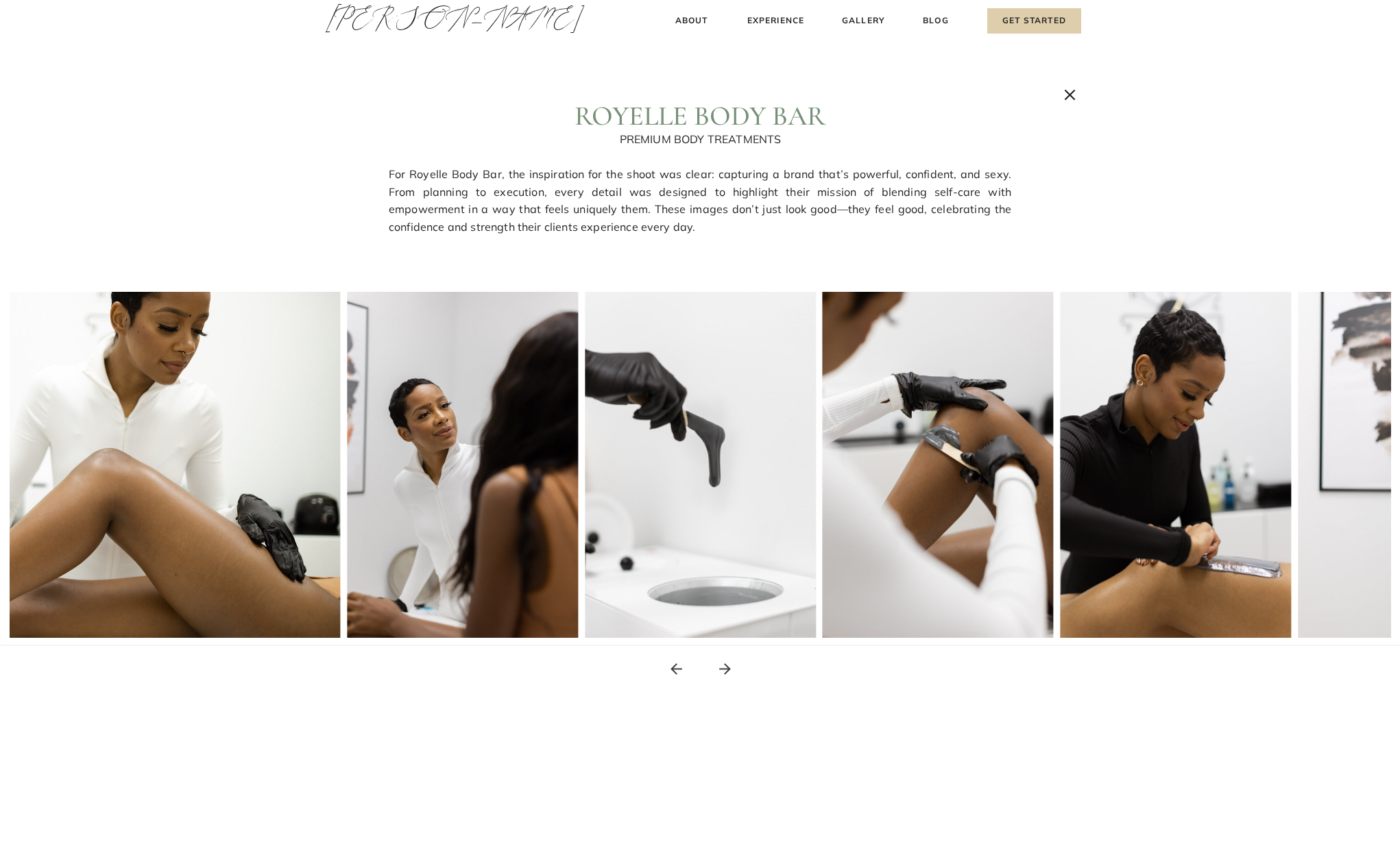
click at [719, 671] on icon at bounding box center [725, 669] width 17 height 17
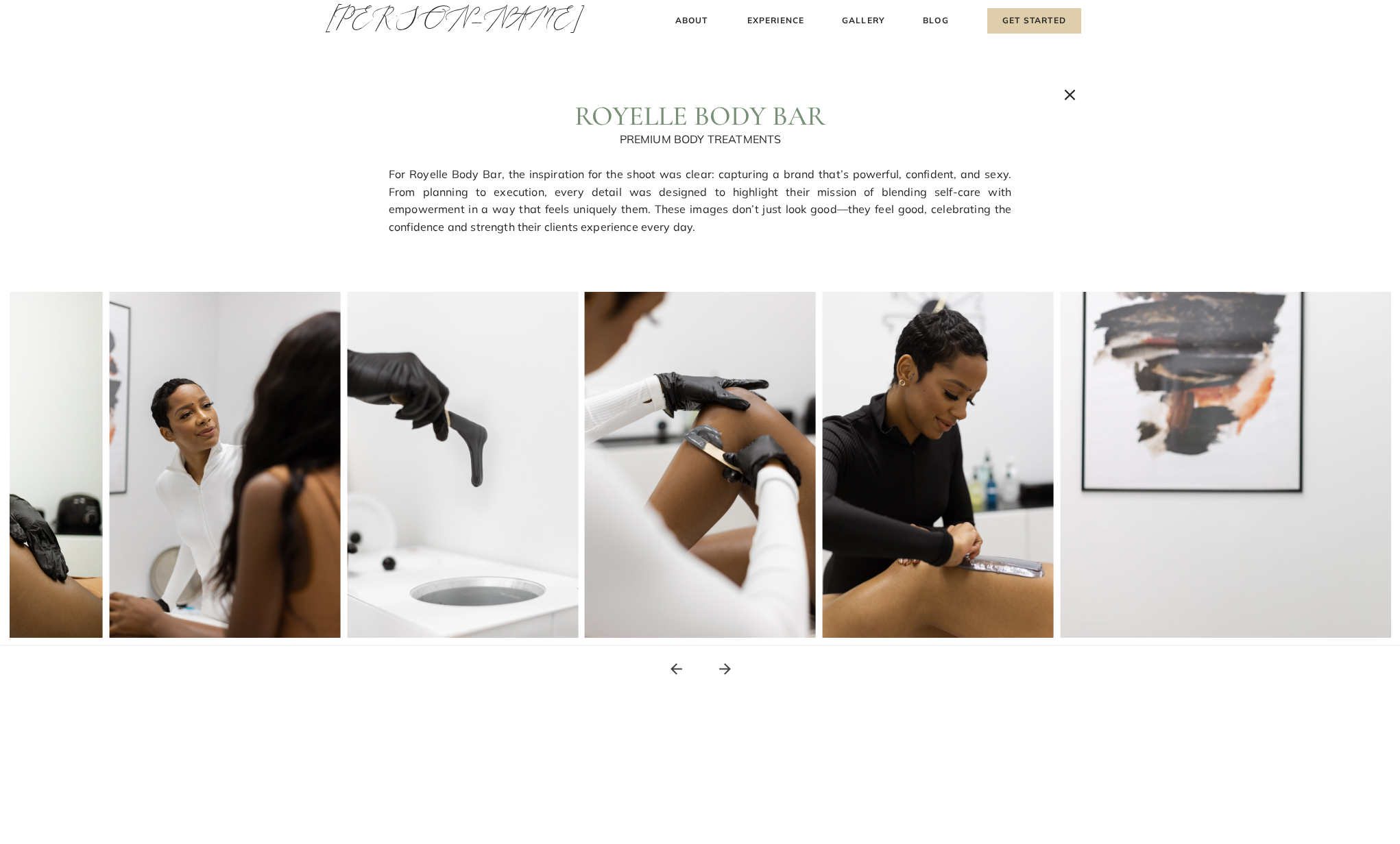
click at [719, 671] on icon at bounding box center [725, 669] width 17 height 17
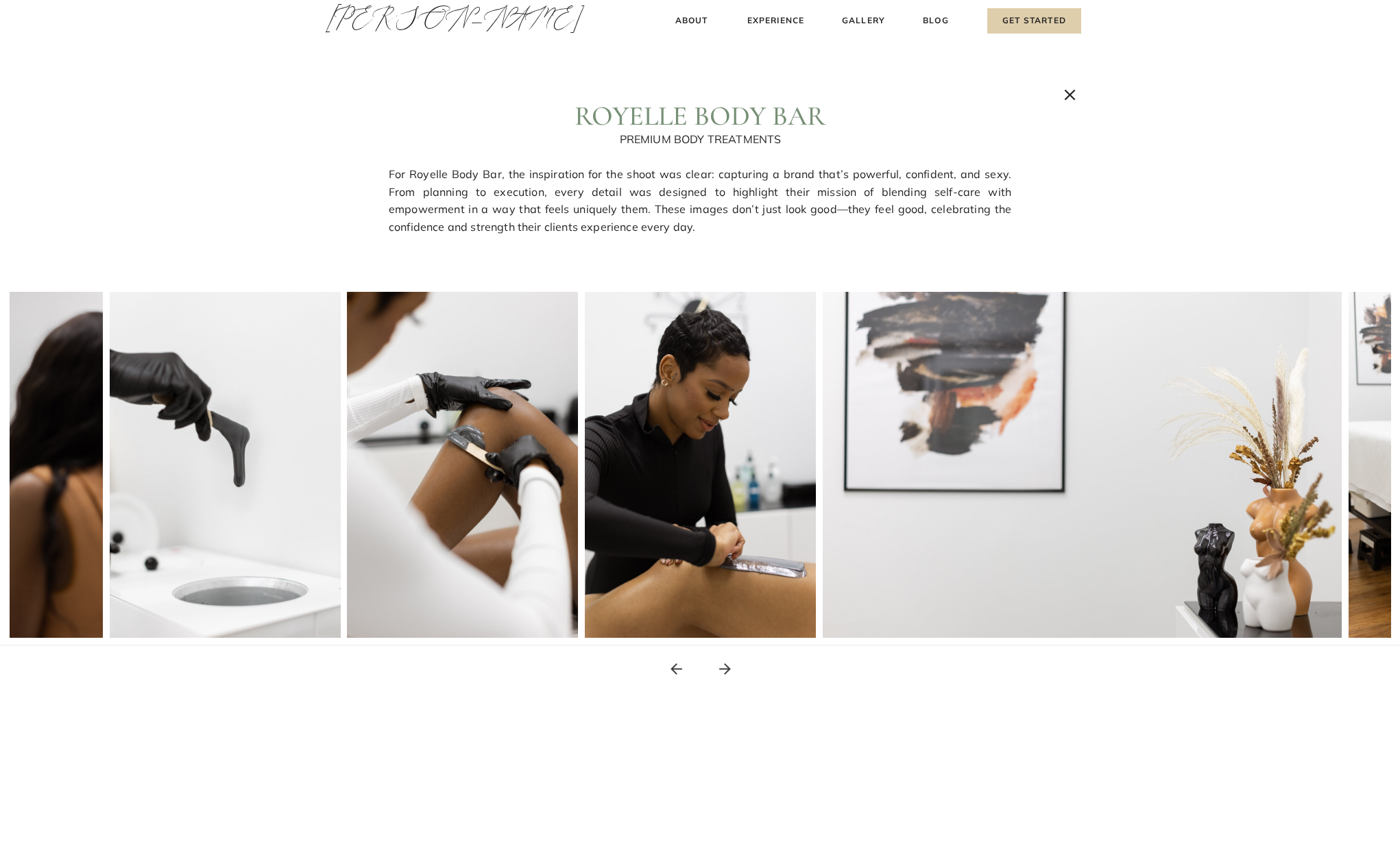
click at [719, 671] on icon at bounding box center [725, 669] width 17 height 17
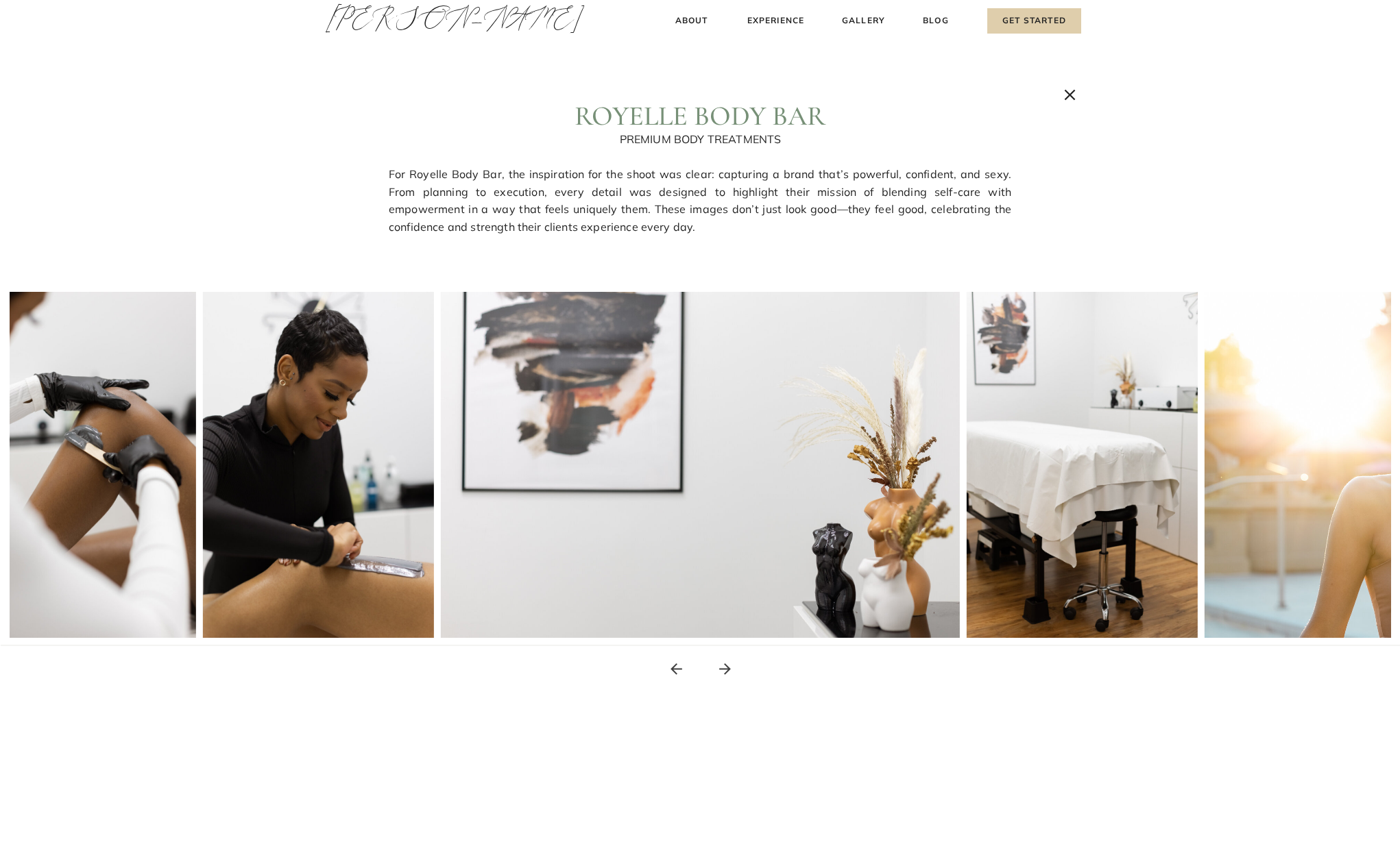
click at [719, 671] on icon at bounding box center [725, 669] width 17 height 17
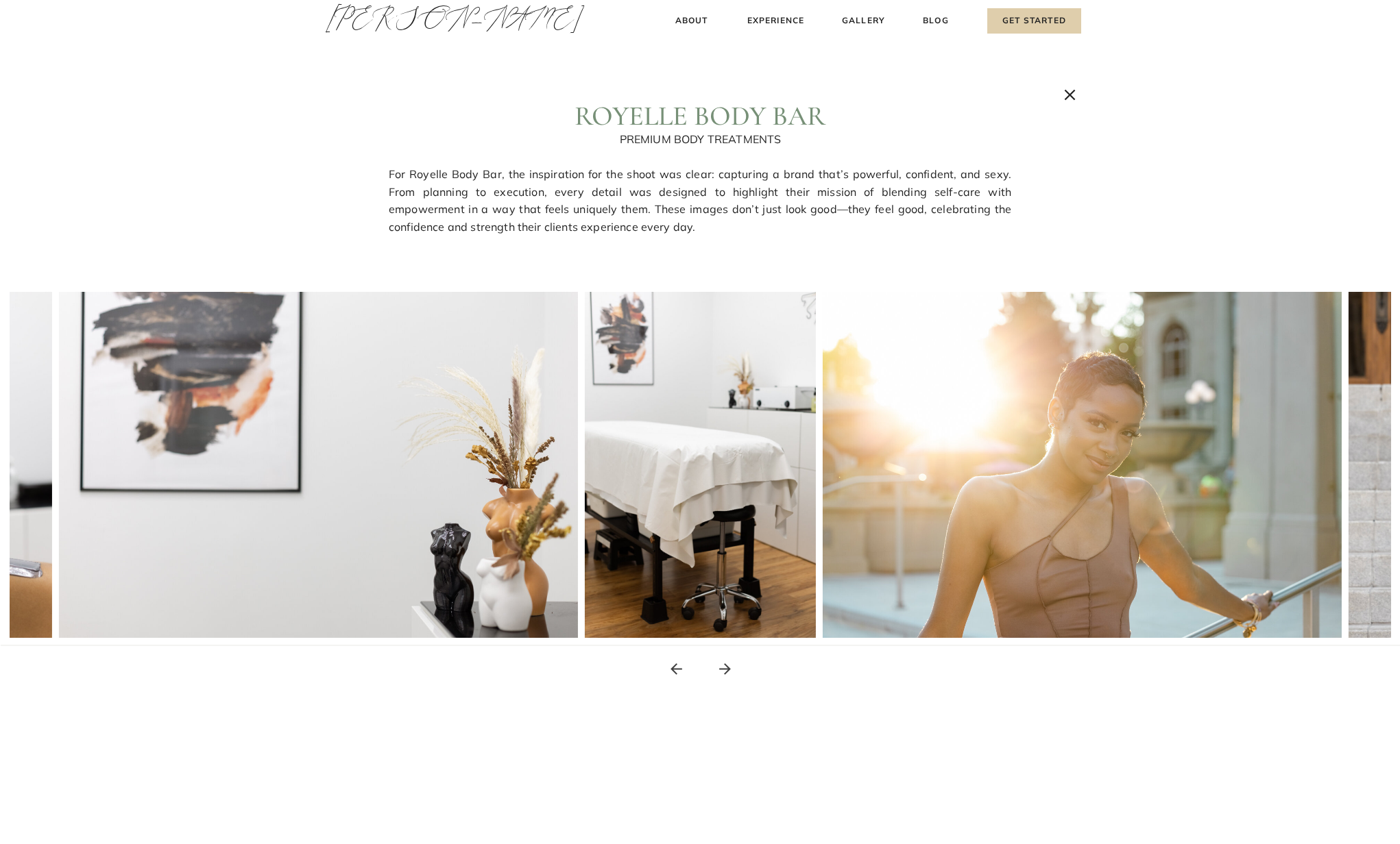
click at [719, 671] on icon at bounding box center [725, 669] width 17 height 17
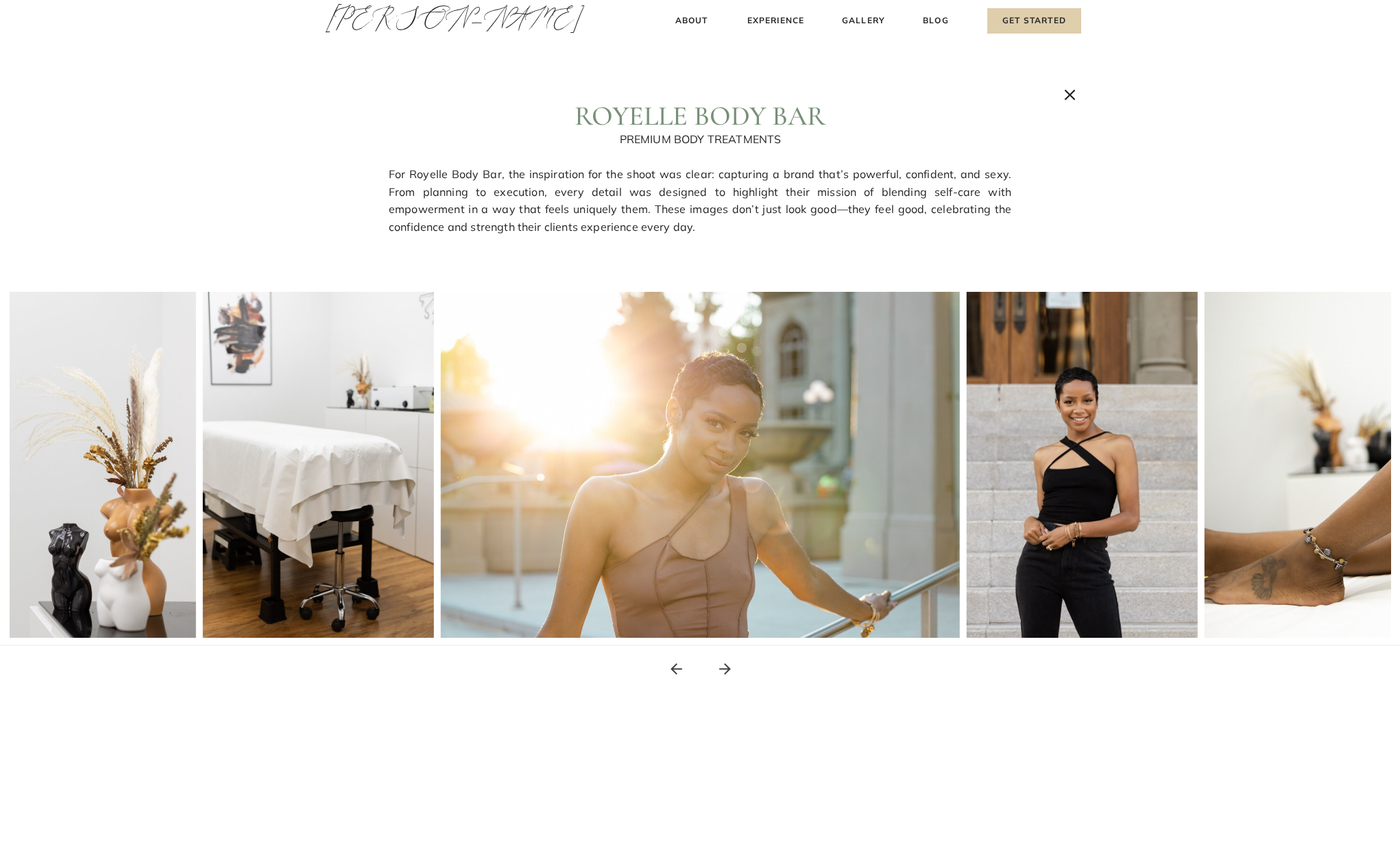
click at [394, 21] on h3 "[PERSON_NAME]" at bounding box center [389, 22] width 128 height 46
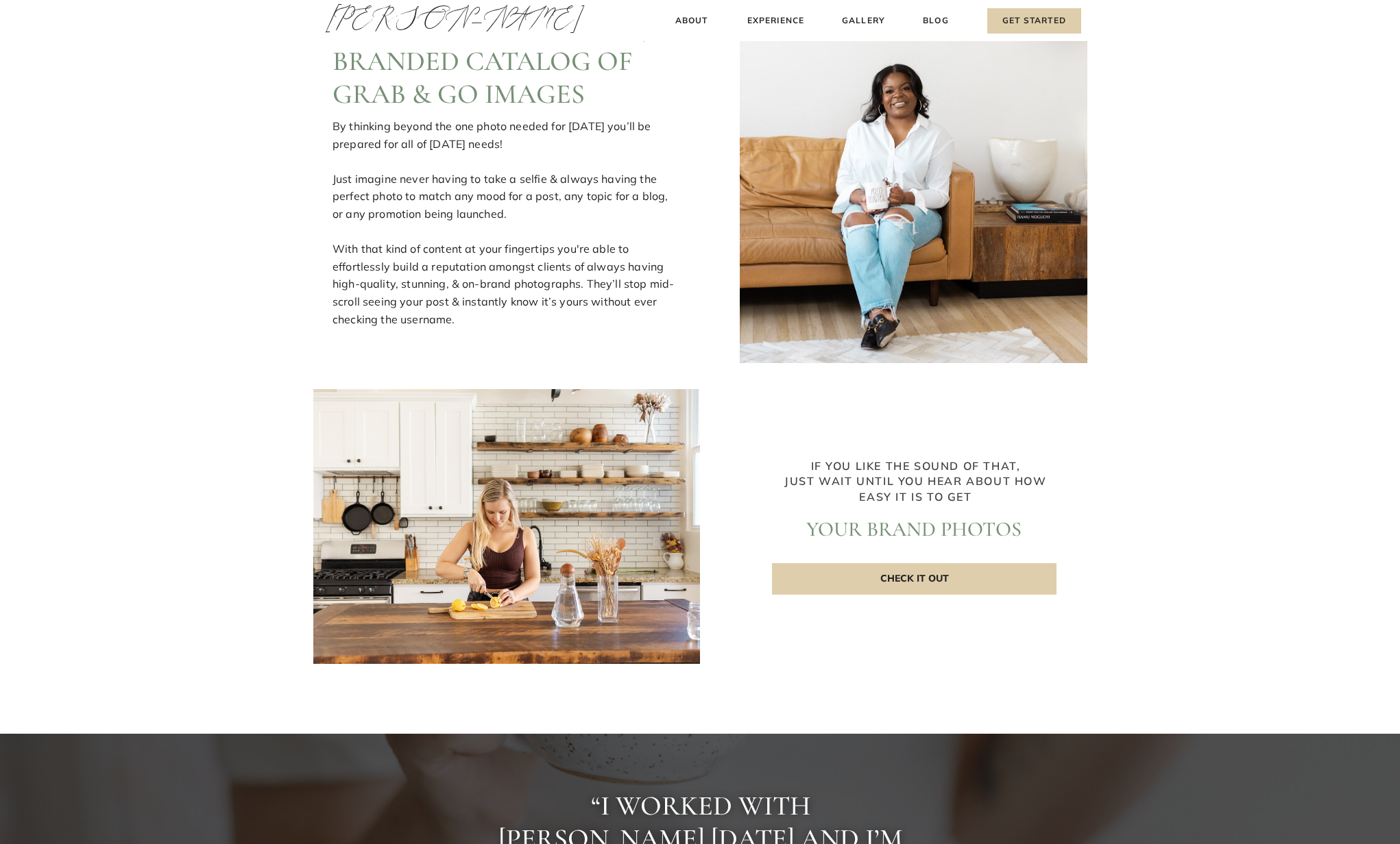
scroll to position [2682, 0]
